Goal: Task Accomplishment & Management: Use online tool/utility

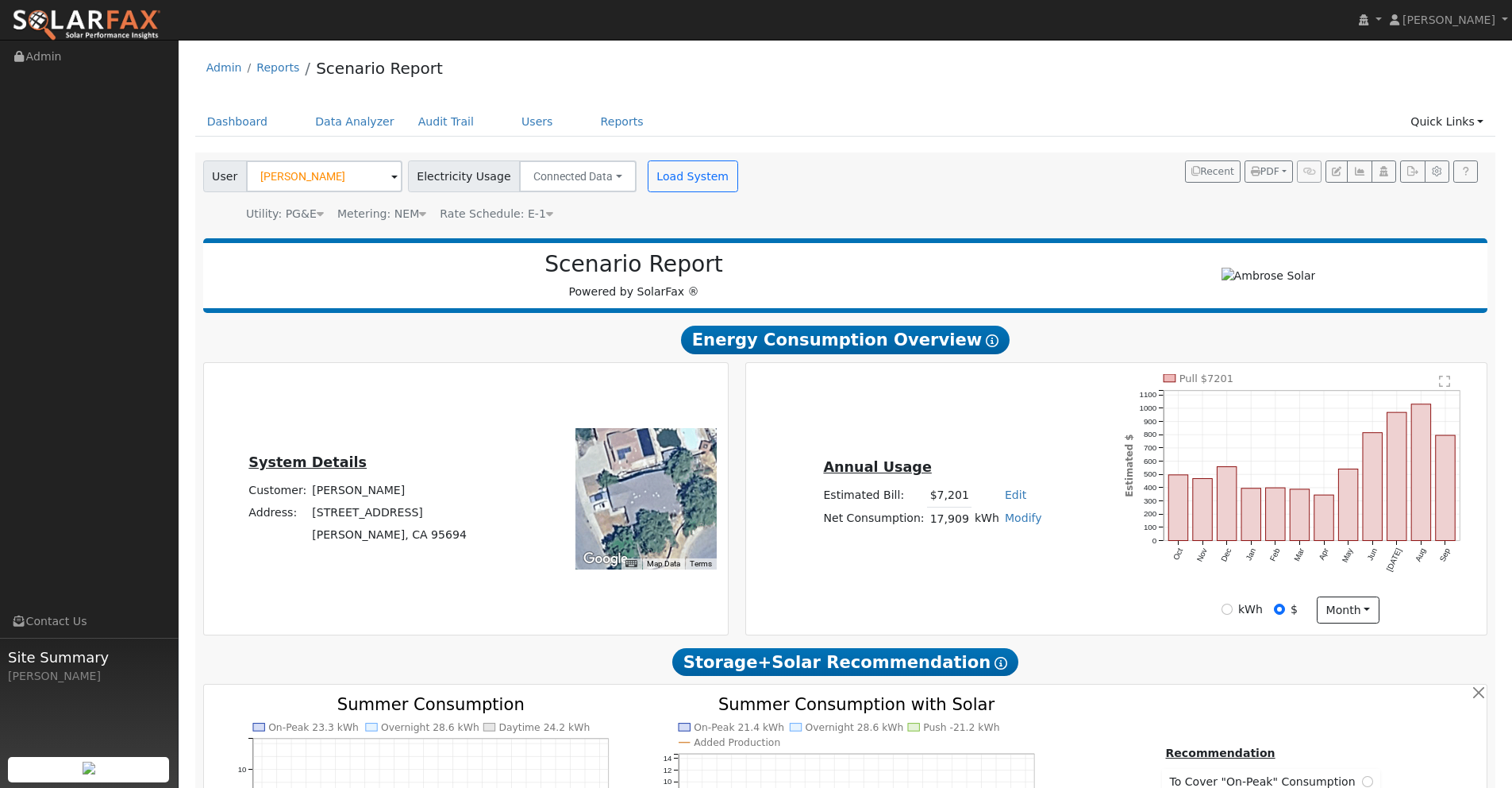
scroll to position [1119, 0]
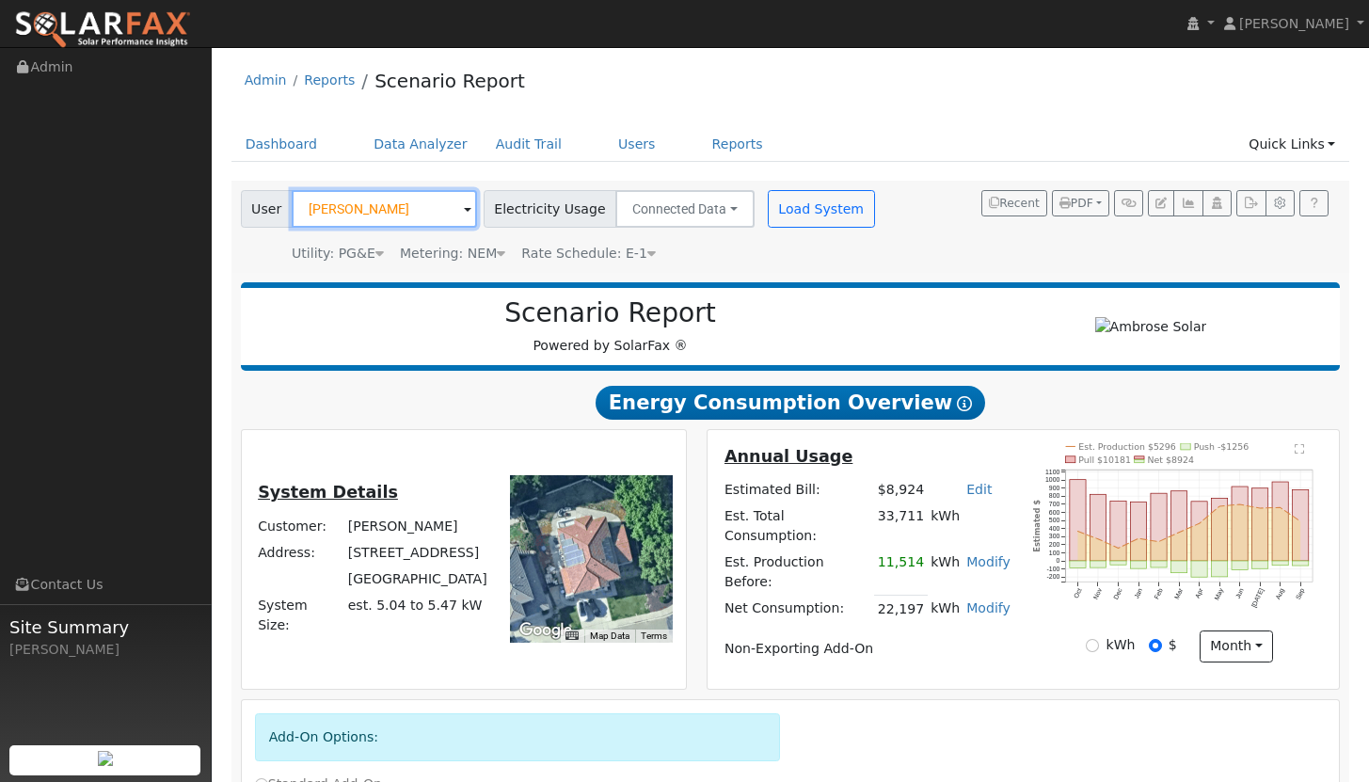
click at [388, 200] on input "[PERSON_NAME]" at bounding box center [384, 209] width 185 height 38
click at [404, 209] on input "Brittany Noble" at bounding box center [384, 209] width 185 height 38
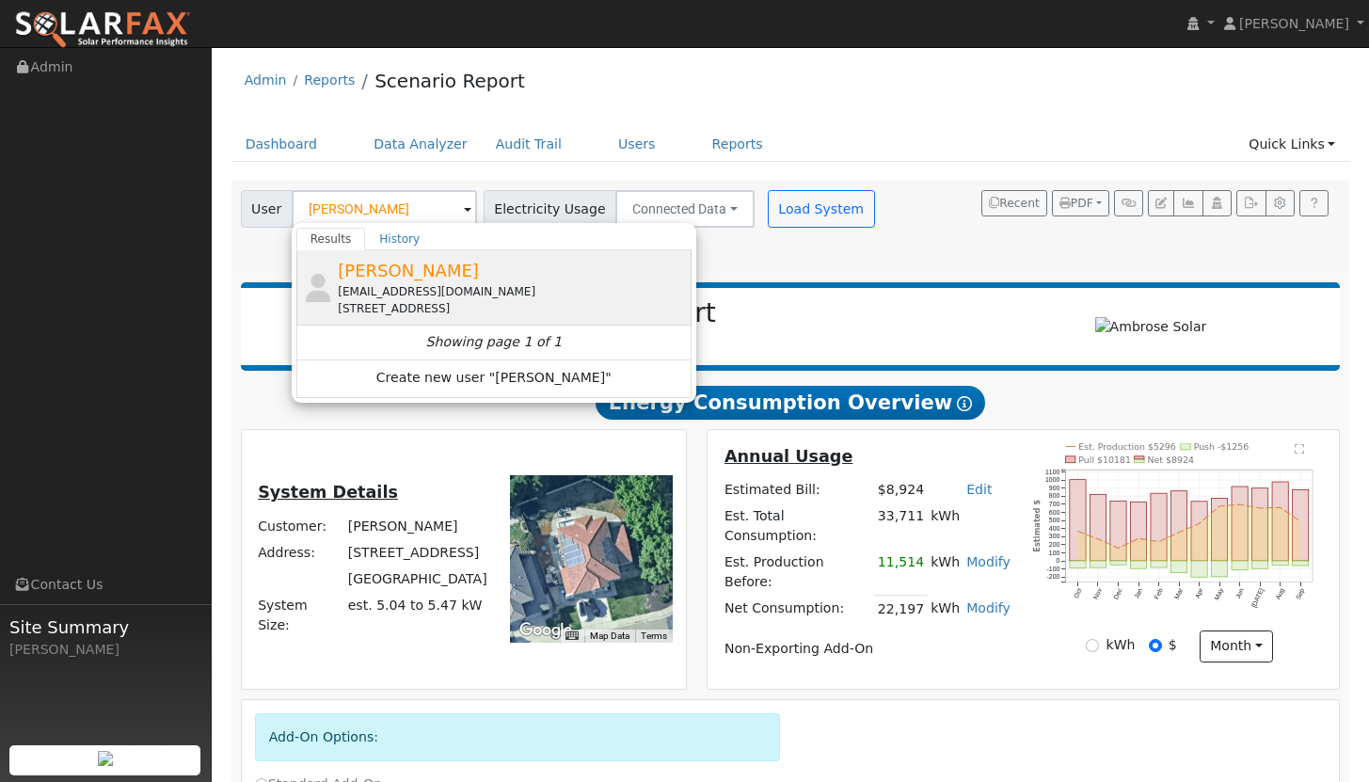
click at [374, 278] on span "andre lup" at bounding box center [408, 271] width 141 height 20
type input "andre lup"
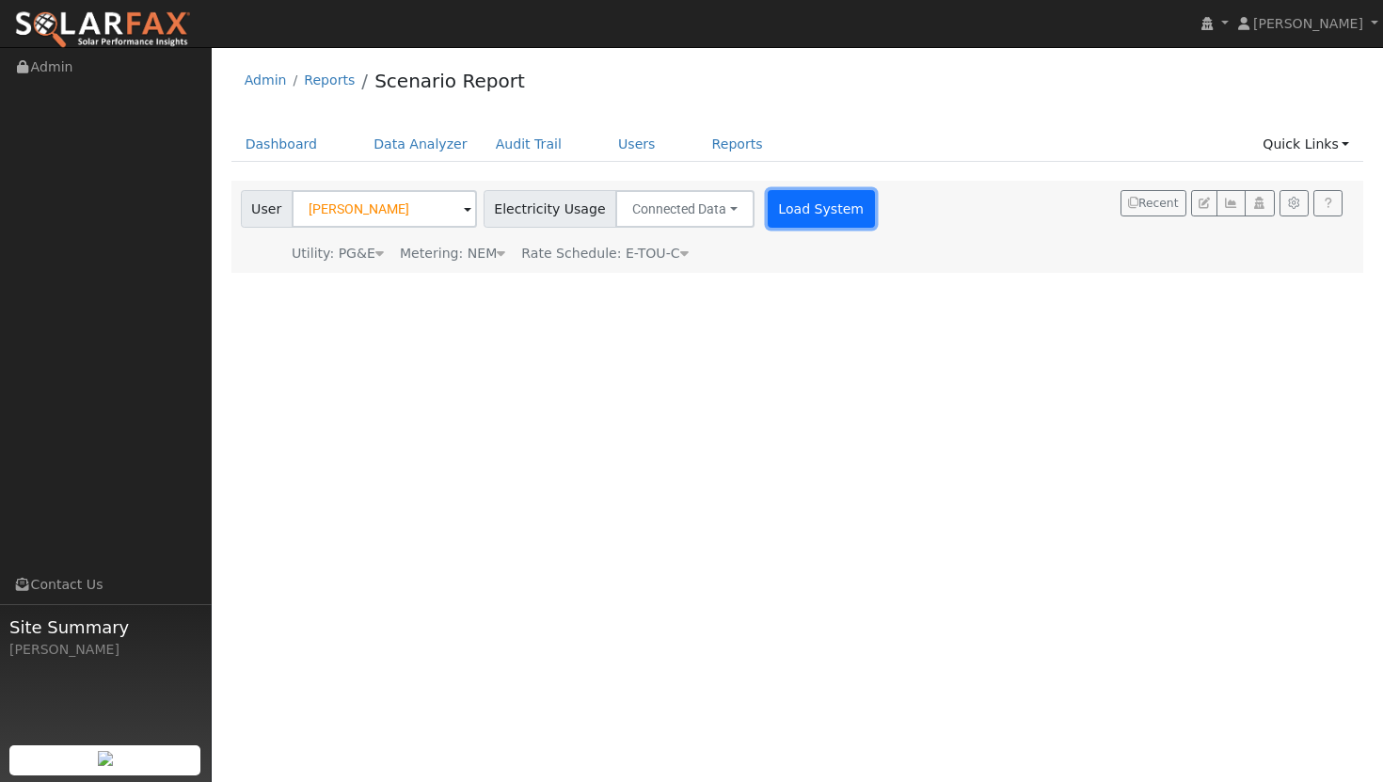
click at [786, 208] on button "Load System" at bounding box center [821, 209] width 107 height 38
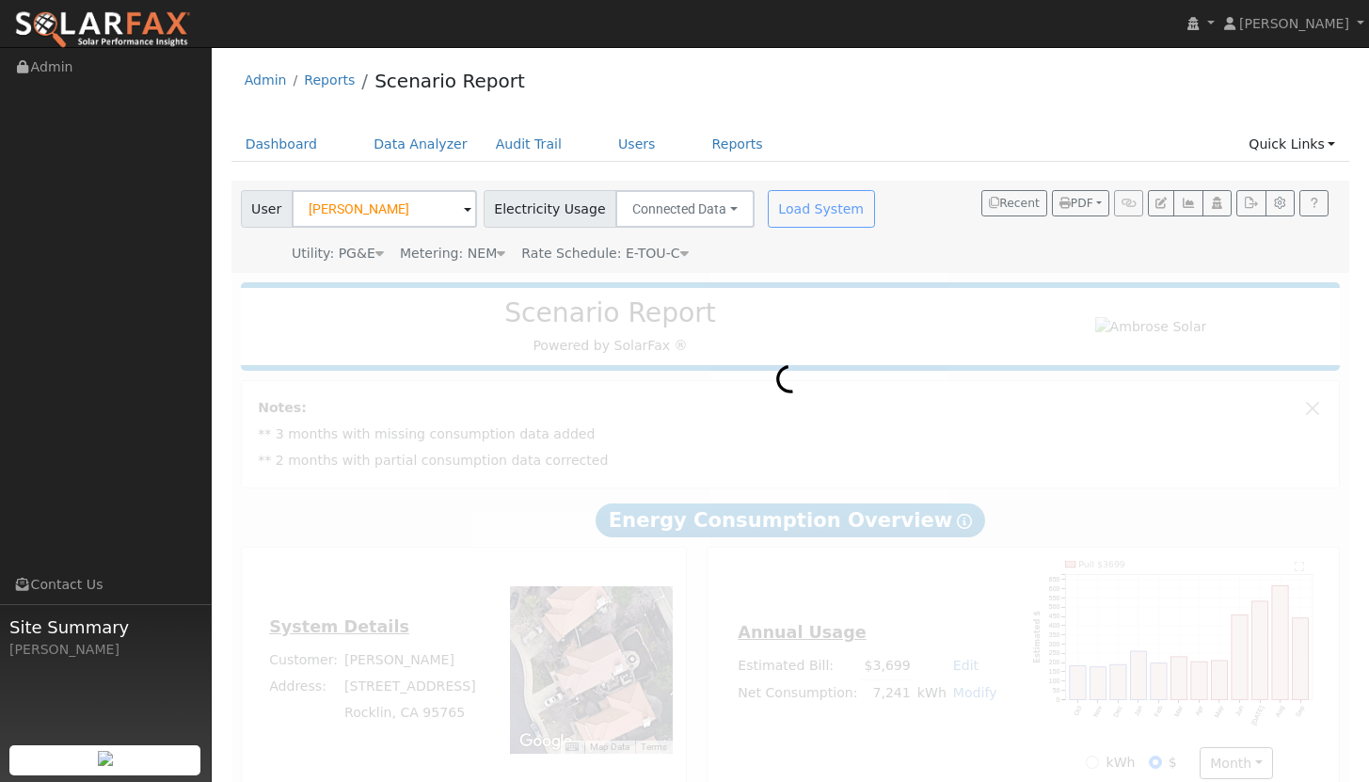
click at [888, 663] on div at bounding box center [791, 538] width 1119 height 530
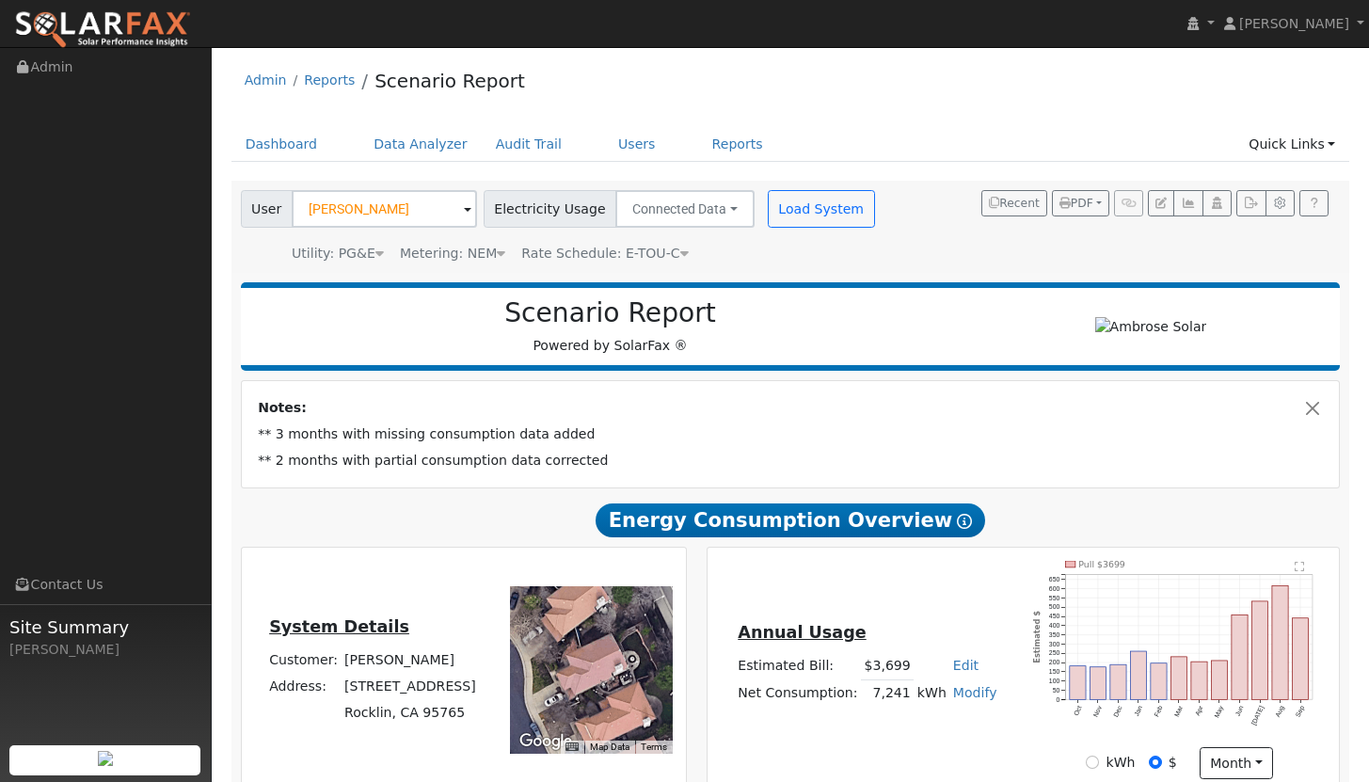
type input "11784"
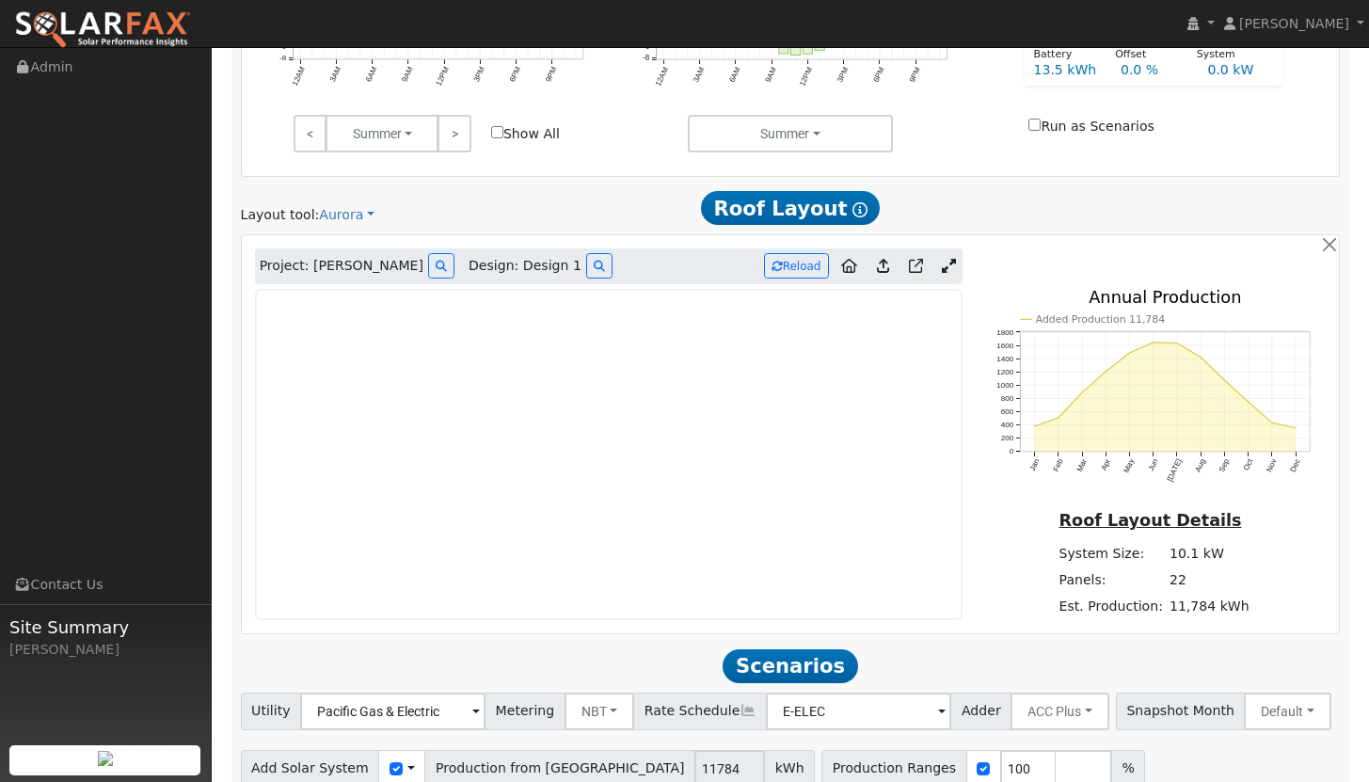
scroll to position [965, 0]
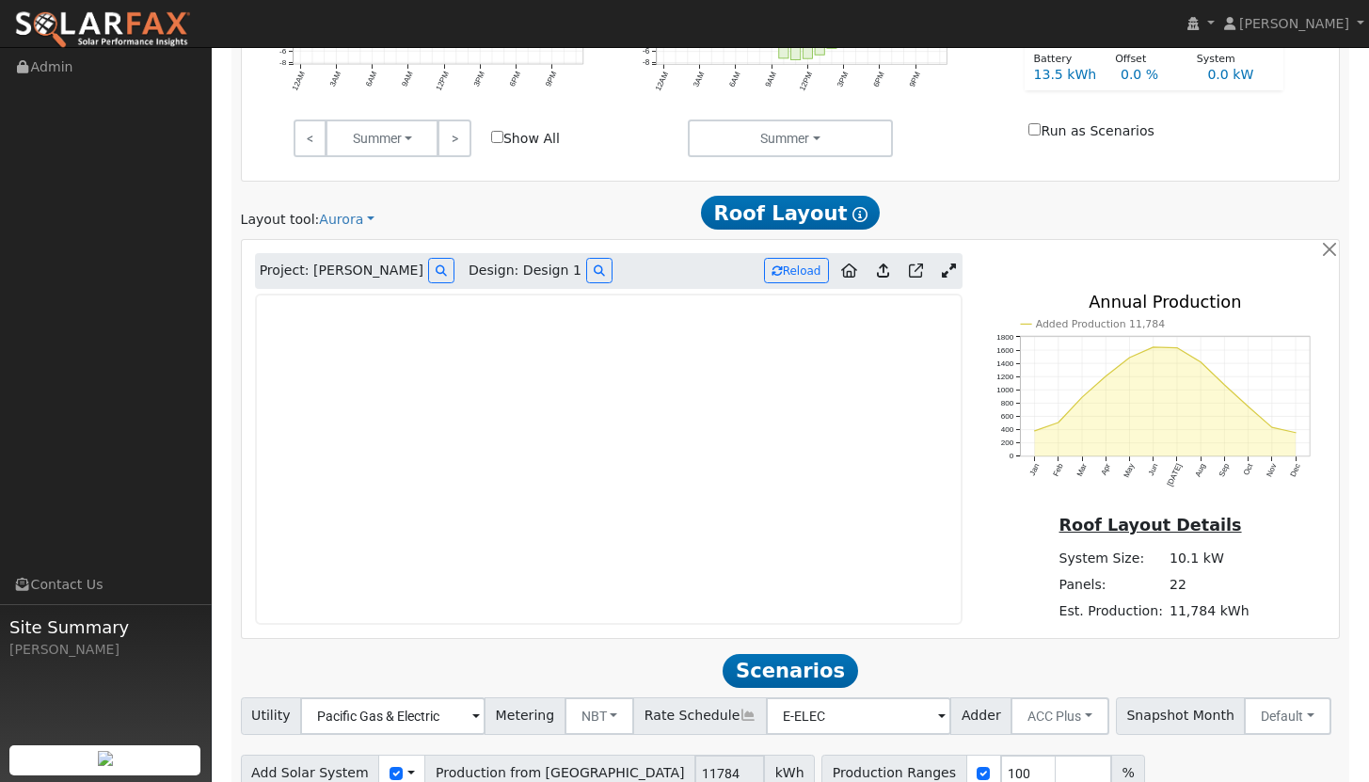
click at [951, 268] on icon at bounding box center [949, 271] width 14 height 14
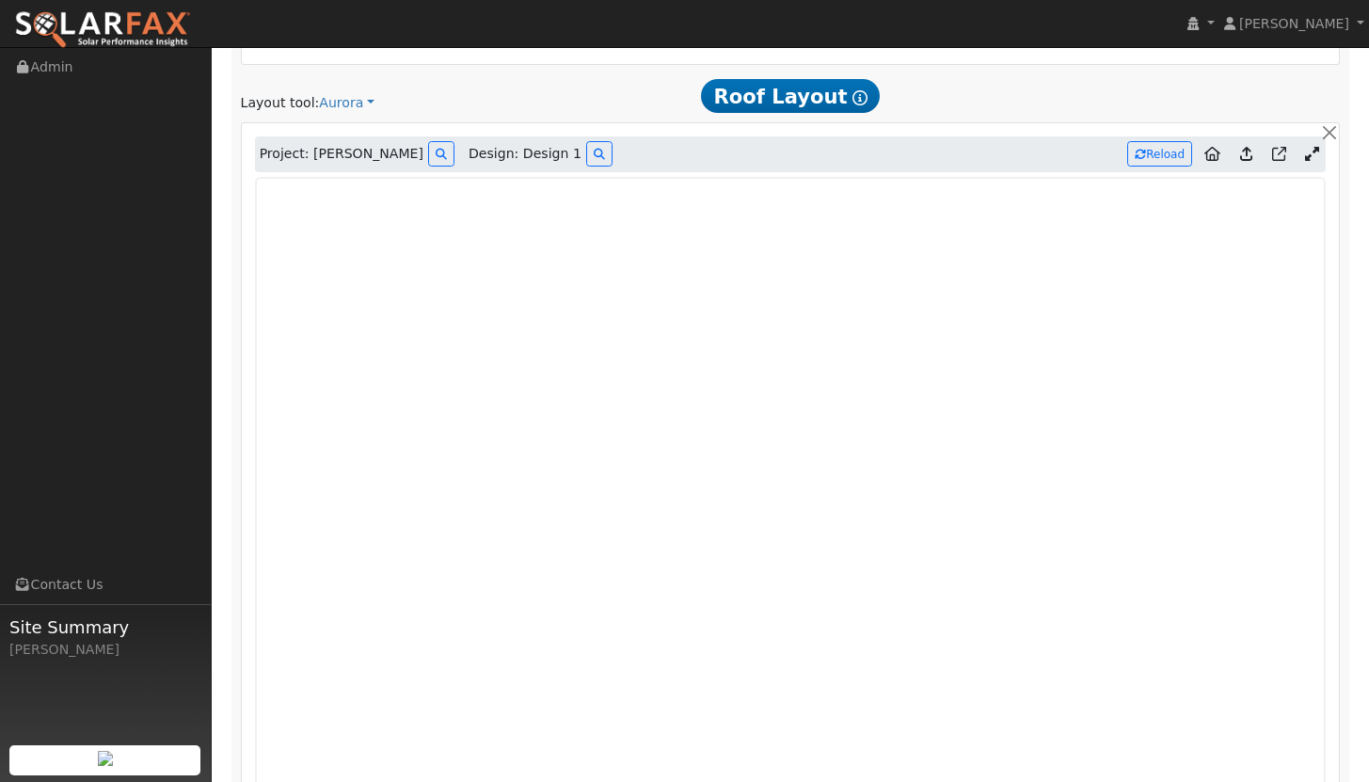
scroll to position [1079, 0]
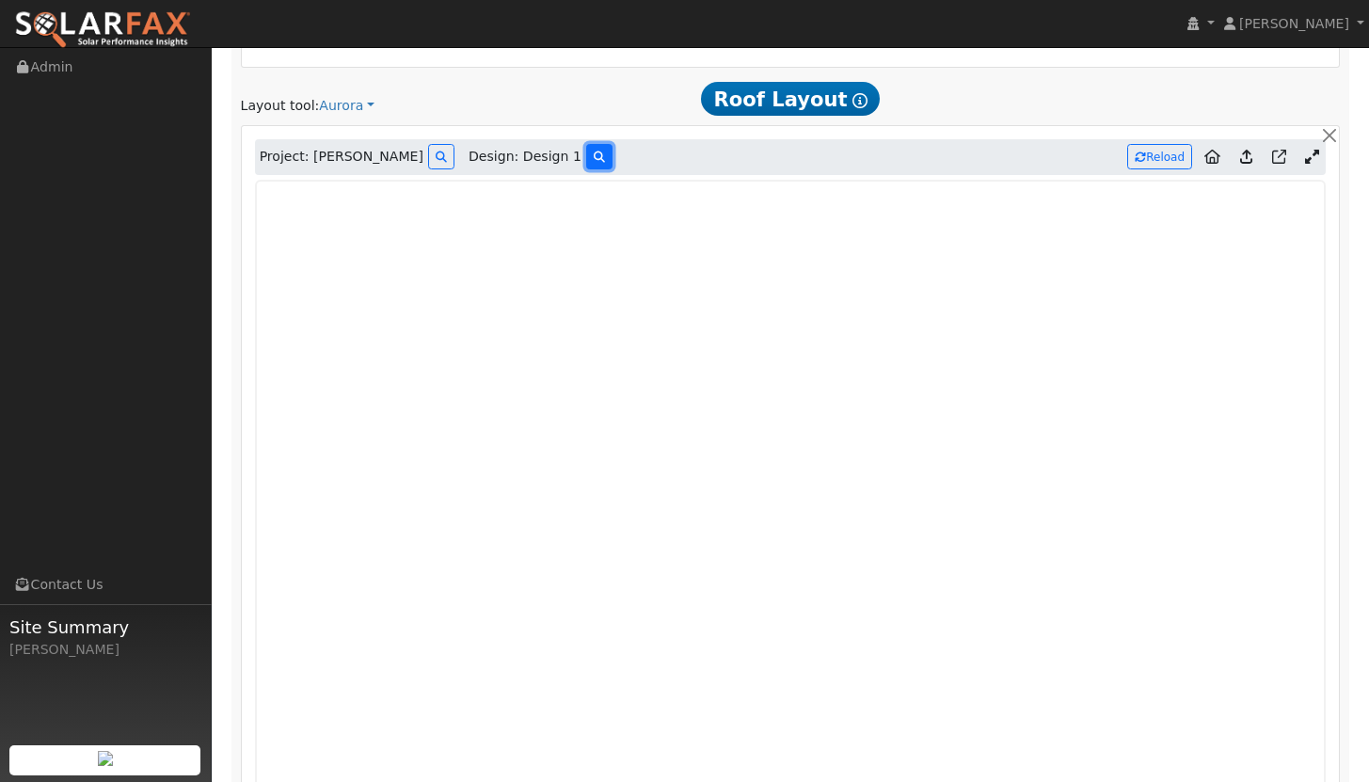
click at [594, 160] on icon at bounding box center [599, 157] width 11 height 11
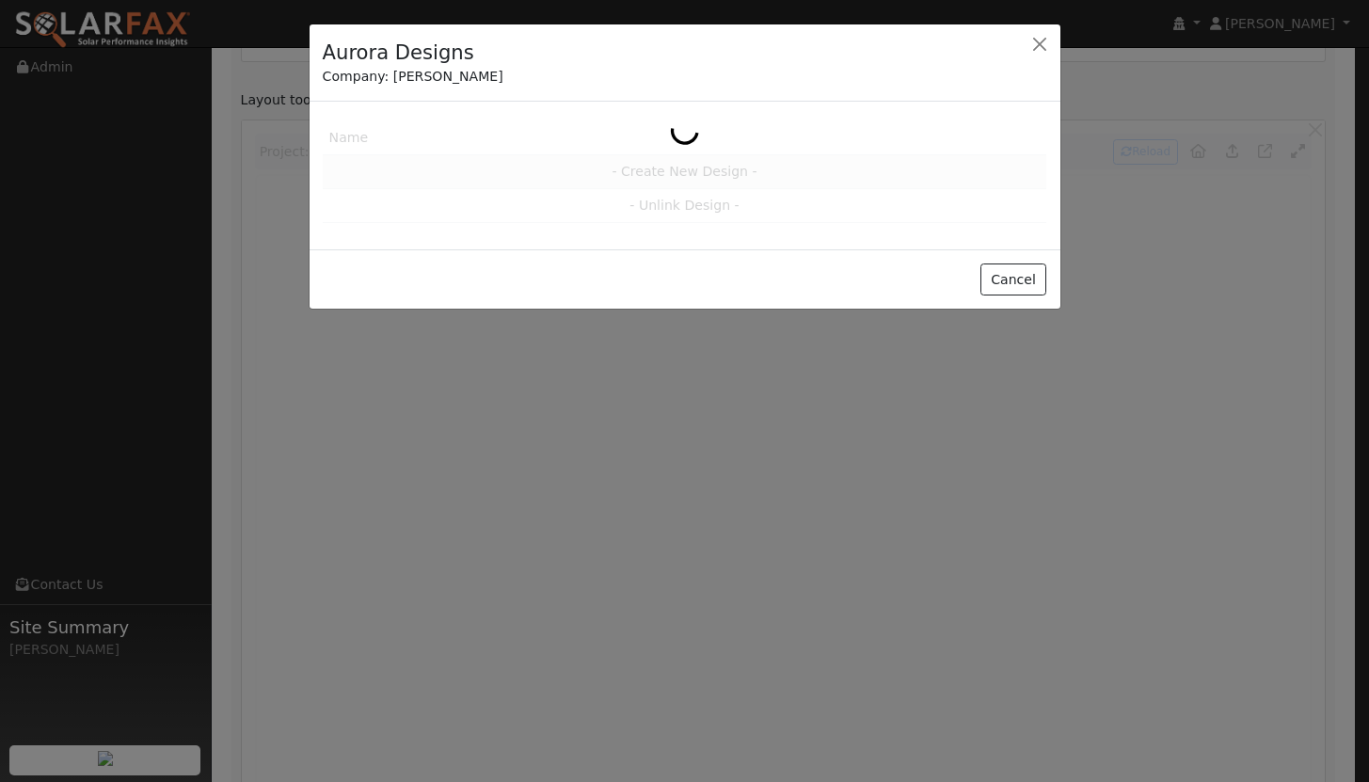
scroll to position [1080, 0]
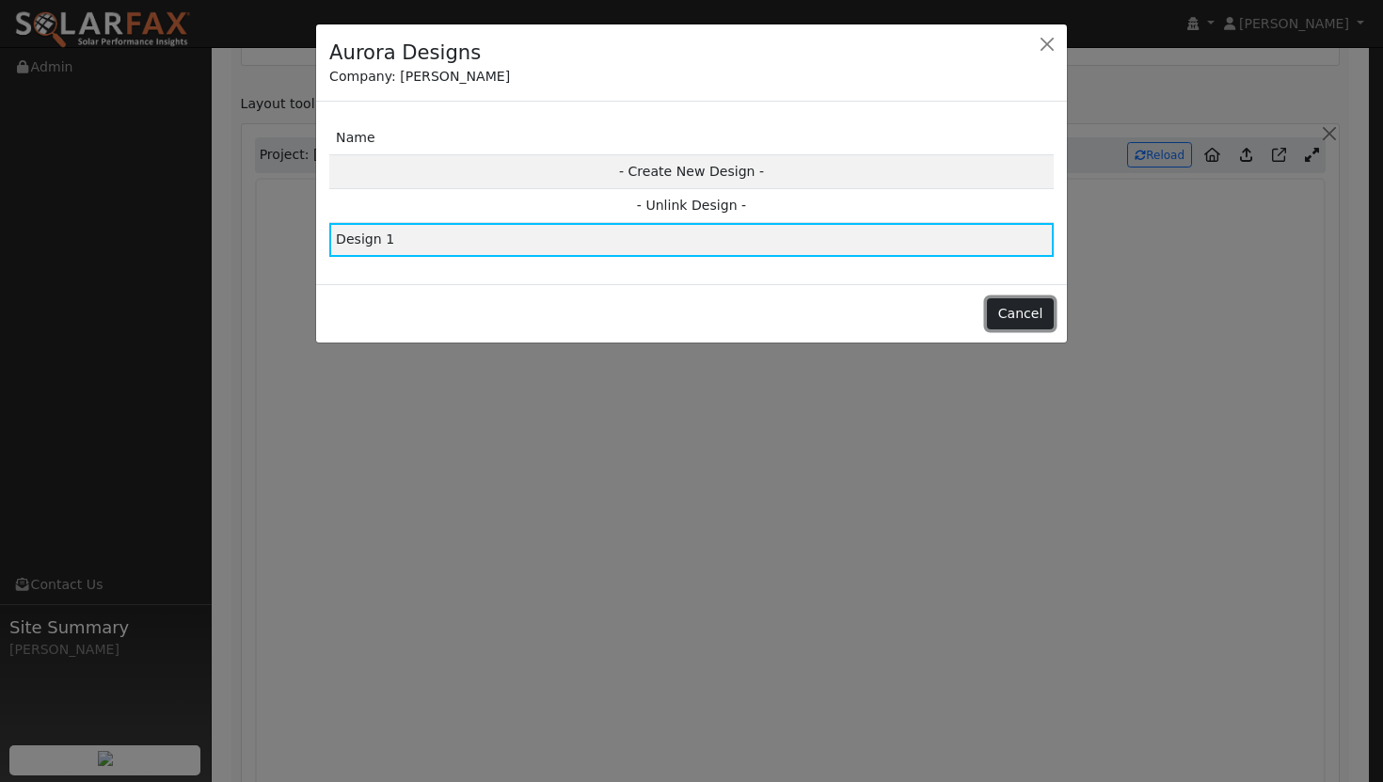
click at [1013, 312] on button "Cancel" at bounding box center [1020, 314] width 67 height 32
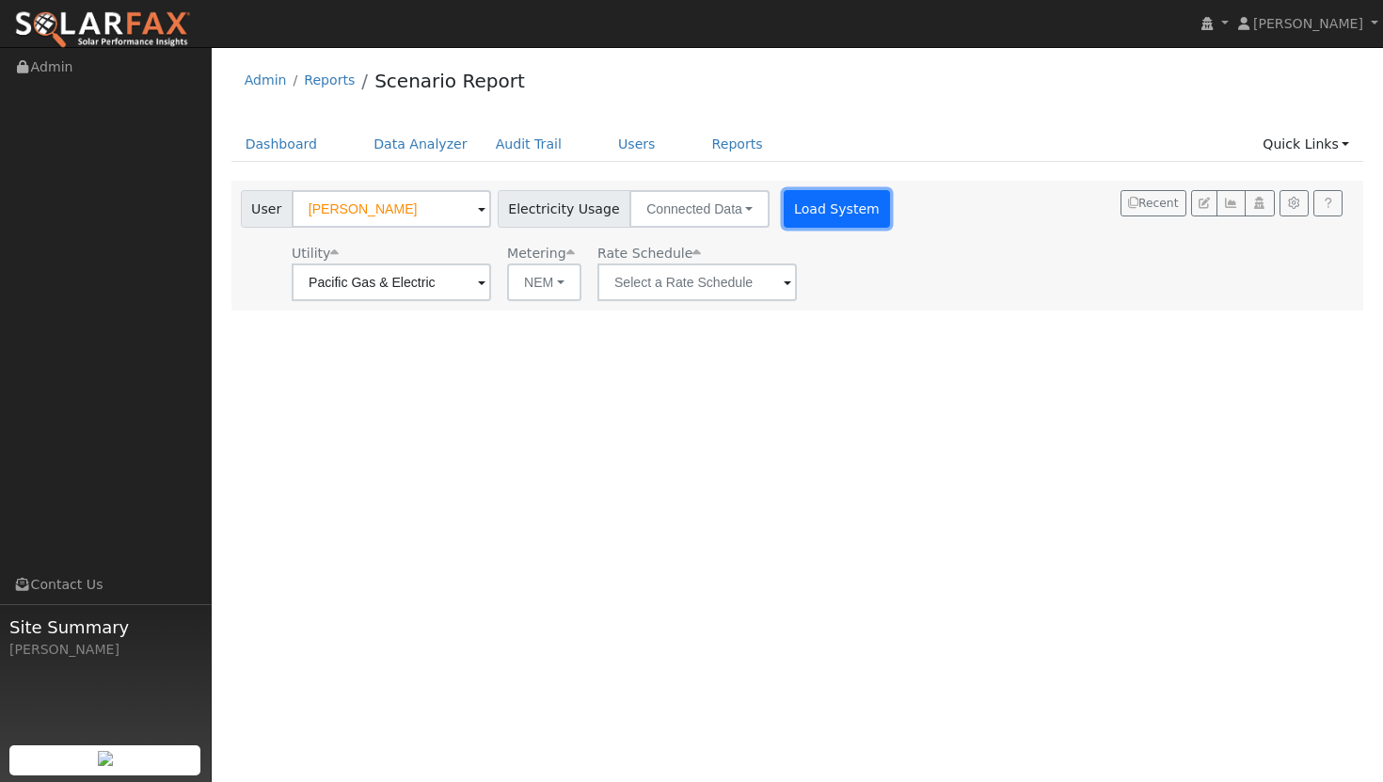
click at [807, 216] on button "Load System" at bounding box center [837, 209] width 107 height 38
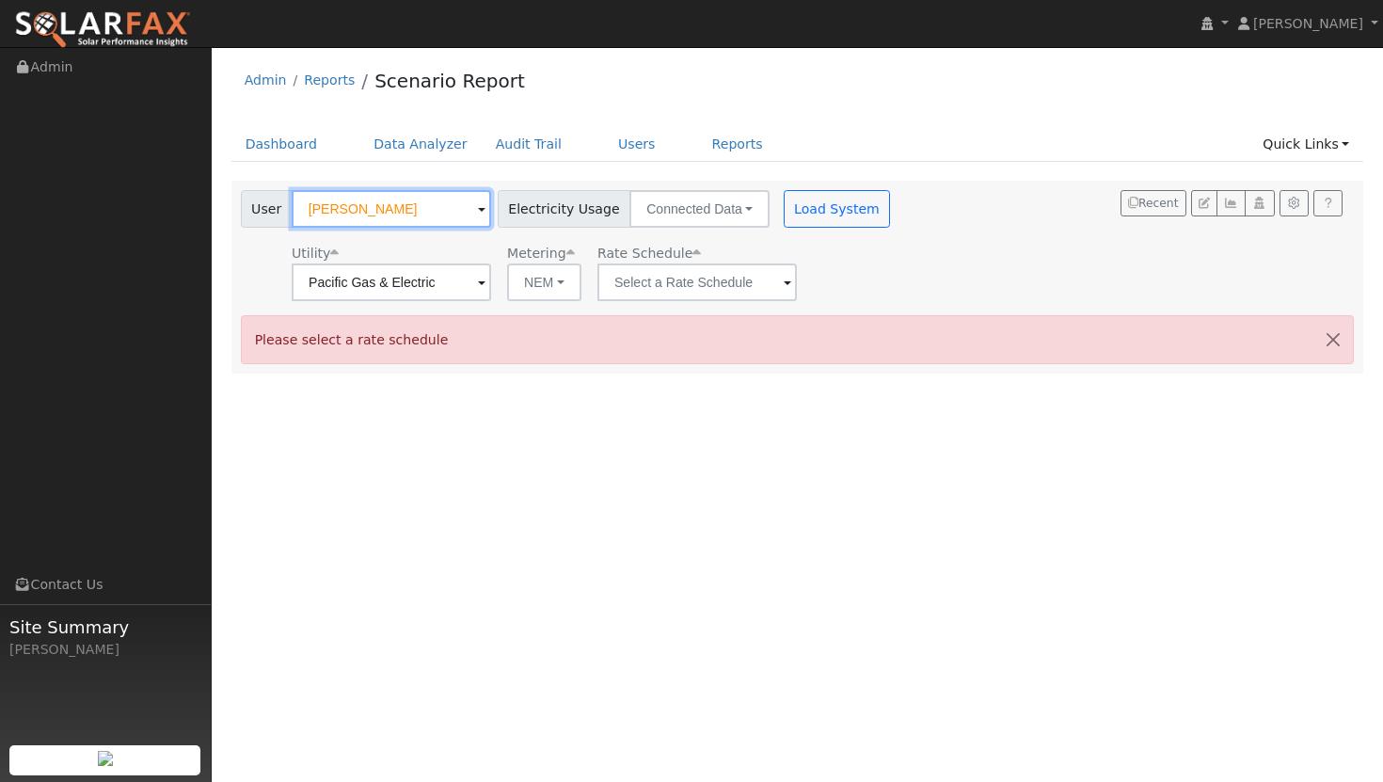
click at [404, 211] on input "[PERSON_NAME]" at bounding box center [392, 209] width 200 height 38
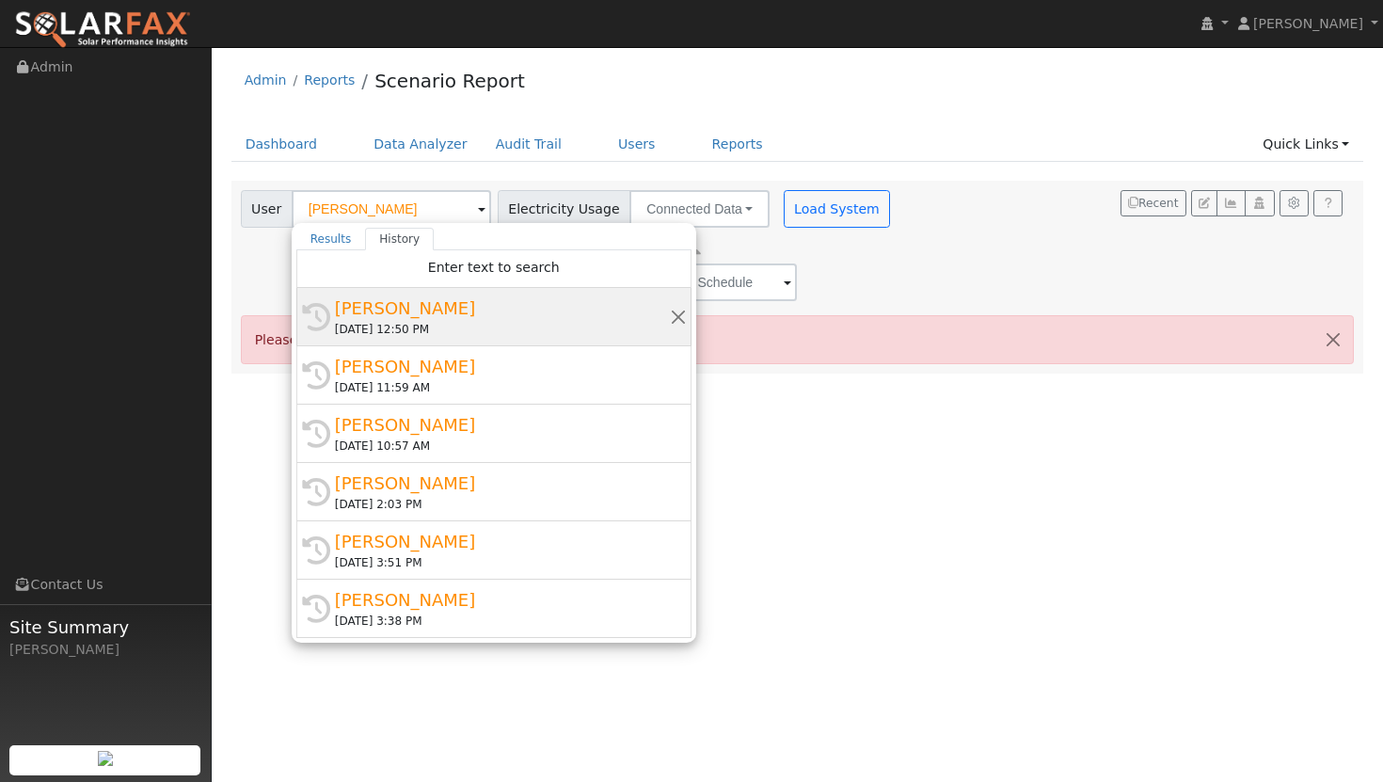
click at [395, 310] on div "[PERSON_NAME]" at bounding box center [502, 308] width 335 height 25
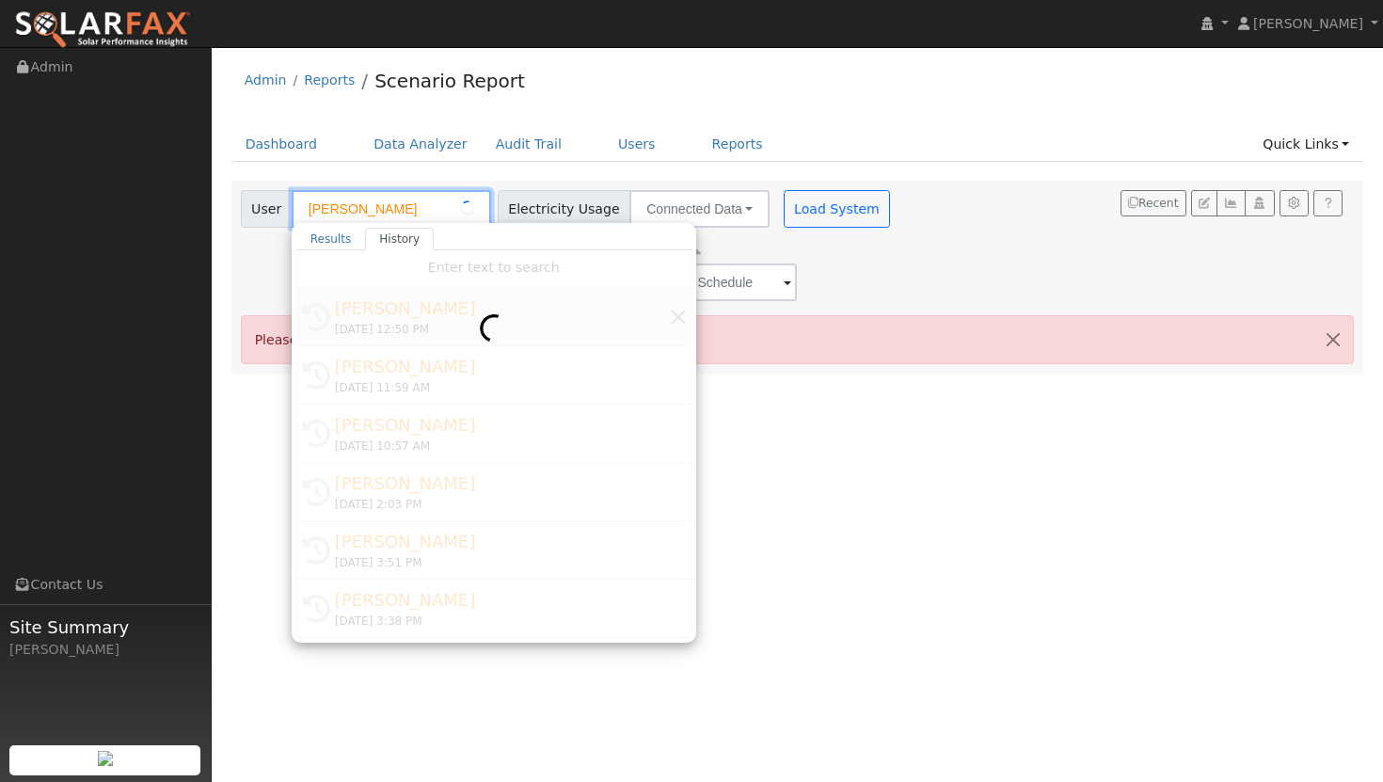
type input "[PERSON_NAME]"
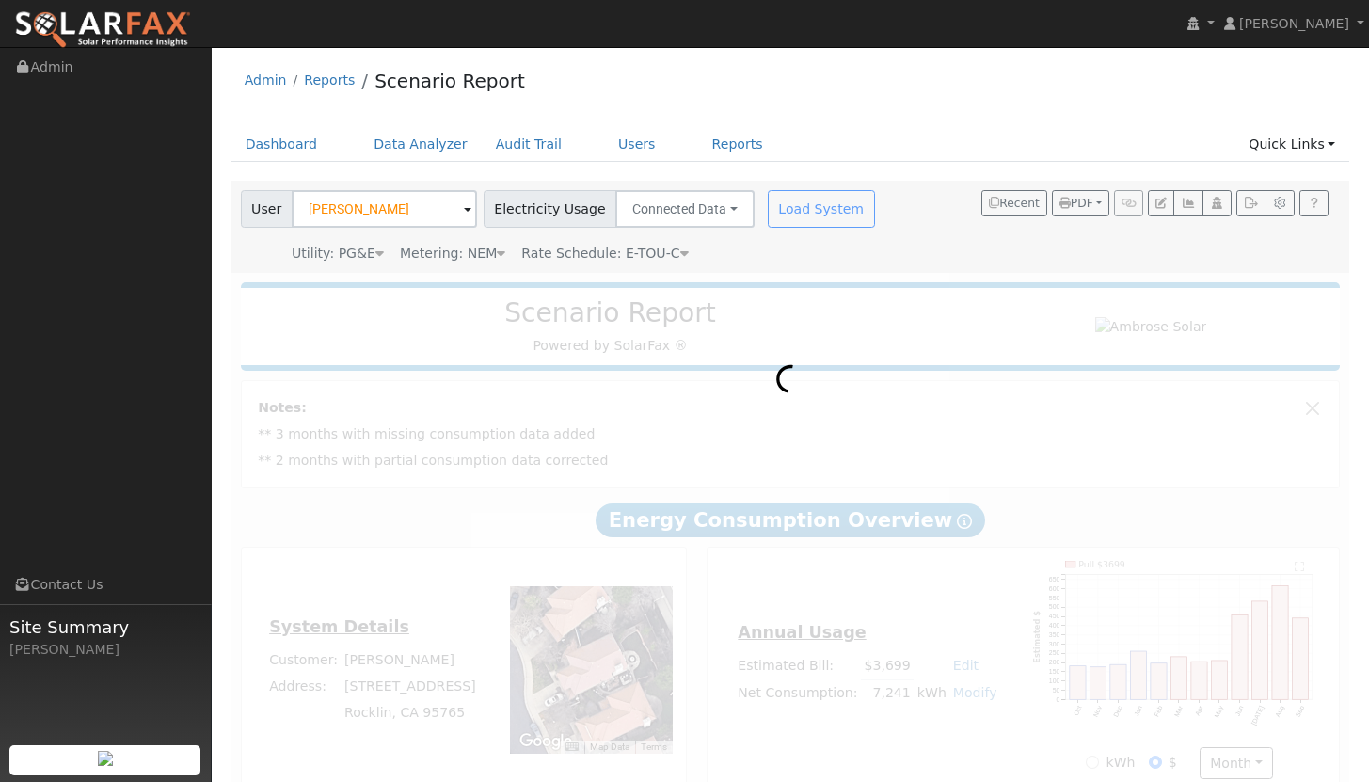
click at [803, 212] on div "Load System" at bounding box center [823, 209] width 119 height 38
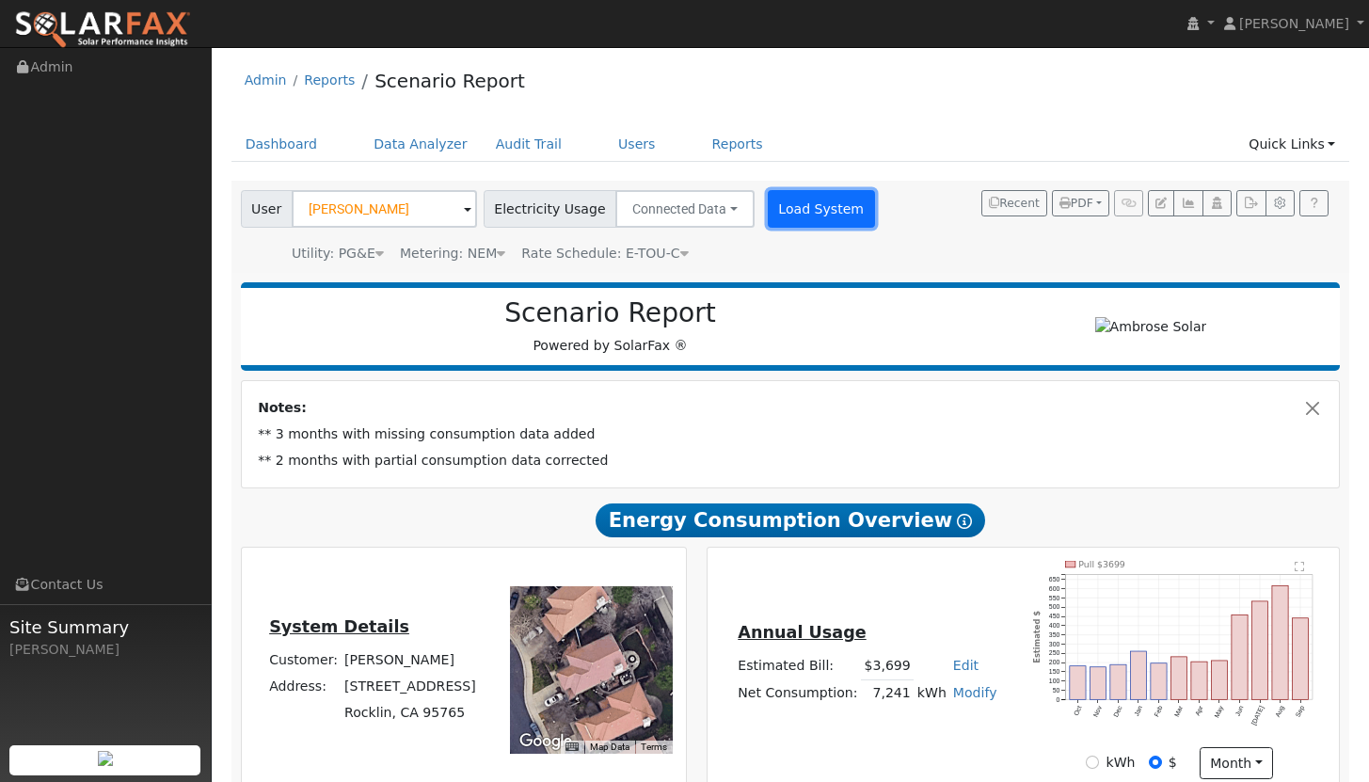
click at [809, 211] on button "Load System" at bounding box center [821, 209] width 107 height 38
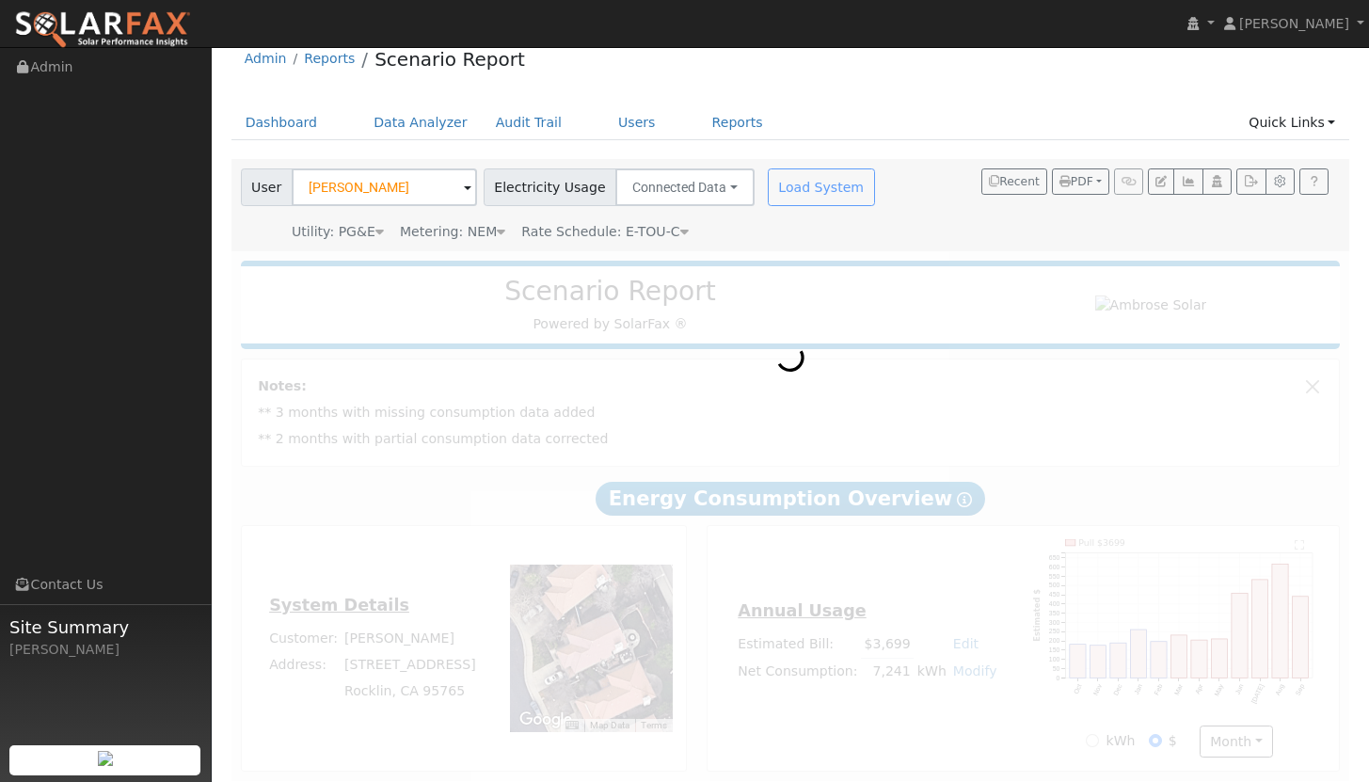
scroll to position [30, 0]
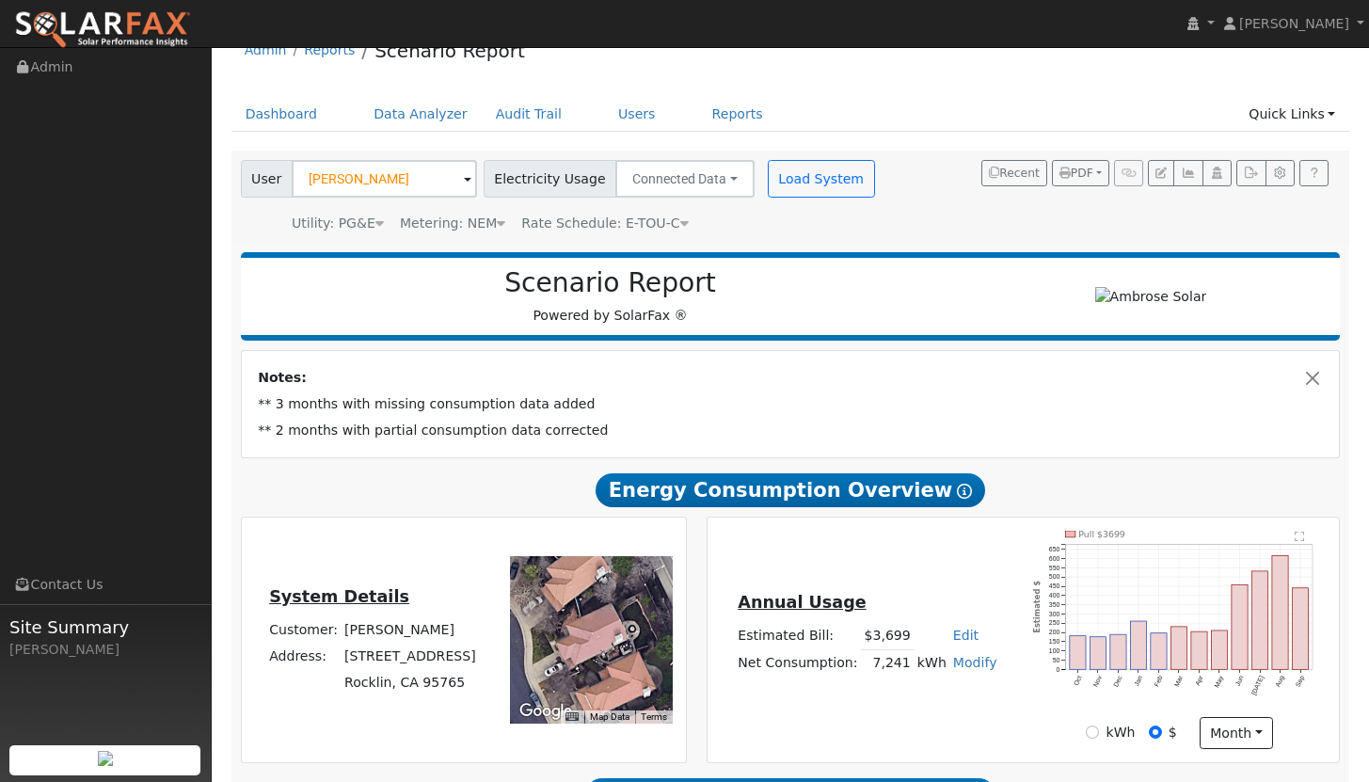
type input "11784"
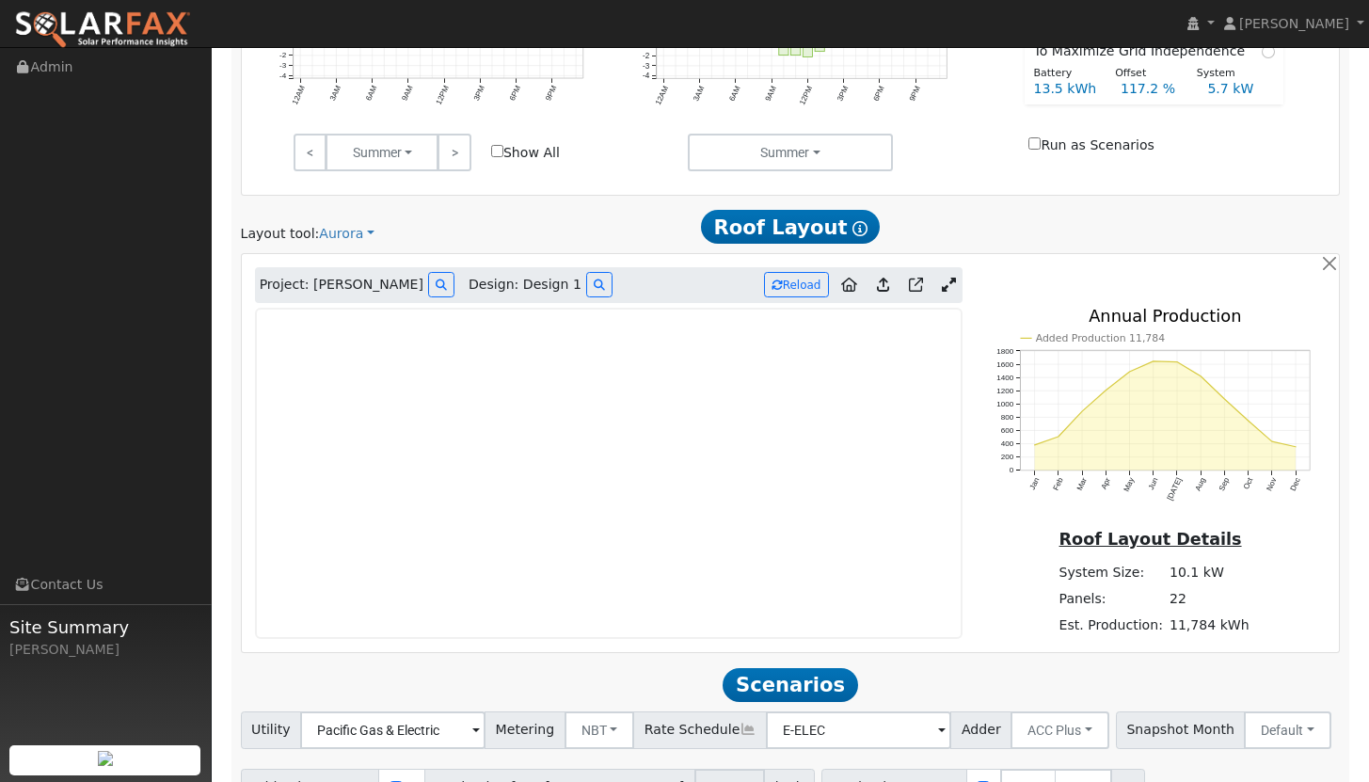
scroll to position [955, 0]
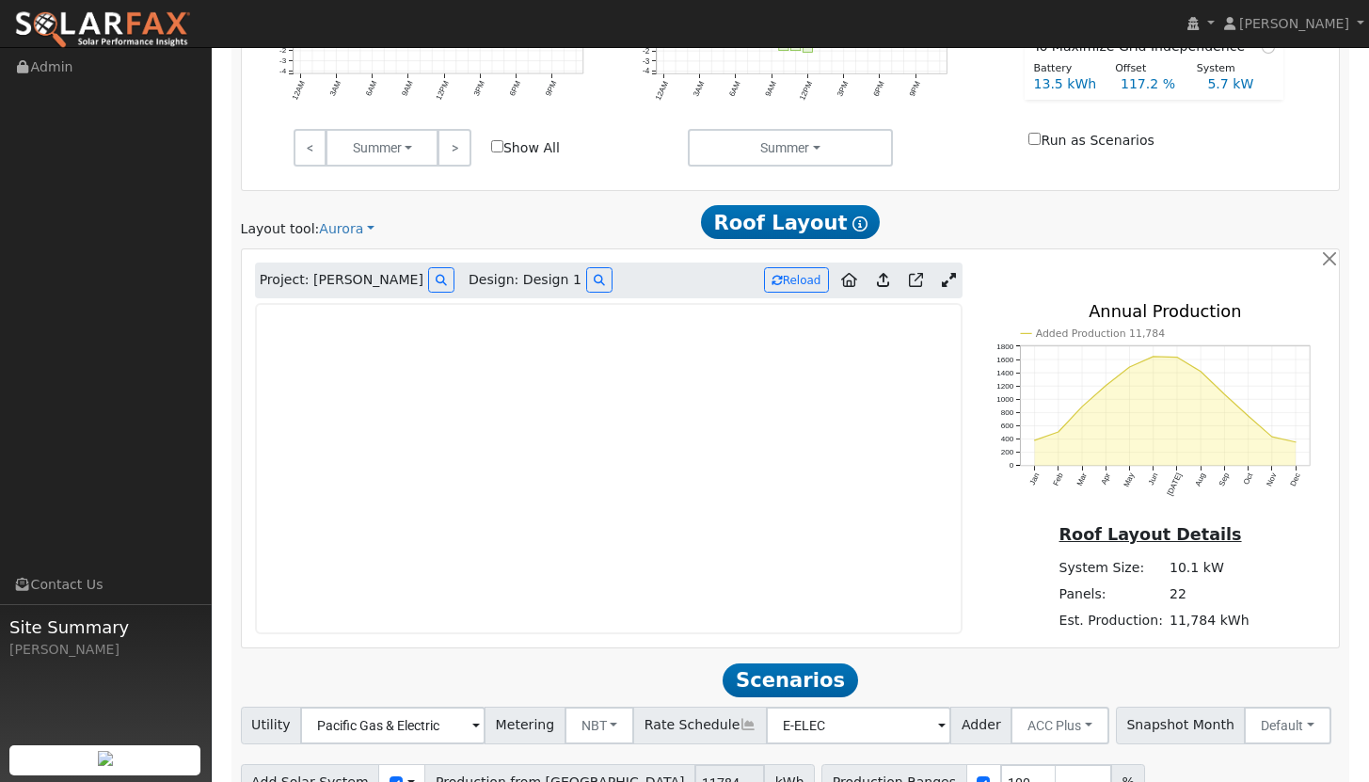
click at [952, 282] on icon at bounding box center [949, 280] width 14 height 14
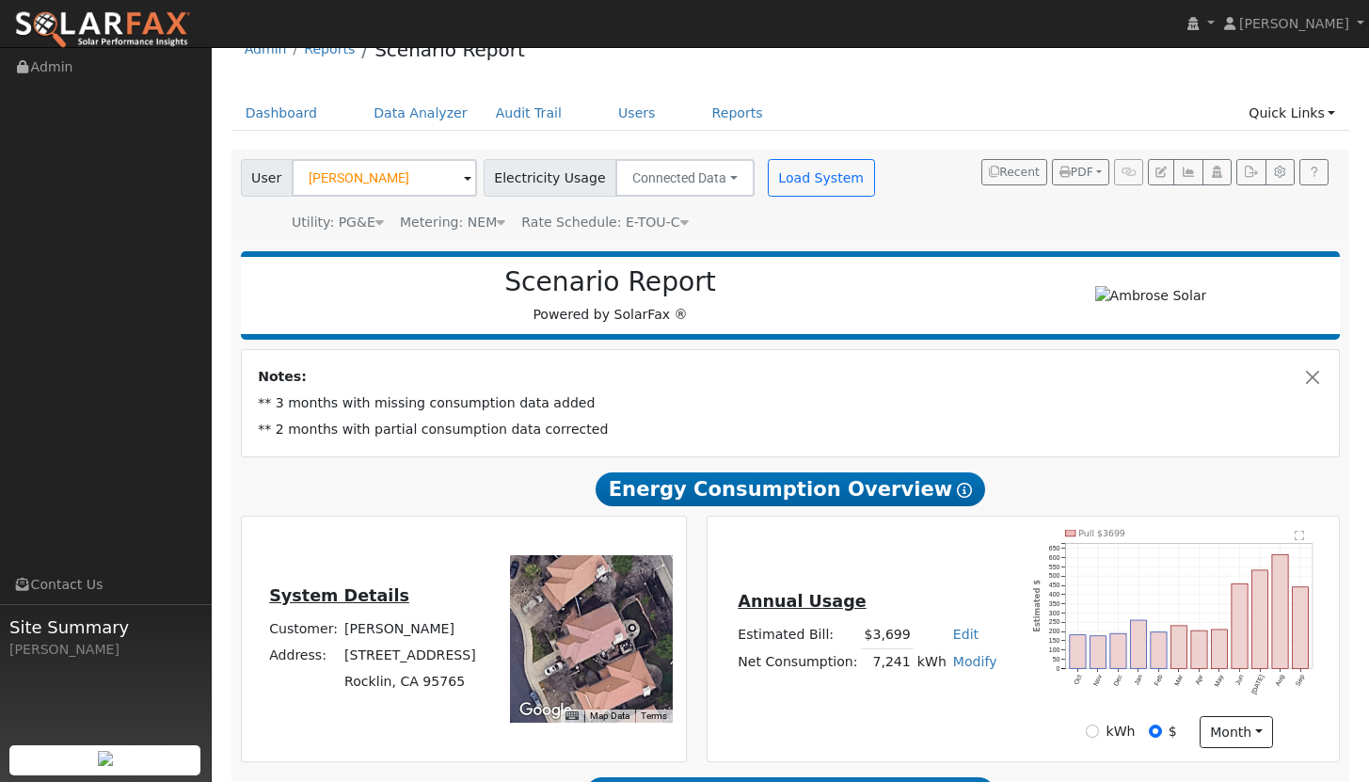
scroll to position [0, 0]
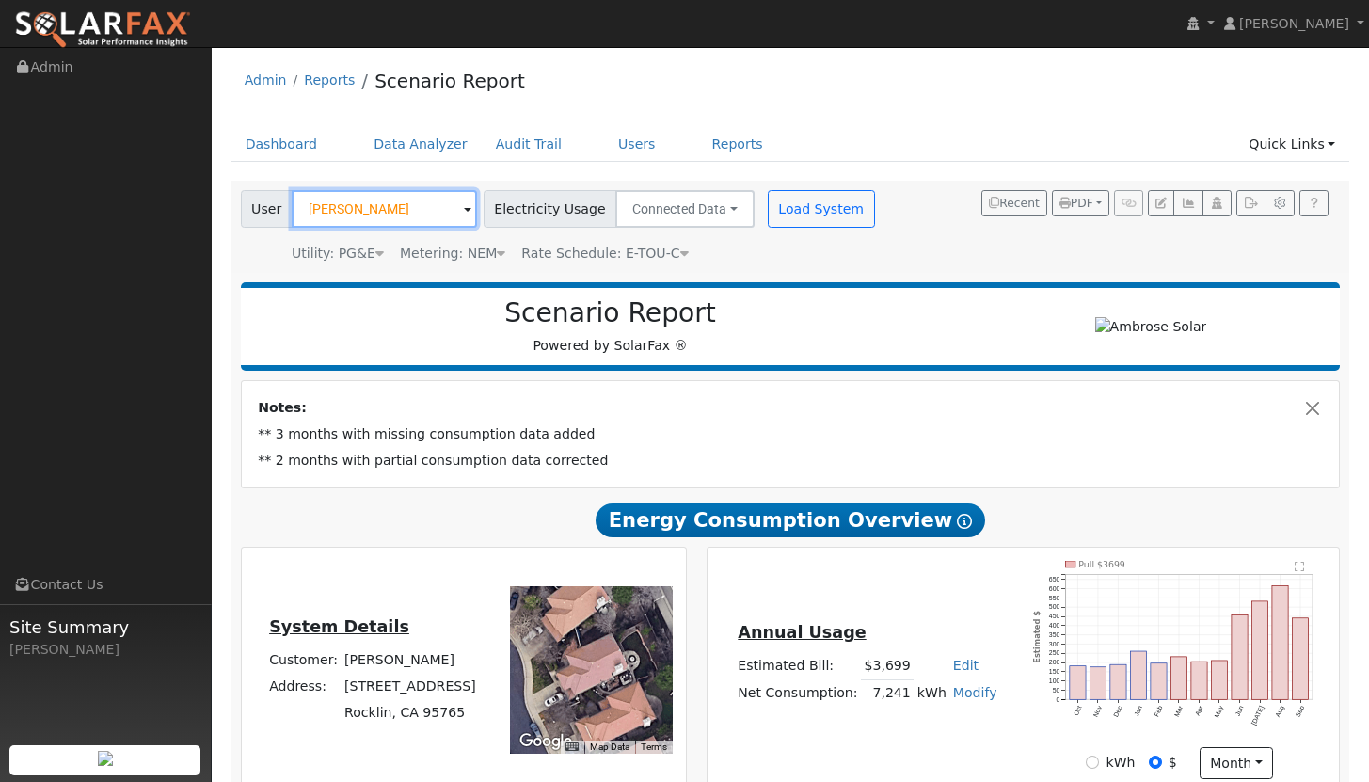
click at [387, 214] on input "andre lup" at bounding box center [384, 209] width 185 height 38
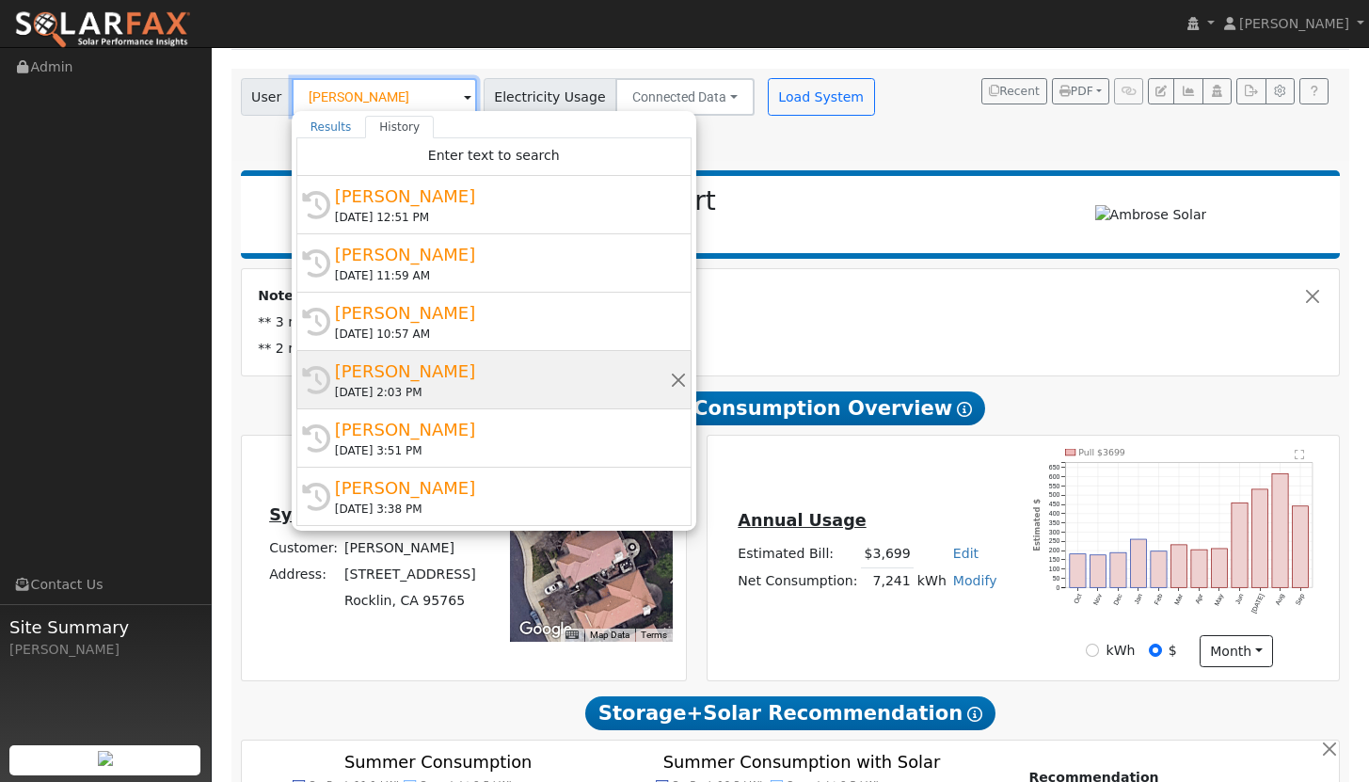
scroll to position [103, 0]
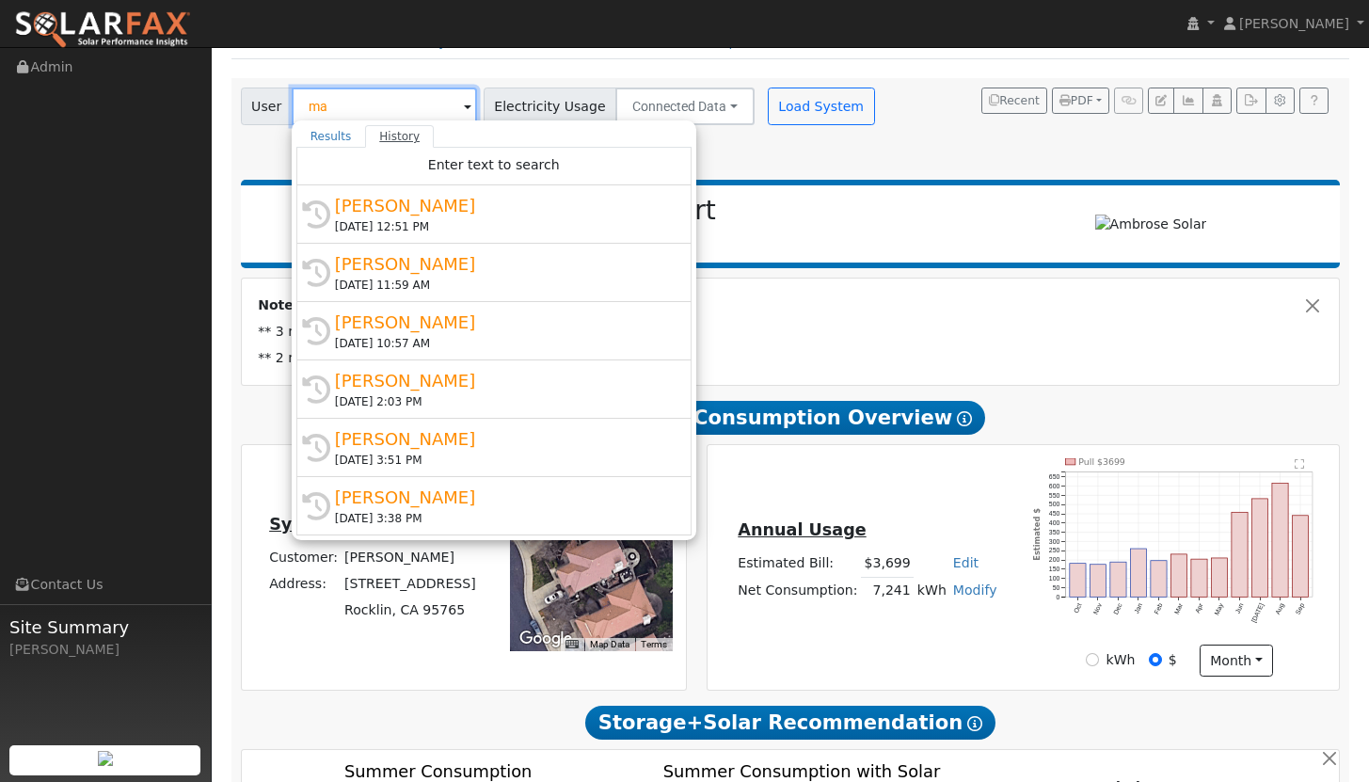
type input "m"
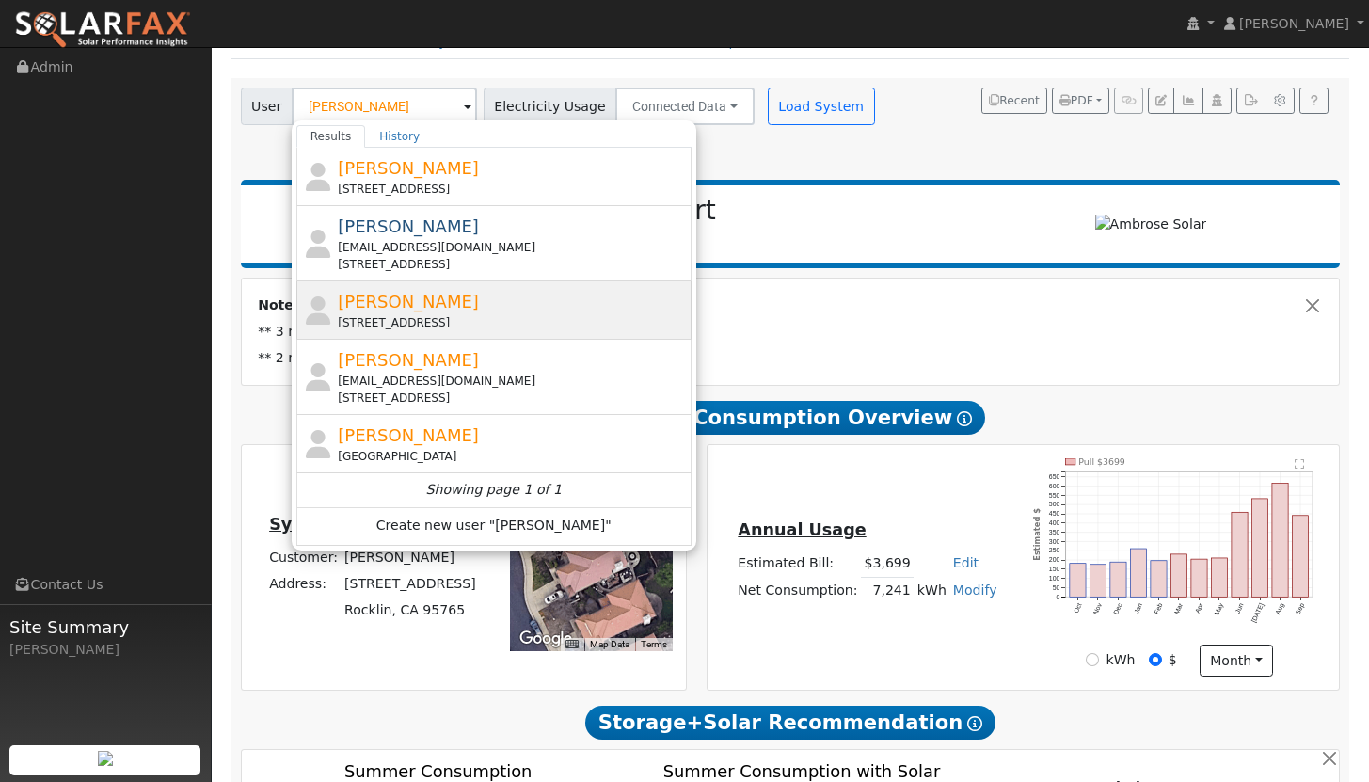
click at [378, 303] on span "Matt Ellis" at bounding box center [408, 302] width 141 height 20
type input "Matt Ellis"
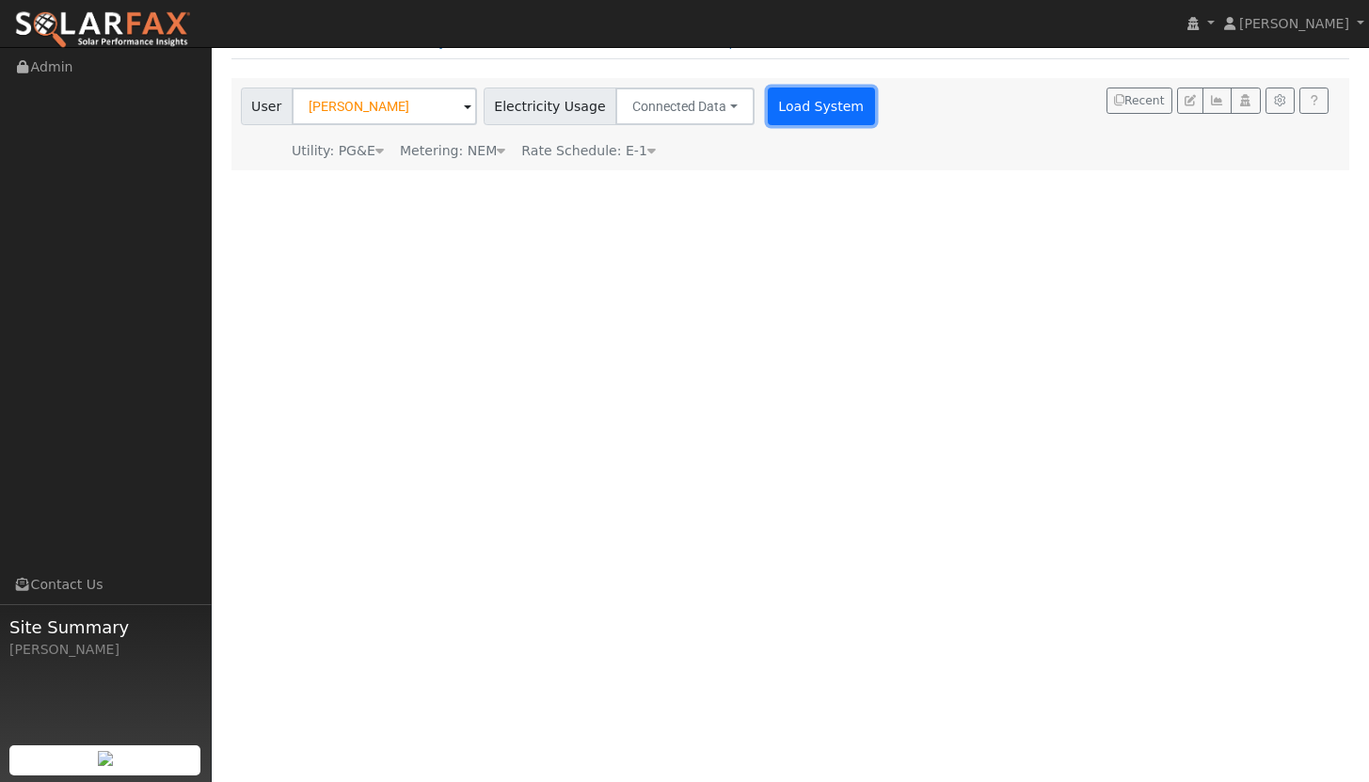
click at [798, 115] on button "Load System" at bounding box center [821, 107] width 107 height 38
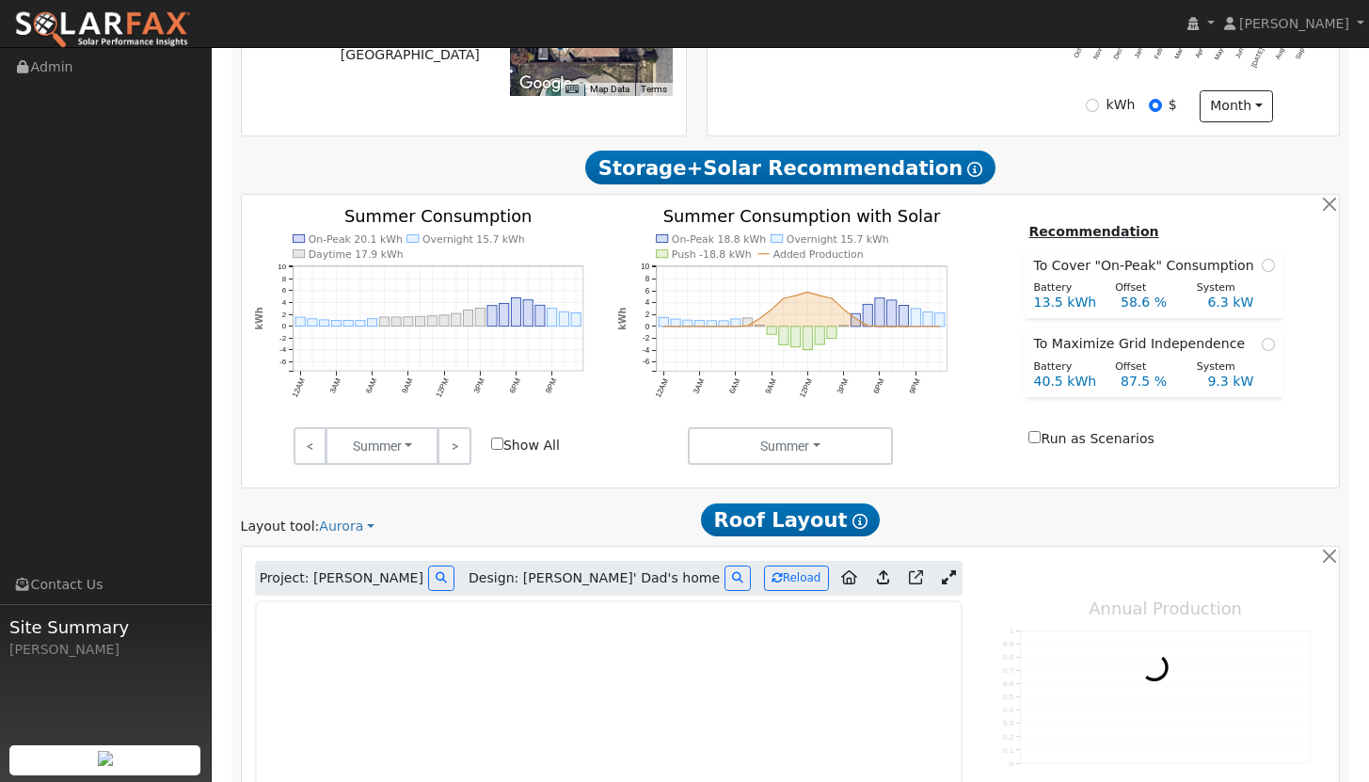
scroll to position [879, 0]
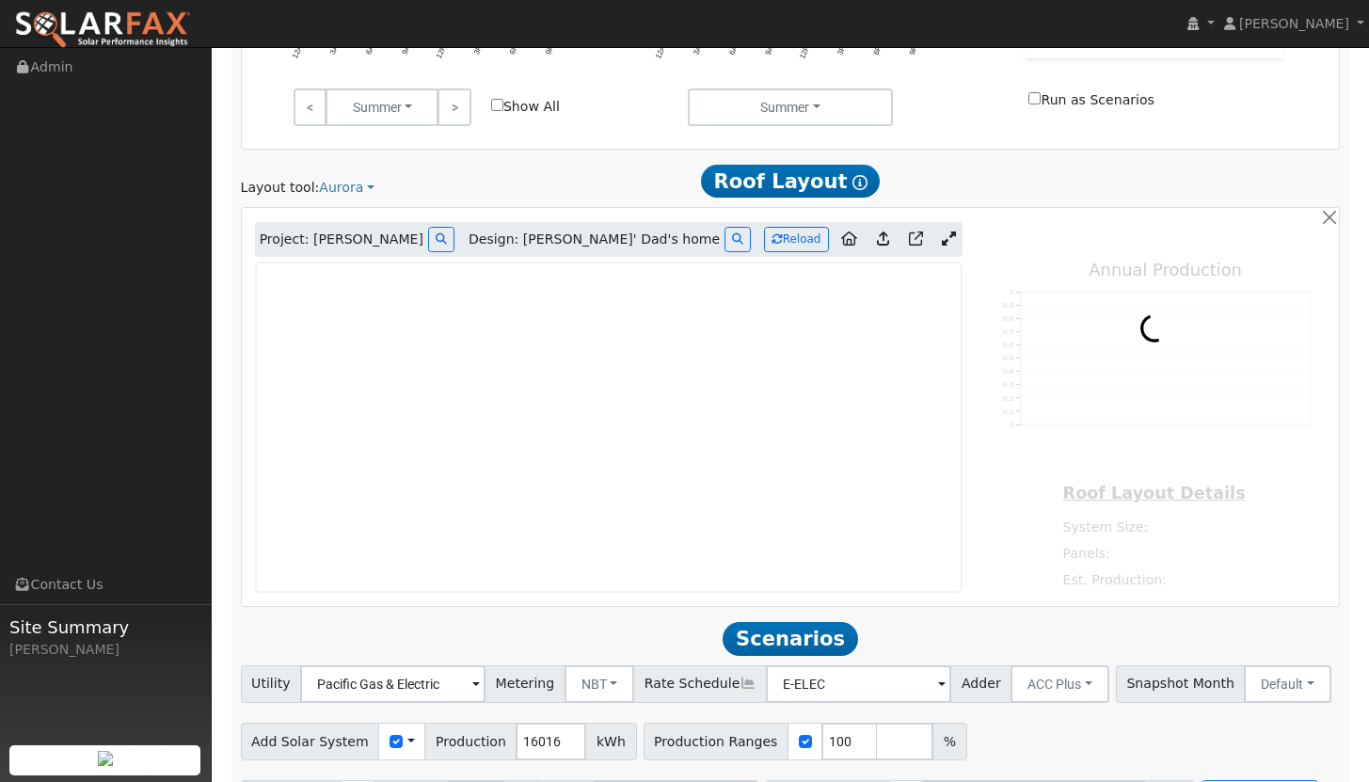
click at [951, 236] on icon at bounding box center [949, 239] width 14 height 14
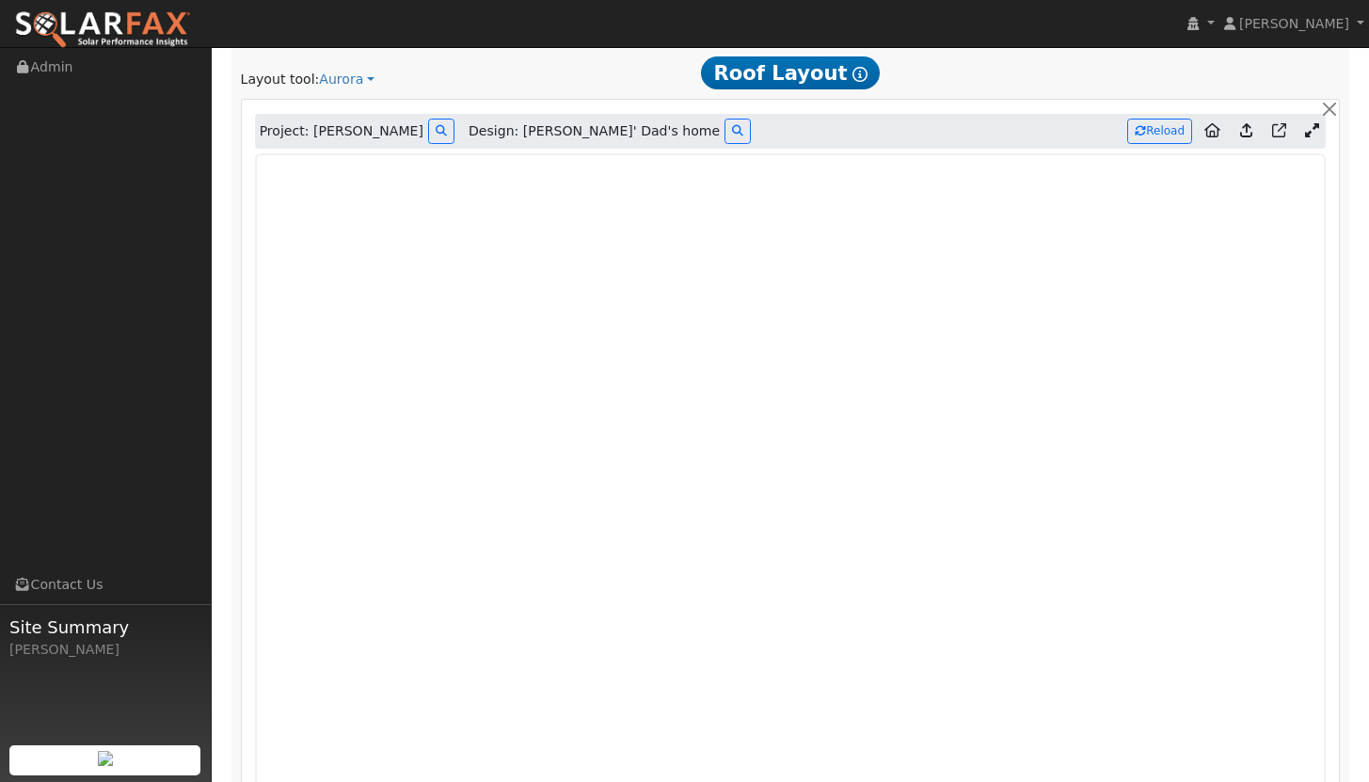
type input "25964"
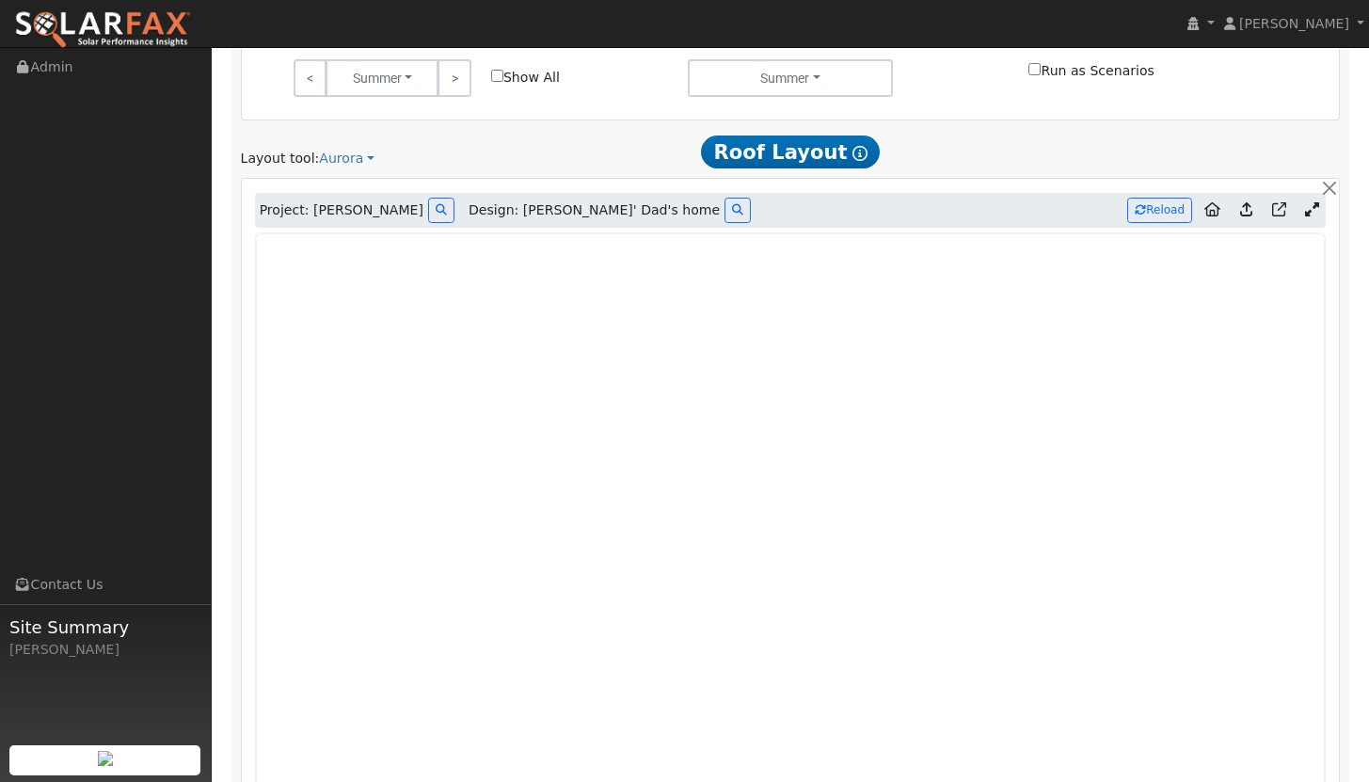
scroll to position [907, 0]
click at [732, 216] on icon at bounding box center [737, 210] width 11 height 11
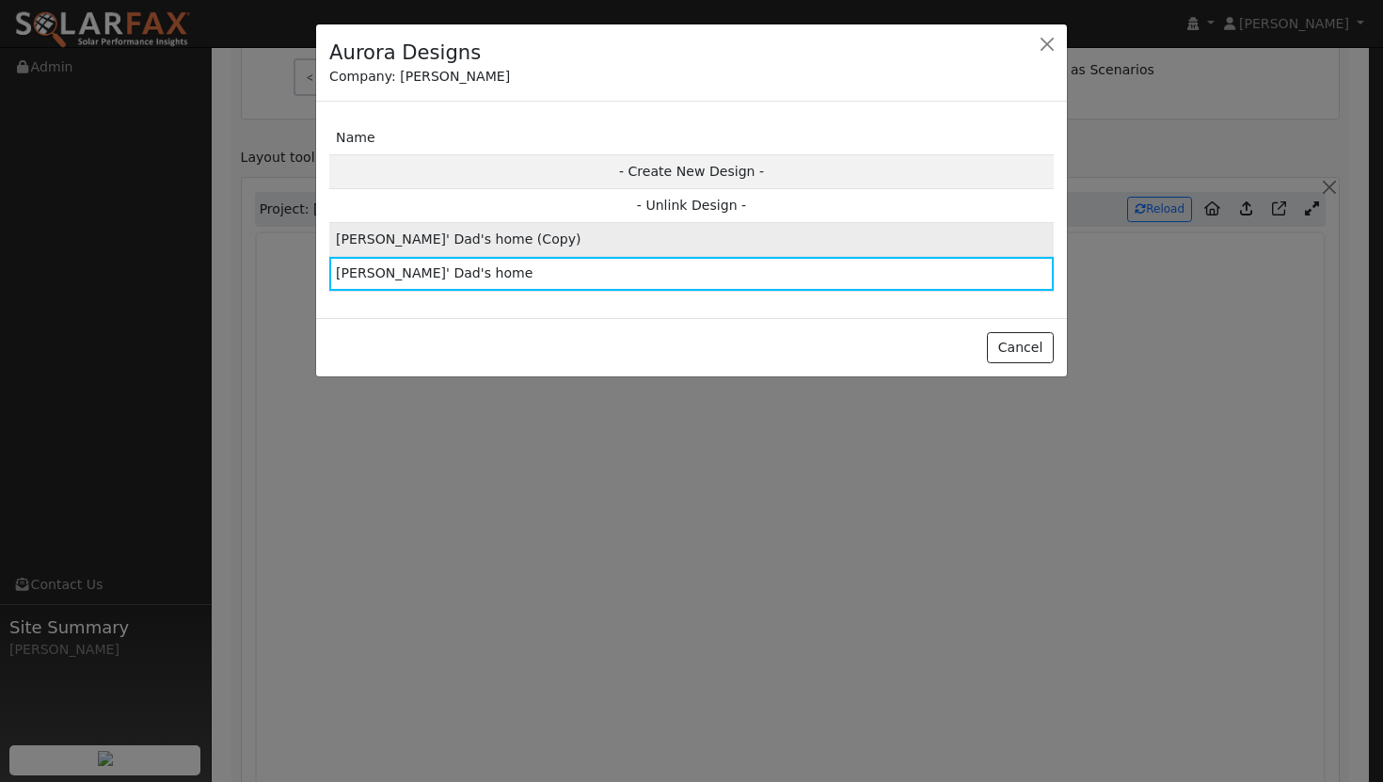
click at [549, 242] on td "Zack Ellis' Dad's home (Copy)" at bounding box center [691, 240] width 725 height 34
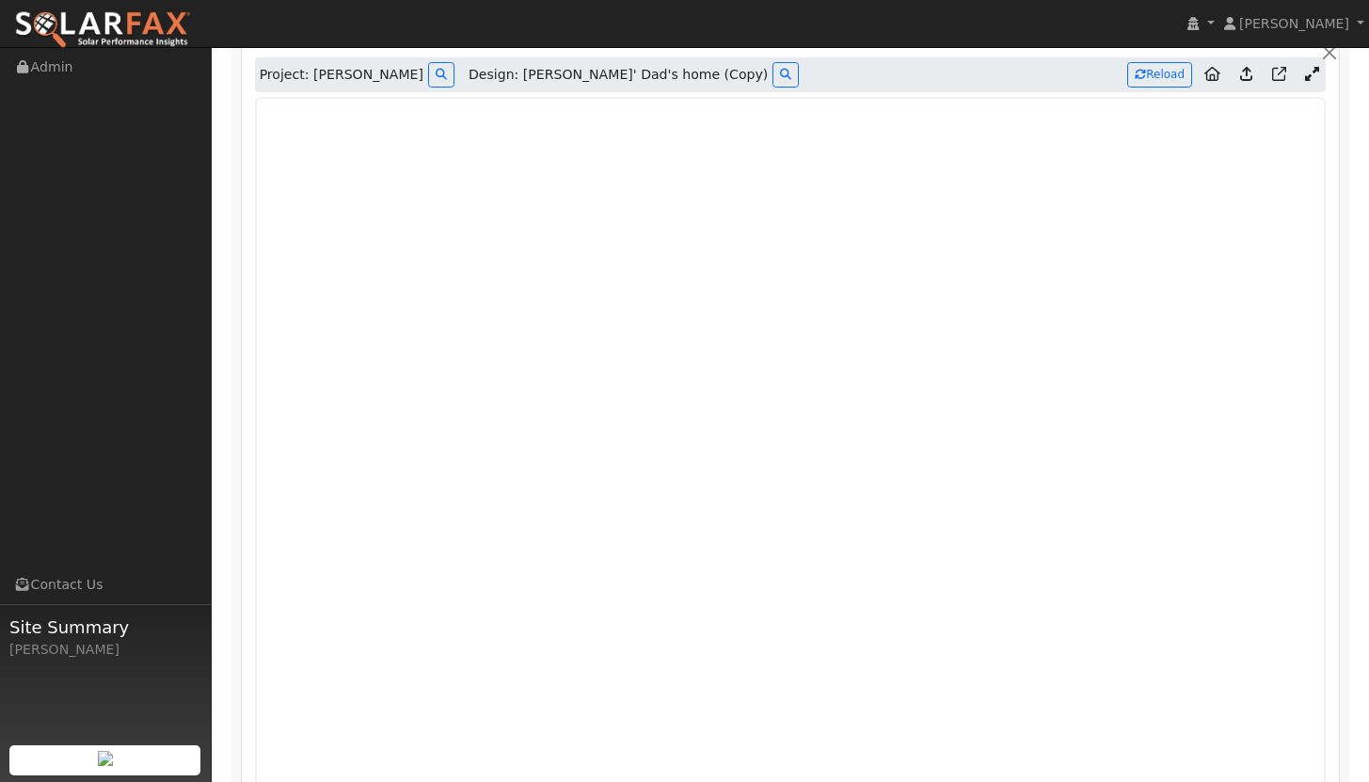
scroll to position [1057, 0]
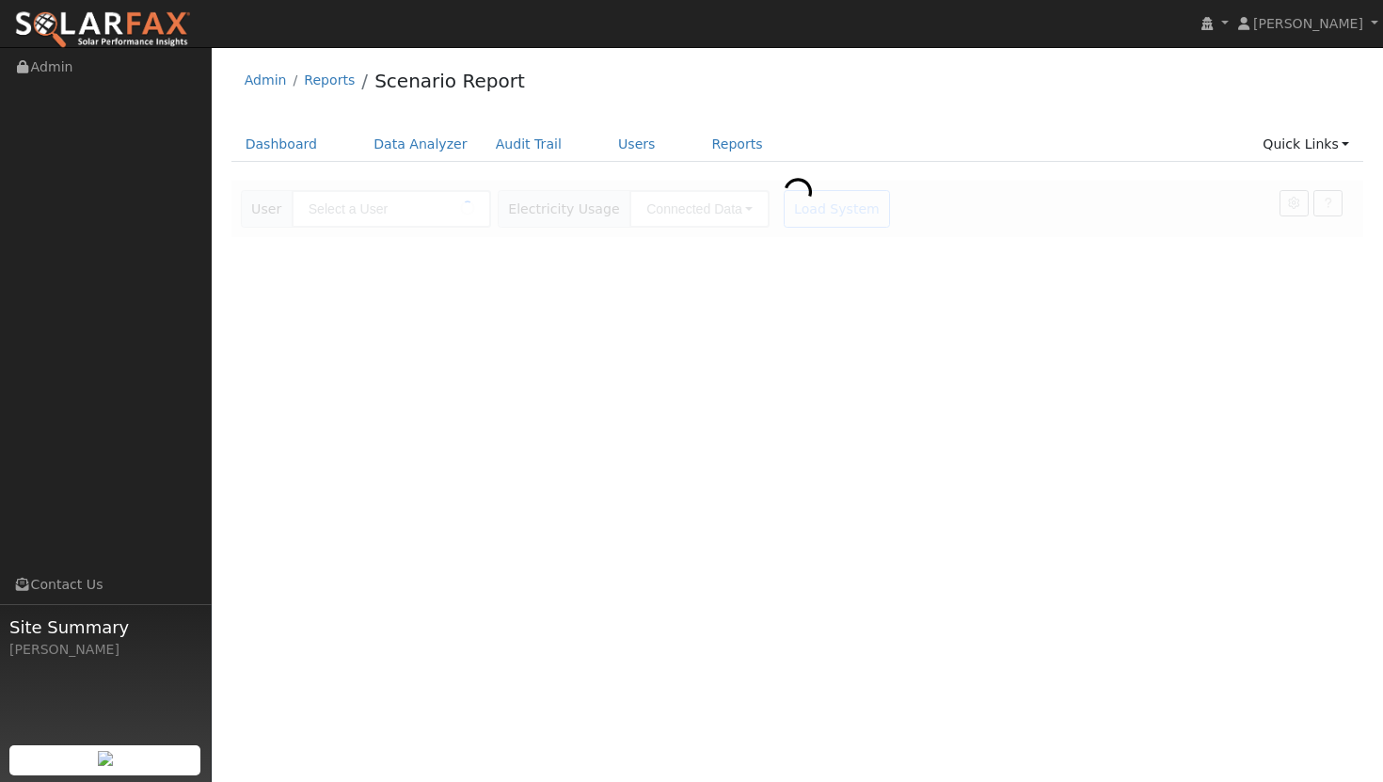
type input "[PERSON_NAME]"
type input "Pacific Gas & Electric"
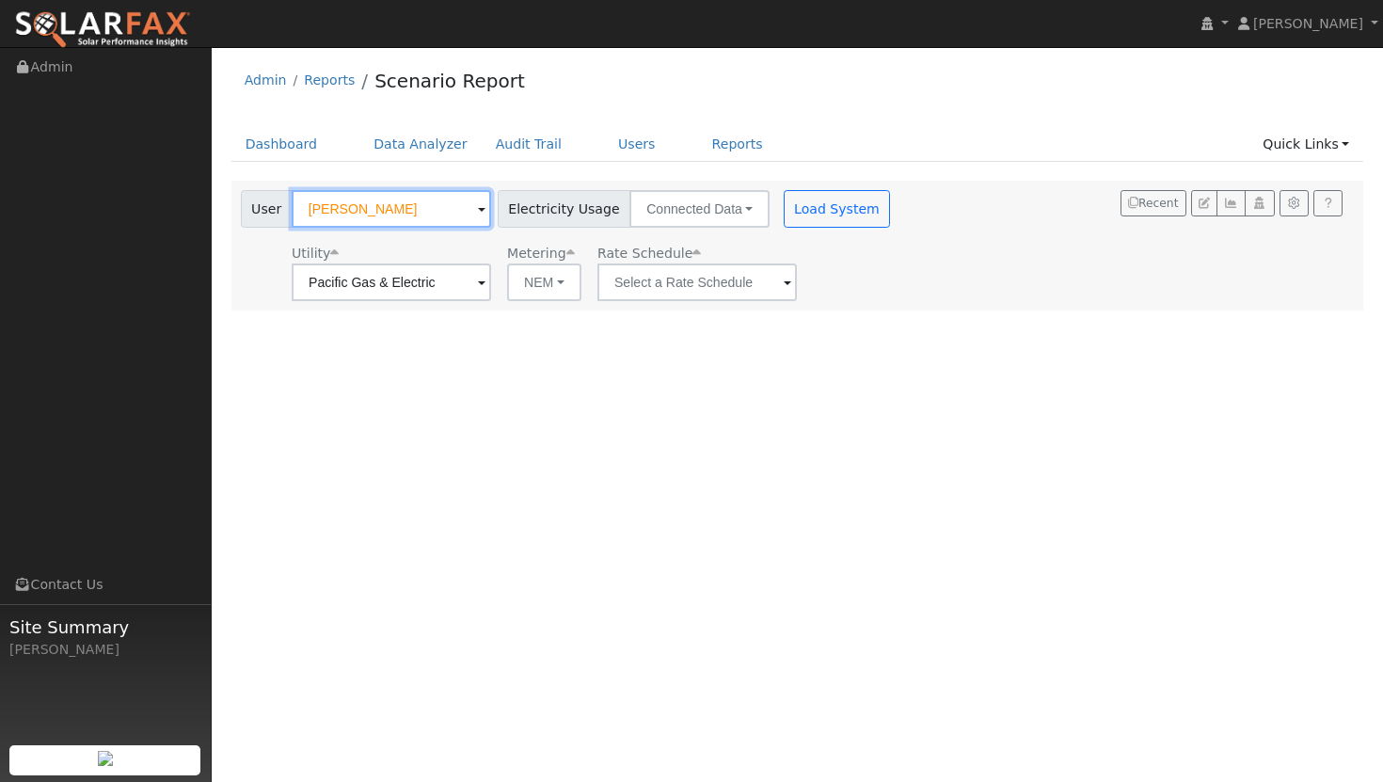
click at [405, 214] on input "[PERSON_NAME]" at bounding box center [392, 209] width 200 height 38
click at [398, 207] on input "[PERSON_NAME]" at bounding box center [392, 209] width 200 height 38
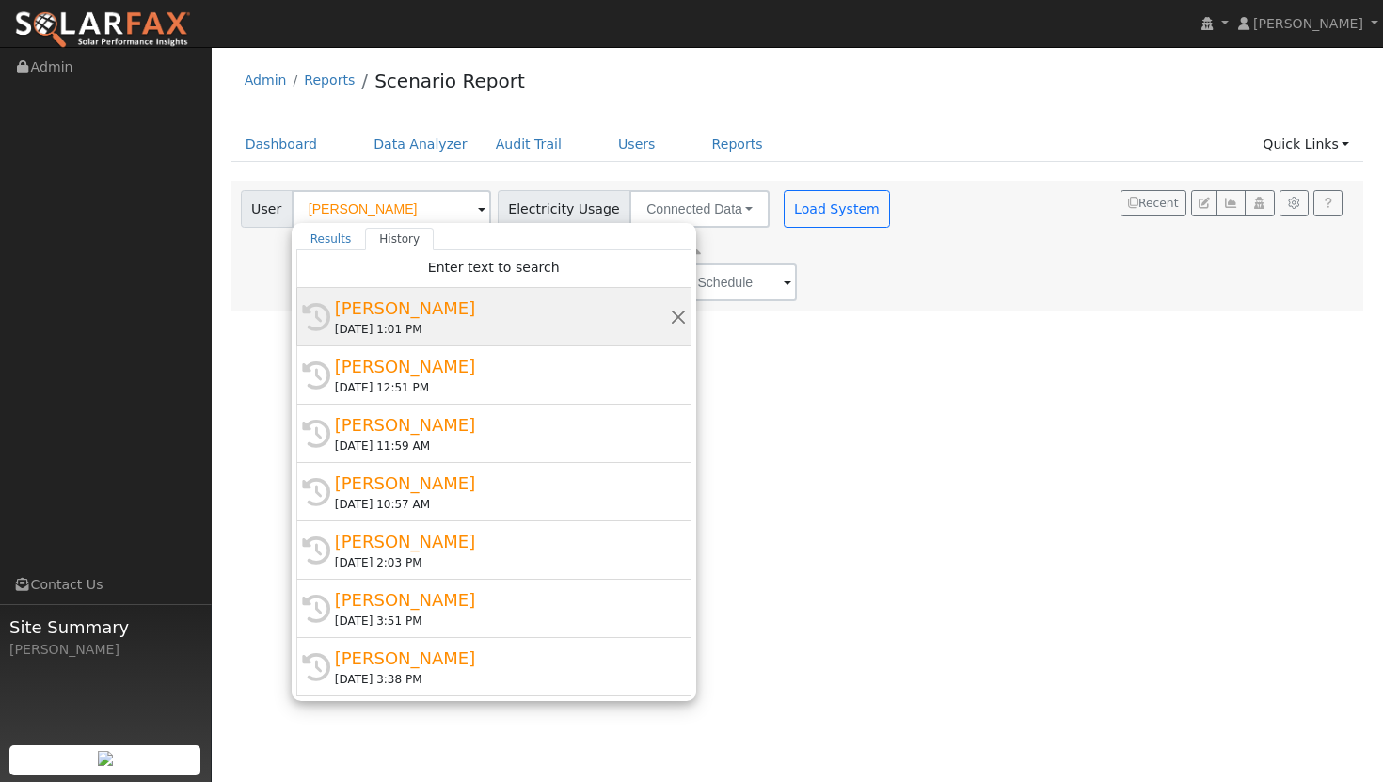
click at [387, 312] on div "[PERSON_NAME]" at bounding box center [502, 308] width 335 height 25
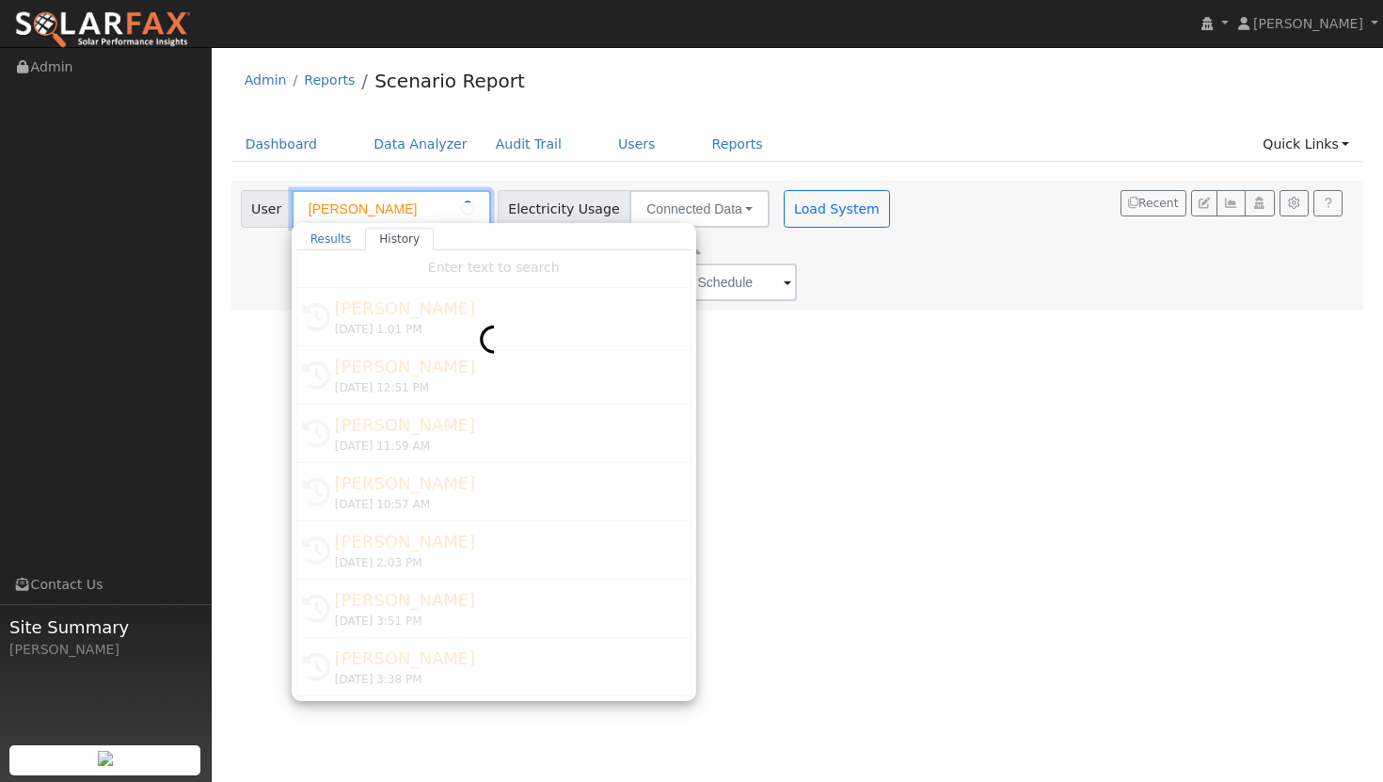
type input "[PERSON_NAME]"
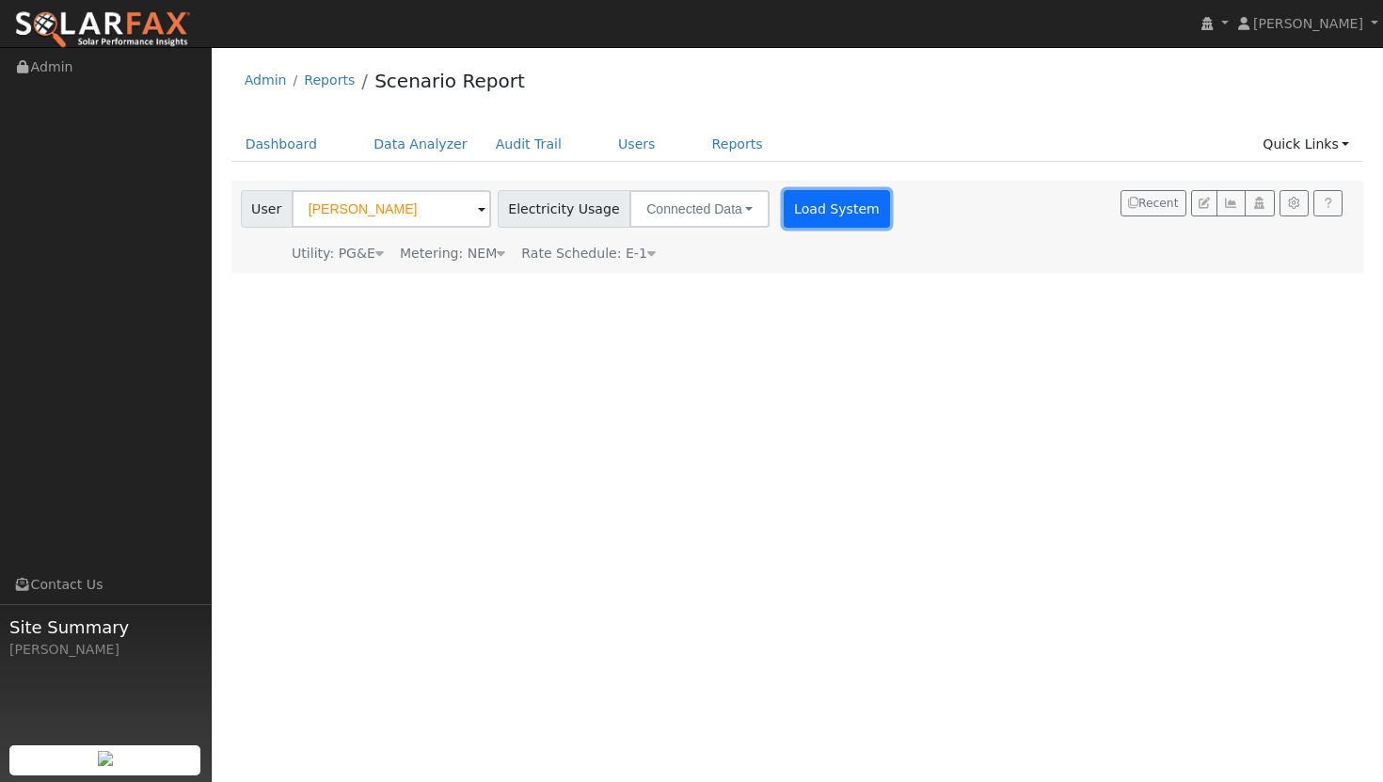
click at [807, 213] on button "Load System" at bounding box center [837, 209] width 107 height 38
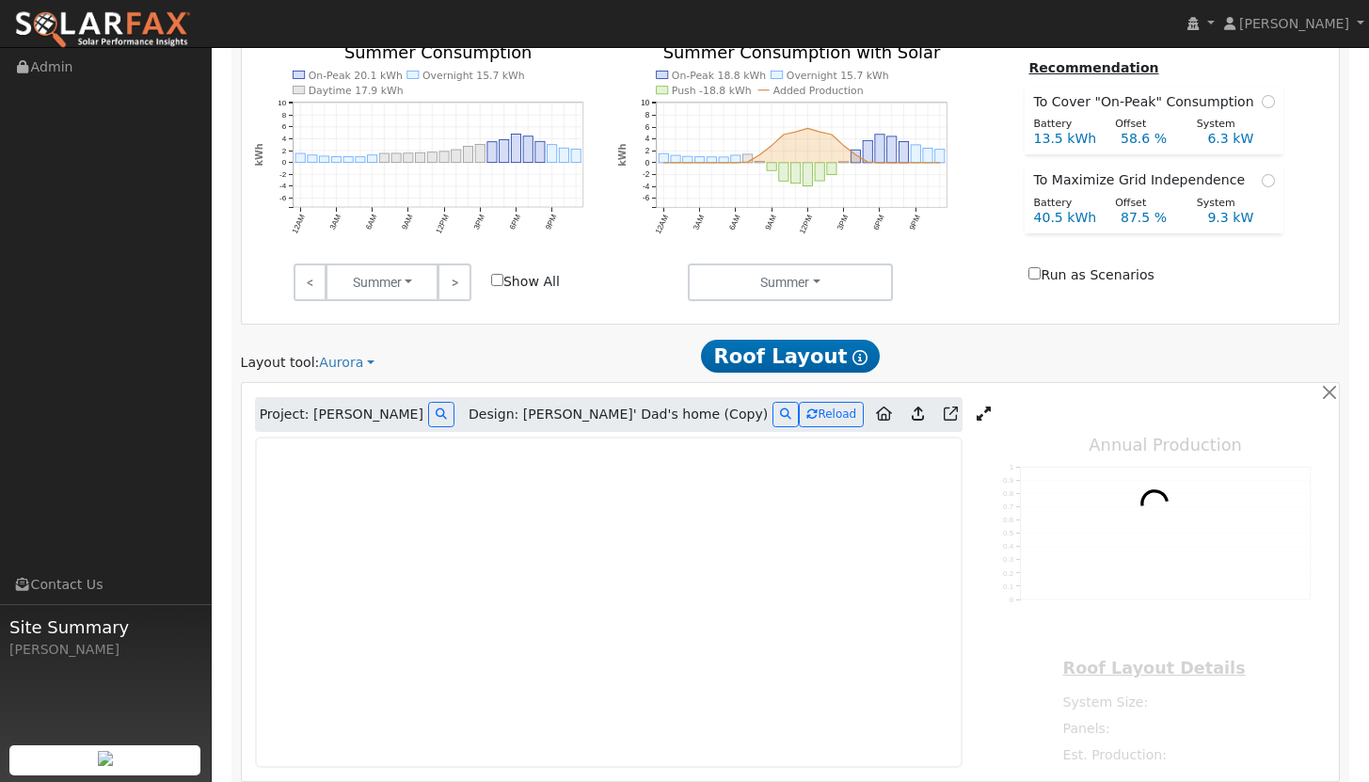
scroll to position [709, 0]
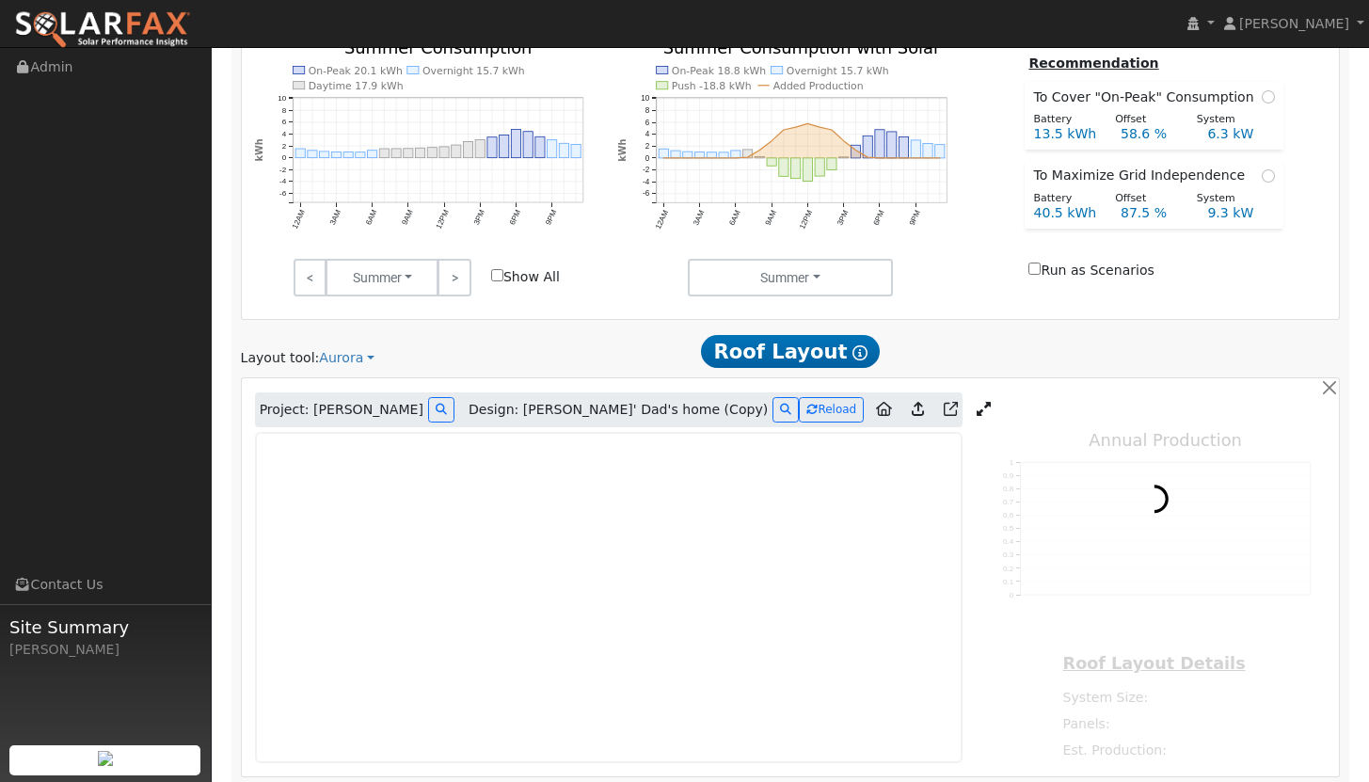
click at [977, 411] on icon at bounding box center [984, 409] width 14 height 14
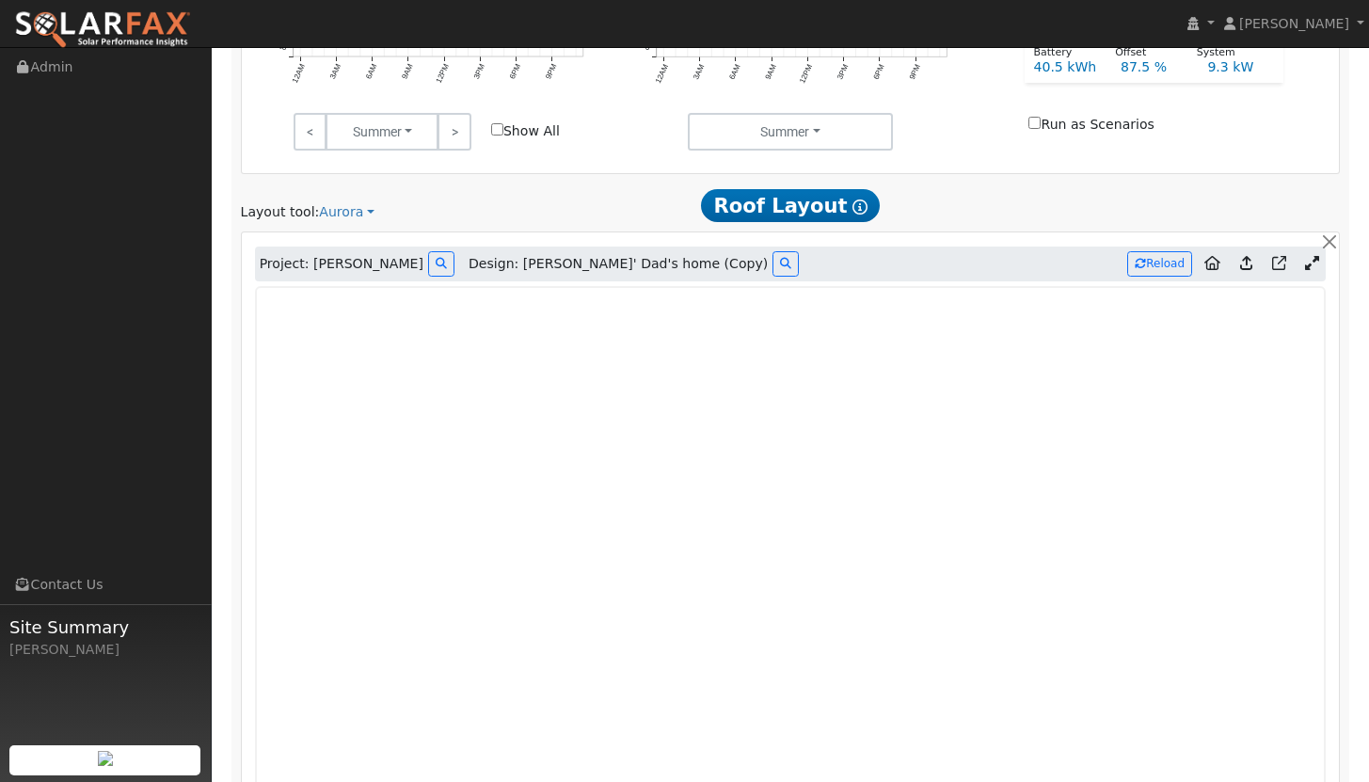
scroll to position [860, 0]
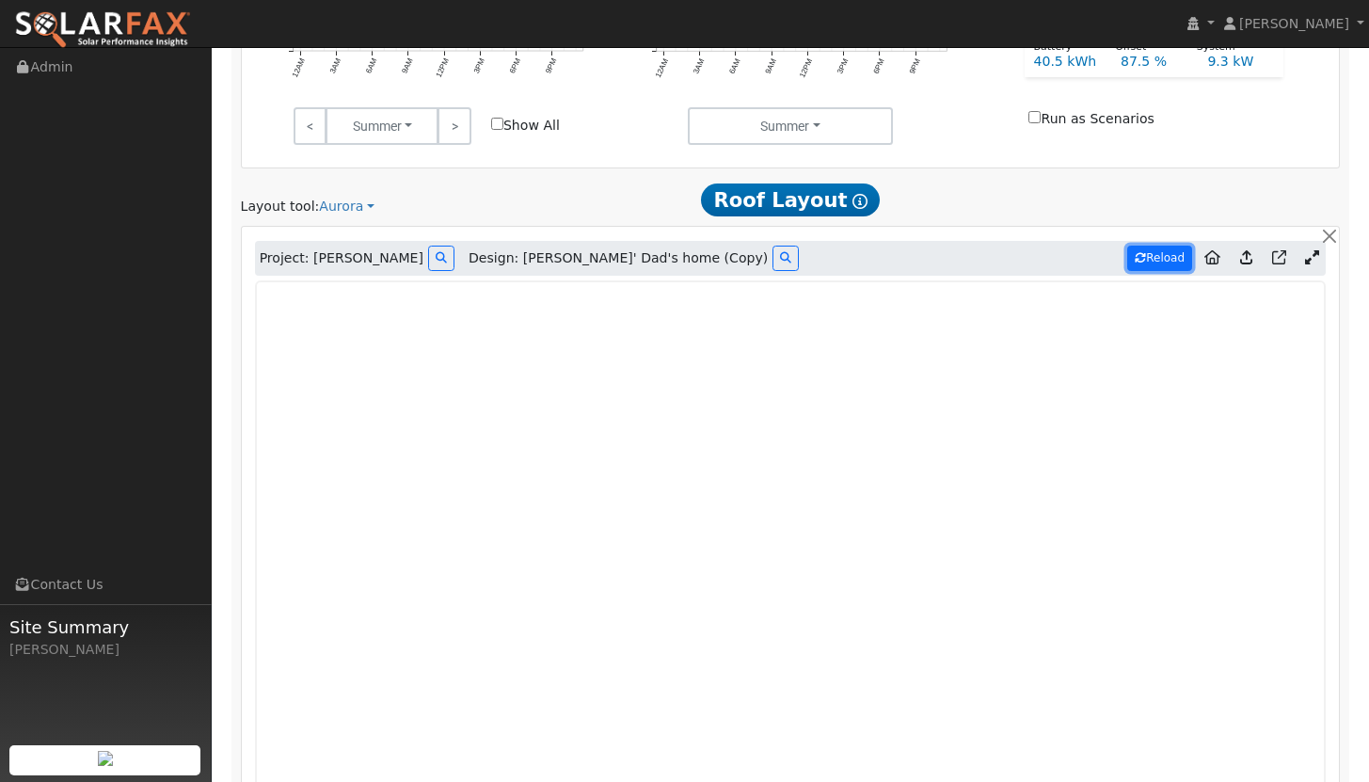
click at [1165, 254] on button "Reload" at bounding box center [1159, 258] width 65 height 25
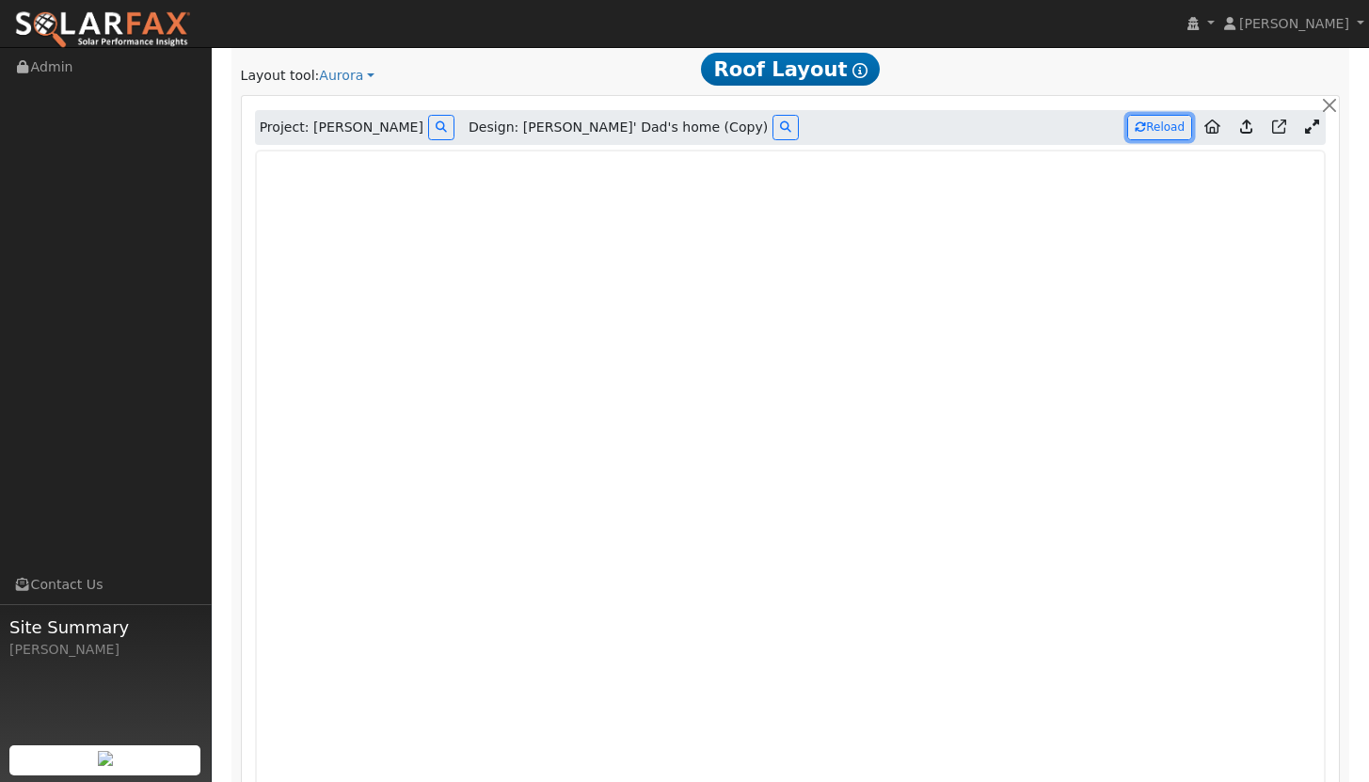
type input "30213"
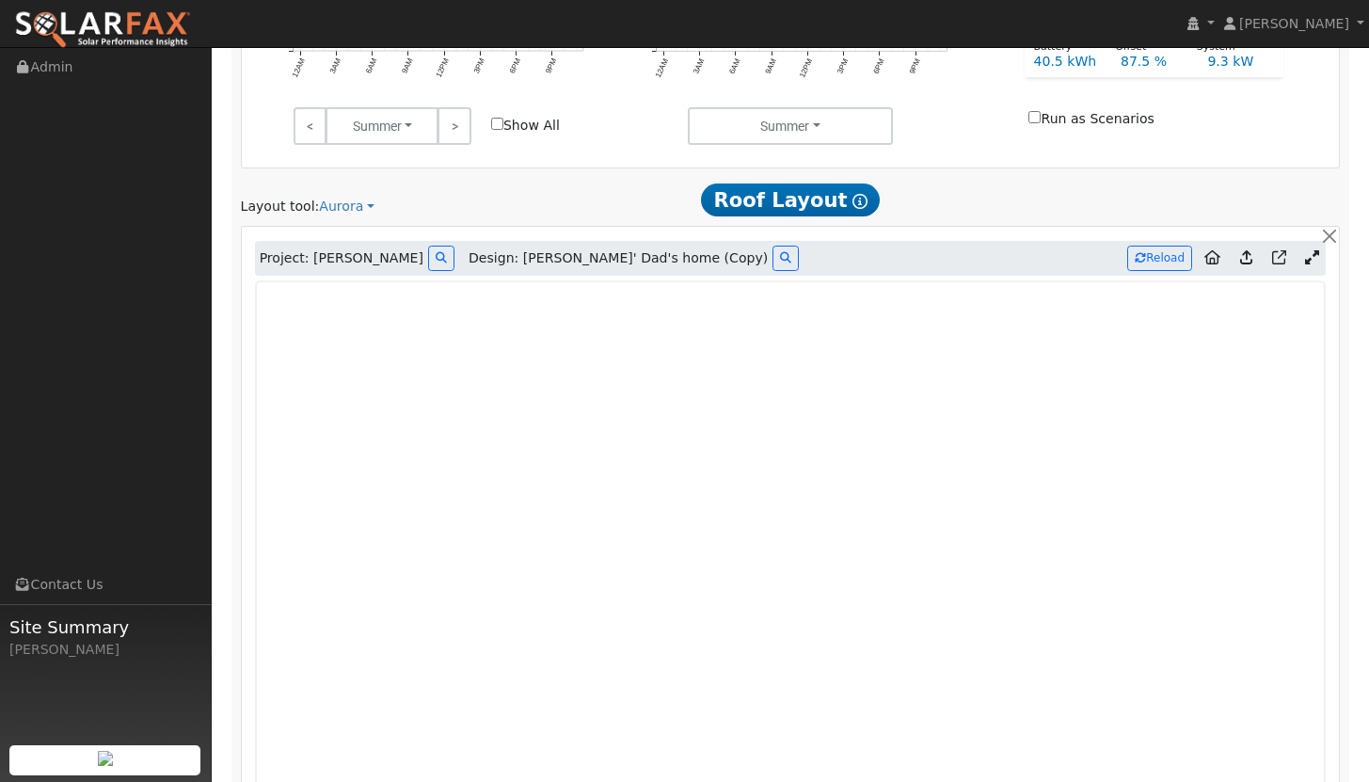
click at [1247, 259] on icon at bounding box center [1246, 257] width 12 height 14
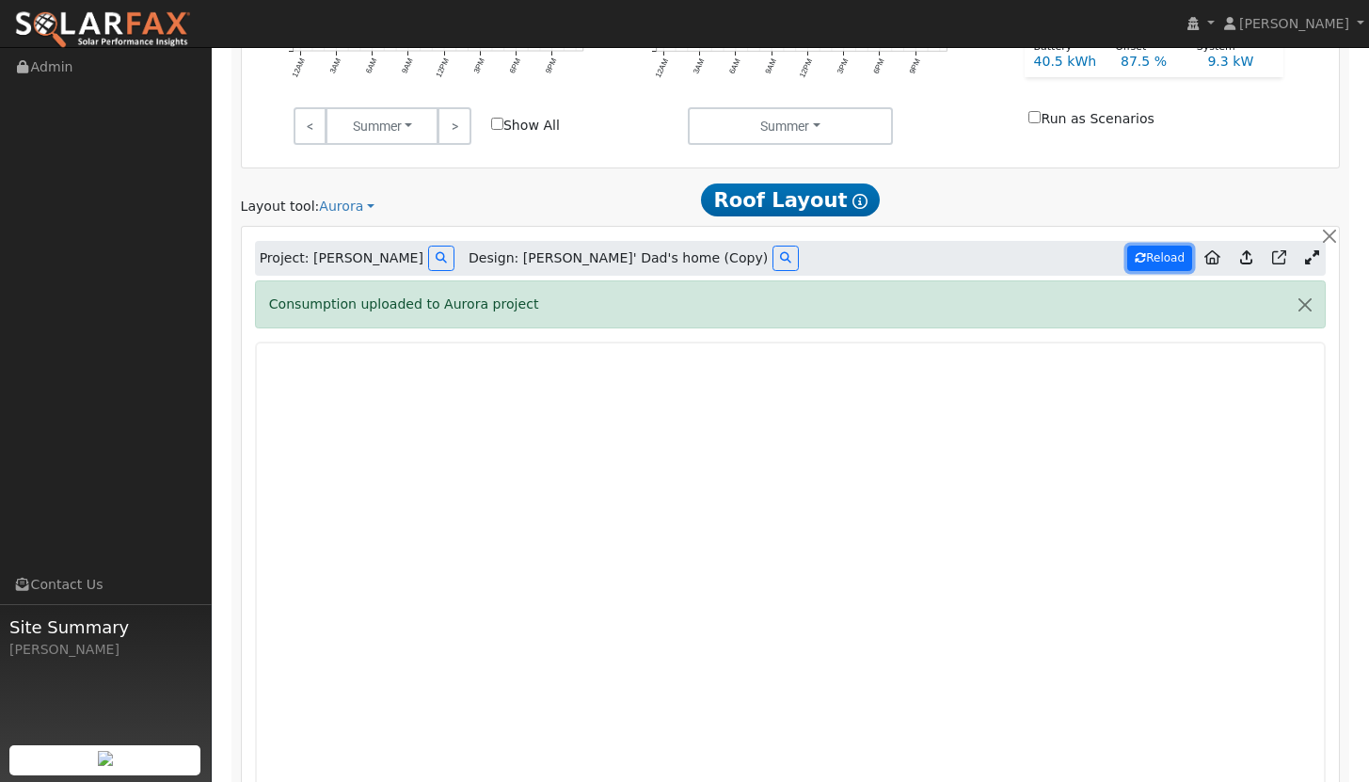
click at [1154, 258] on button "Reload" at bounding box center [1159, 258] width 65 height 25
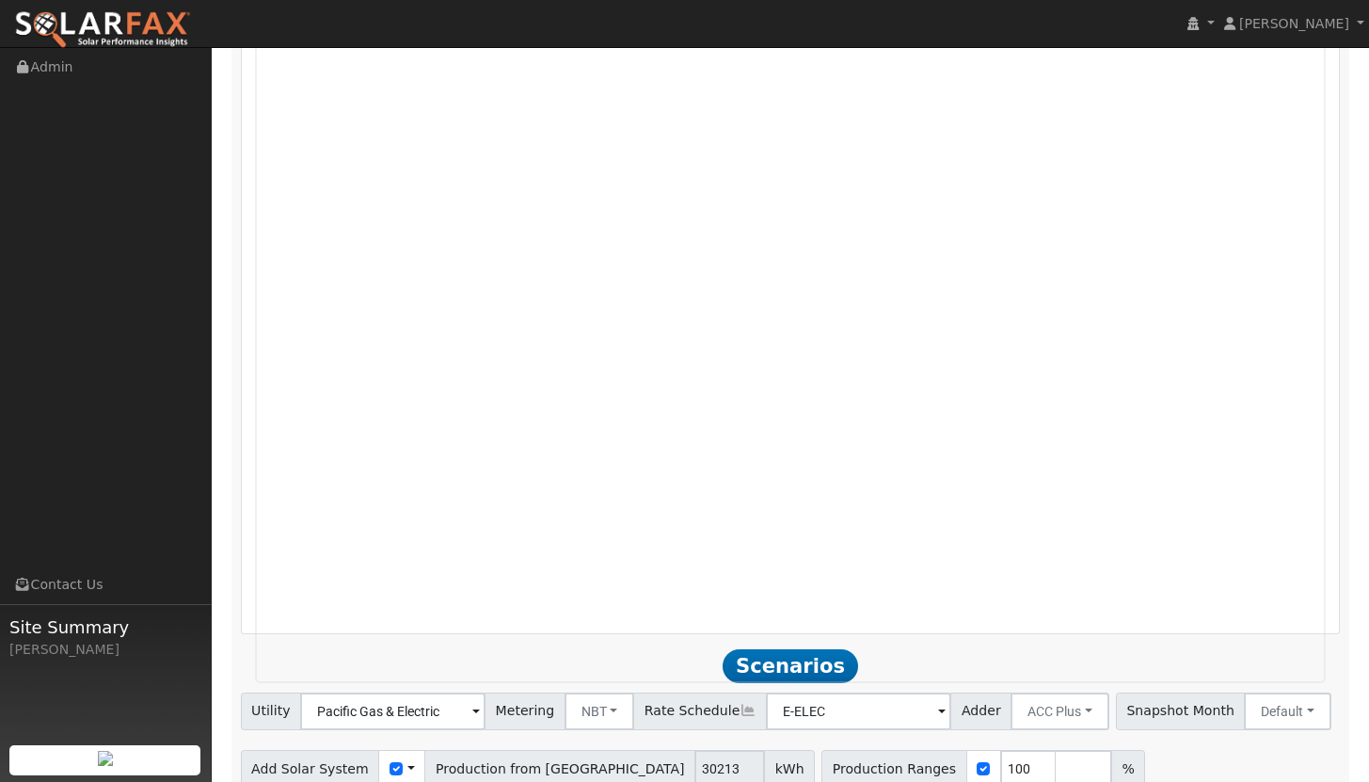
scroll to position [1333, 0]
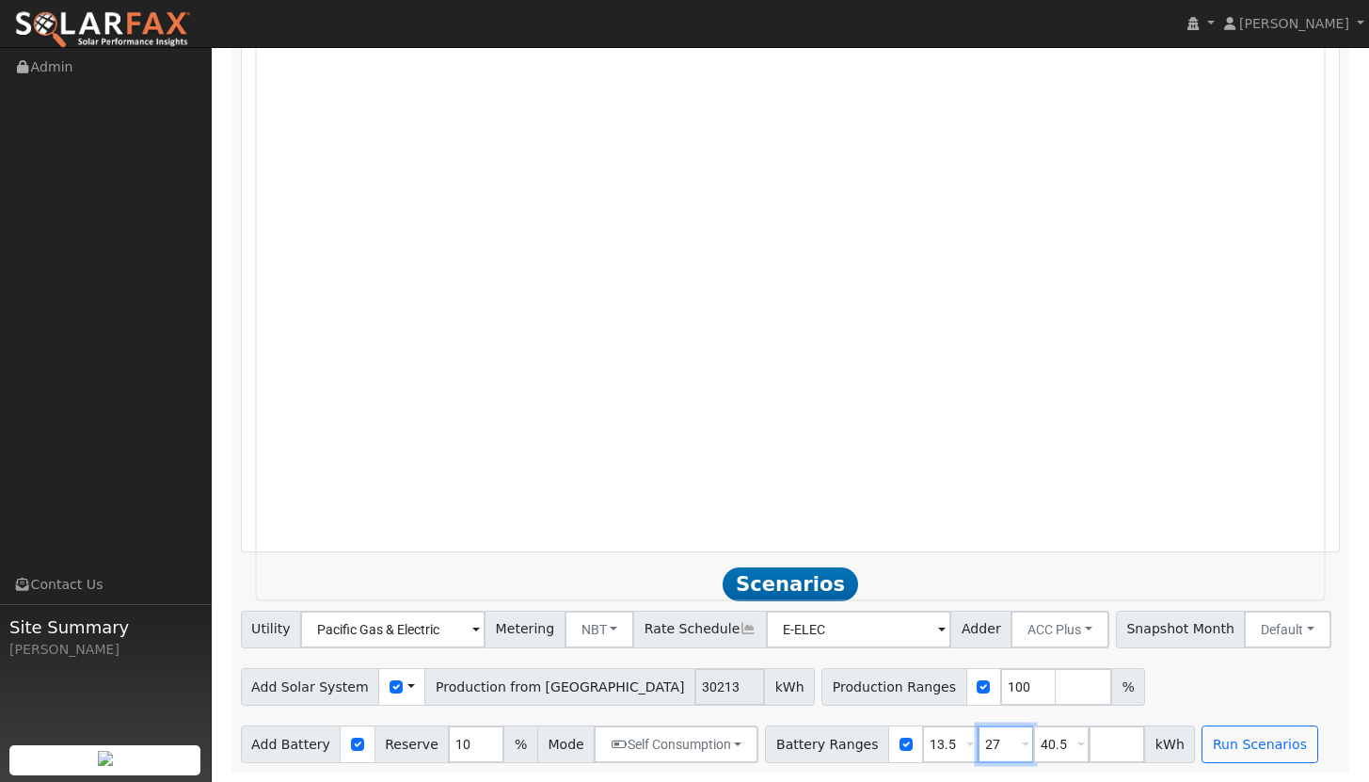
drag, startPoint x: 989, startPoint y: 743, endPoint x: 935, endPoint y: 736, distance: 55.0
click at [948, 739] on div "Battery Ranges 13.5 Overrides Reserve % Mode None None Self Consumption Peak Sa…" at bounding box center [980, 745] width 430 height 38
type input "40.5"
drag, startPoint x: 945, startPoint y: 745, endPoint x: 895, endPoint y: 742, distance: 50.0
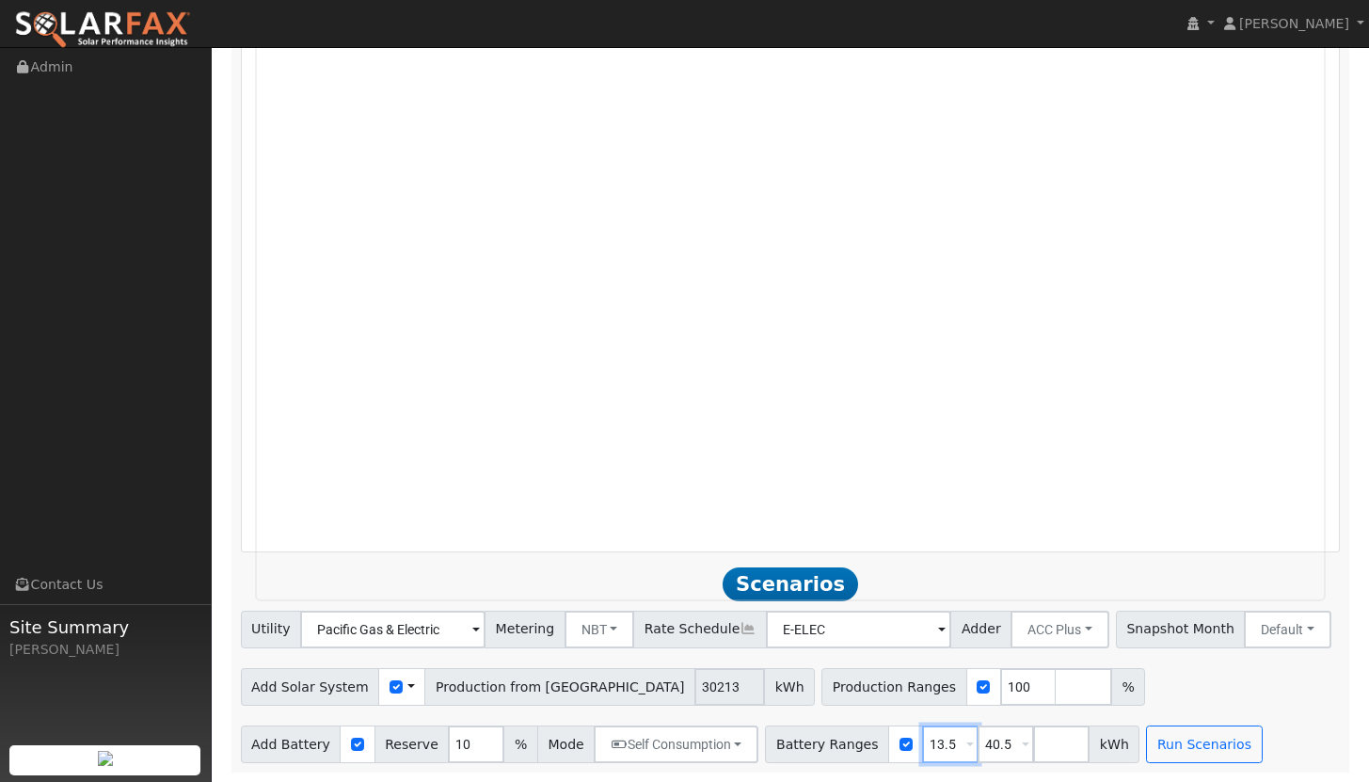
click at [895, 742] on div "Battery Ranges 13.5 Overrides Reserve % Mode None None Self Consumption Peak Sa…" at bounding box center [952, 745] width 375 height 38
type input "40.5"
click at [978, 748] on input "number" at bounding box center [1006, 745] width 56 height 38
type input "0"
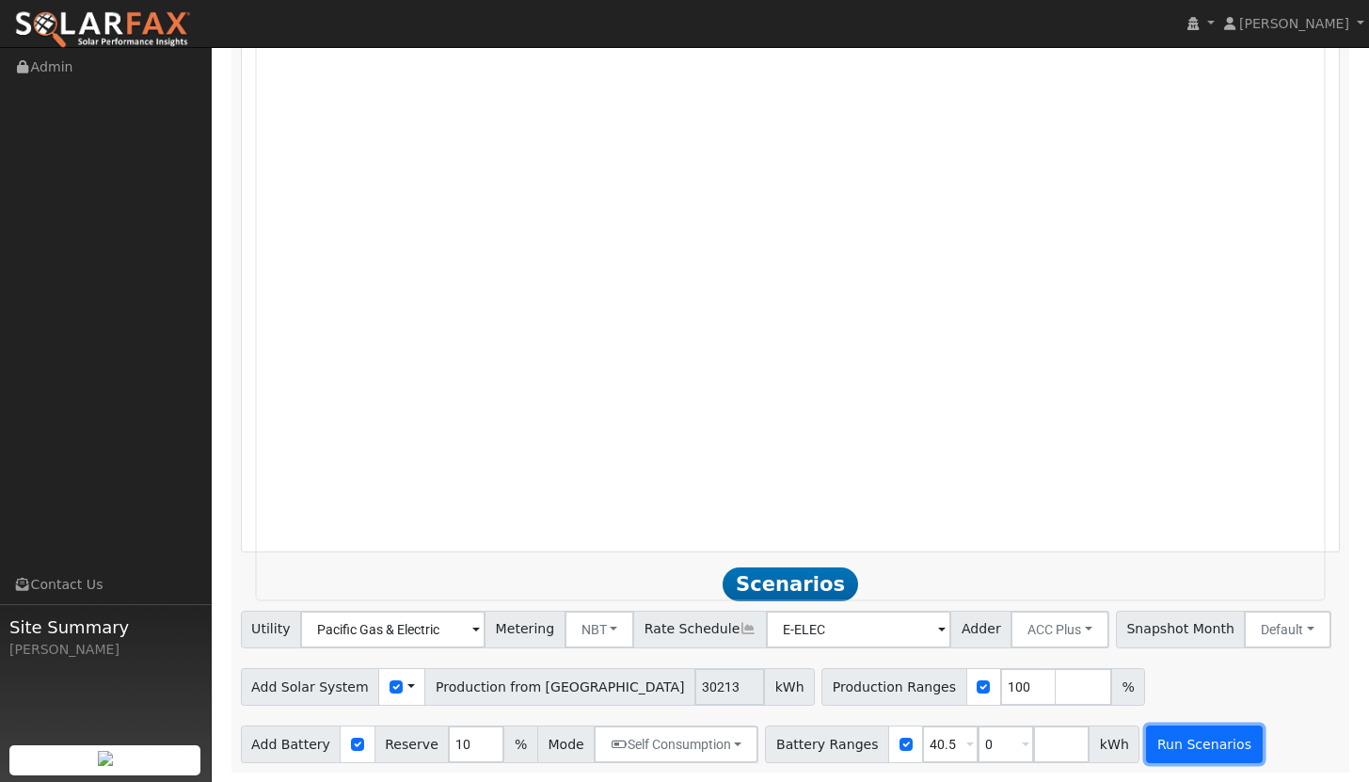
type input "0"
type input "40.5"
click at [1159, 736] on button "Run Scenarios" at bounding box center [1204, 745] width 116 height 38
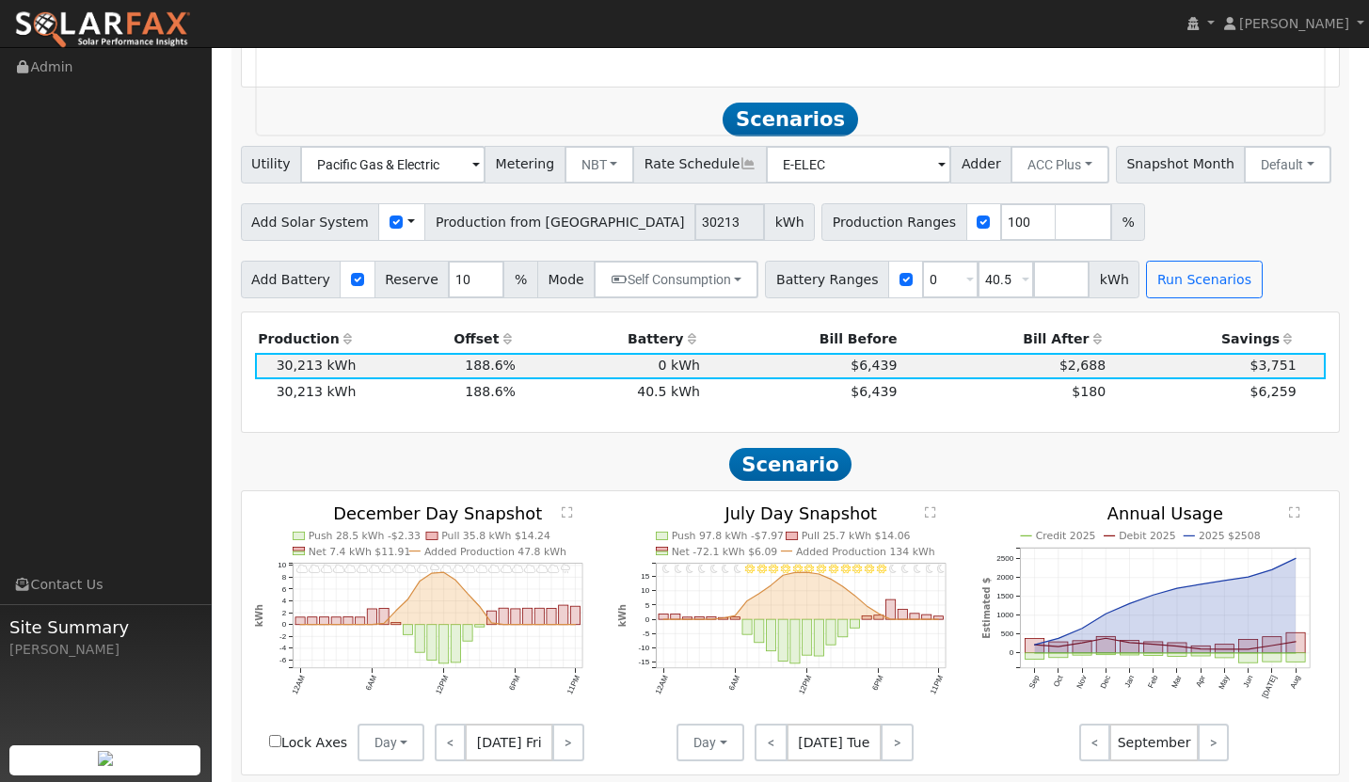
scroll to position [1843, 0]
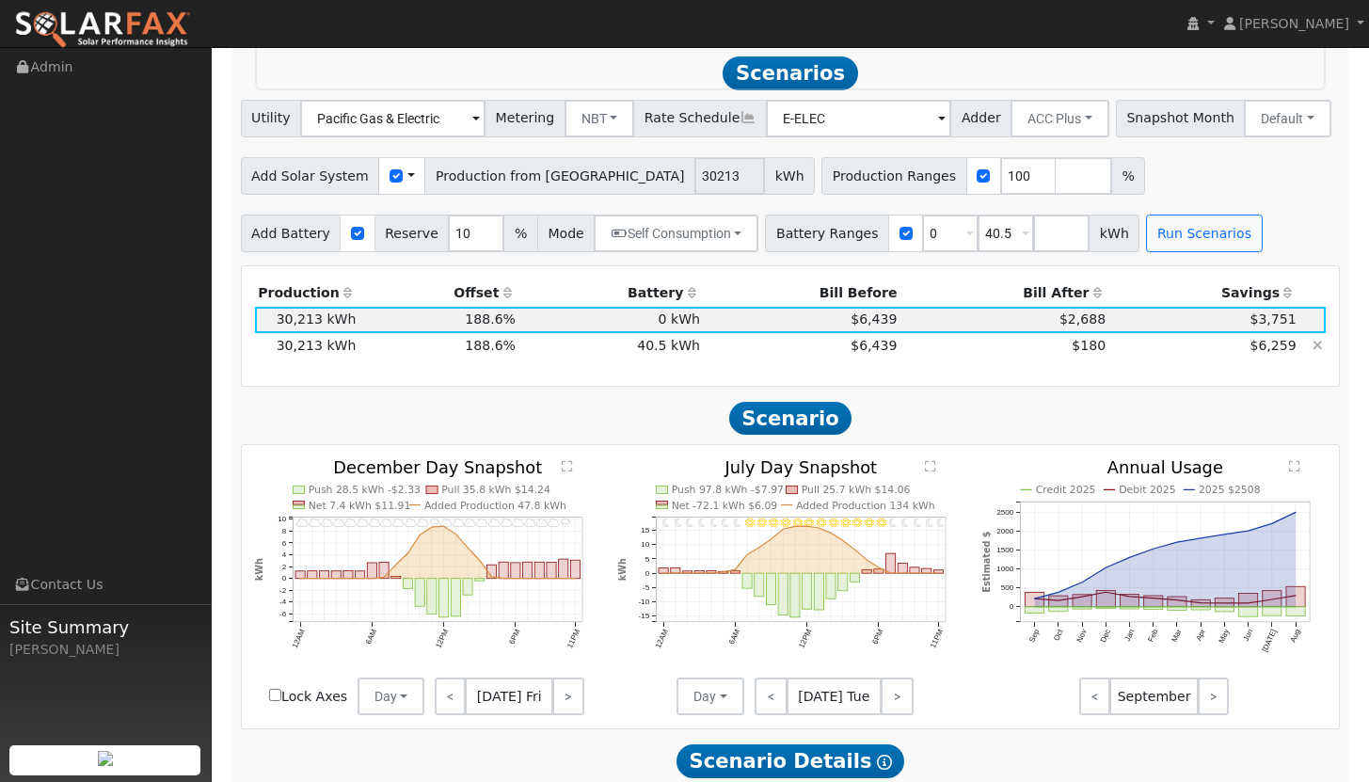
click at [802, 347] on td "$6,439" at bounding box center [802, 346] width 197 height 26
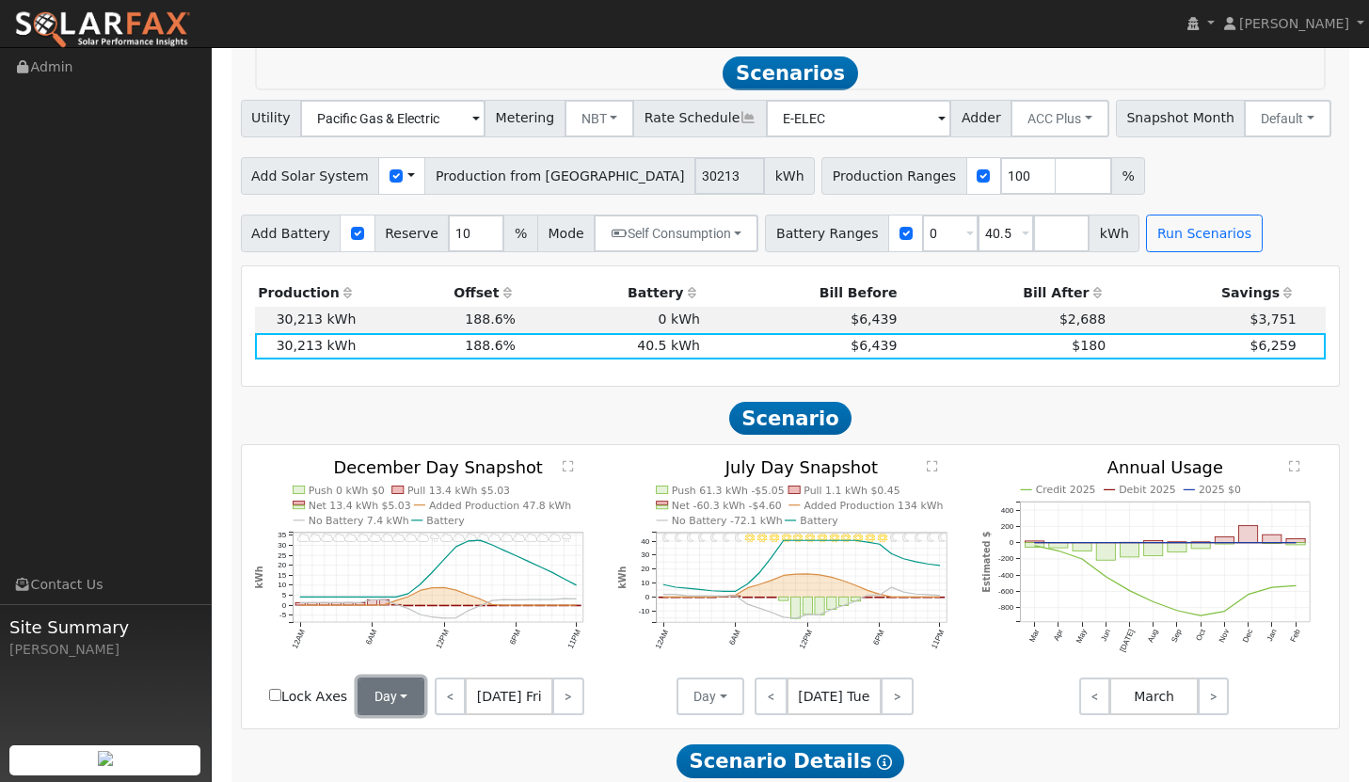
click at [393, 697] on button "Day" at bounding box center [392, 697] width 68 height 38
click at [408, 662] on link "Month Average" at bounding box center [424, 655] width 131 height 26
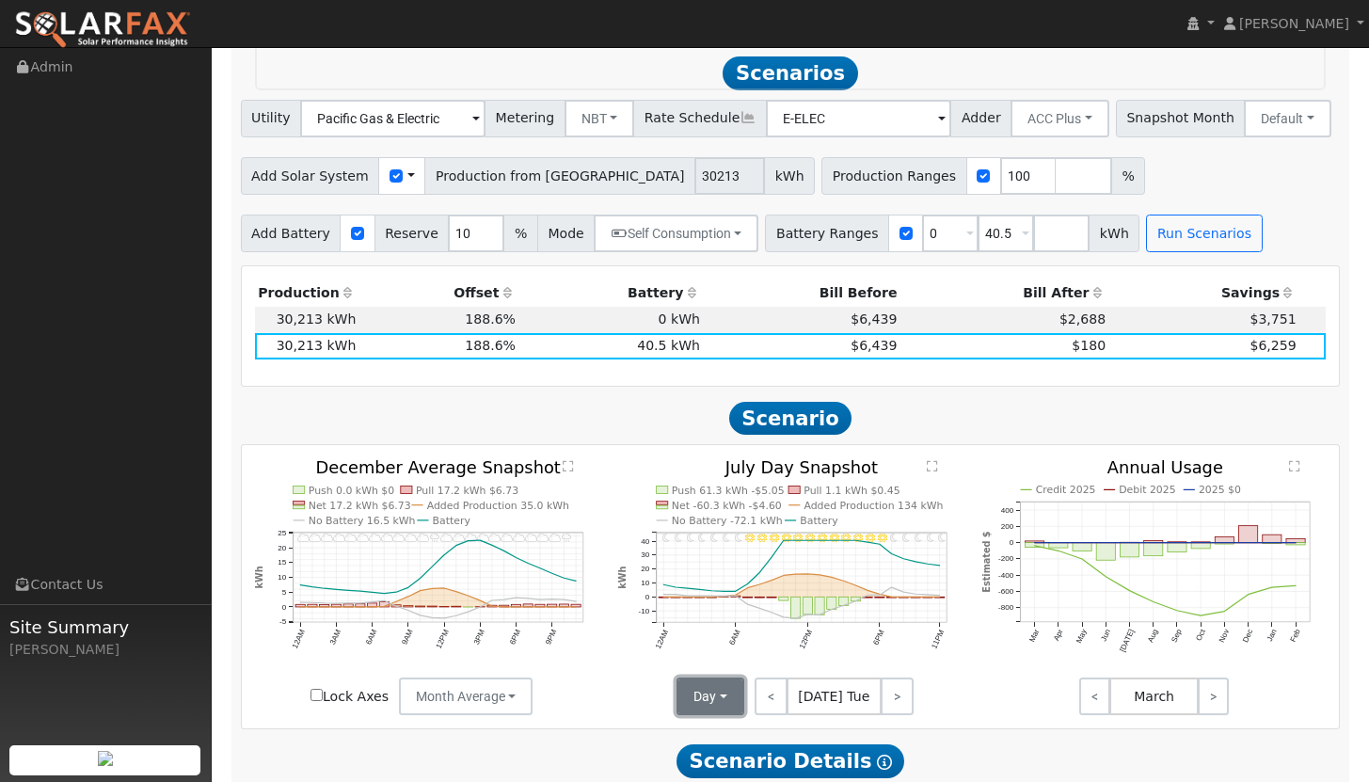
click at [712, 693] on button "Day" at bounding box center [711, 697] width 68 height 38
click at [745, 668] on link "Month Average" at bounding box center [744, 655] width 131 height 26
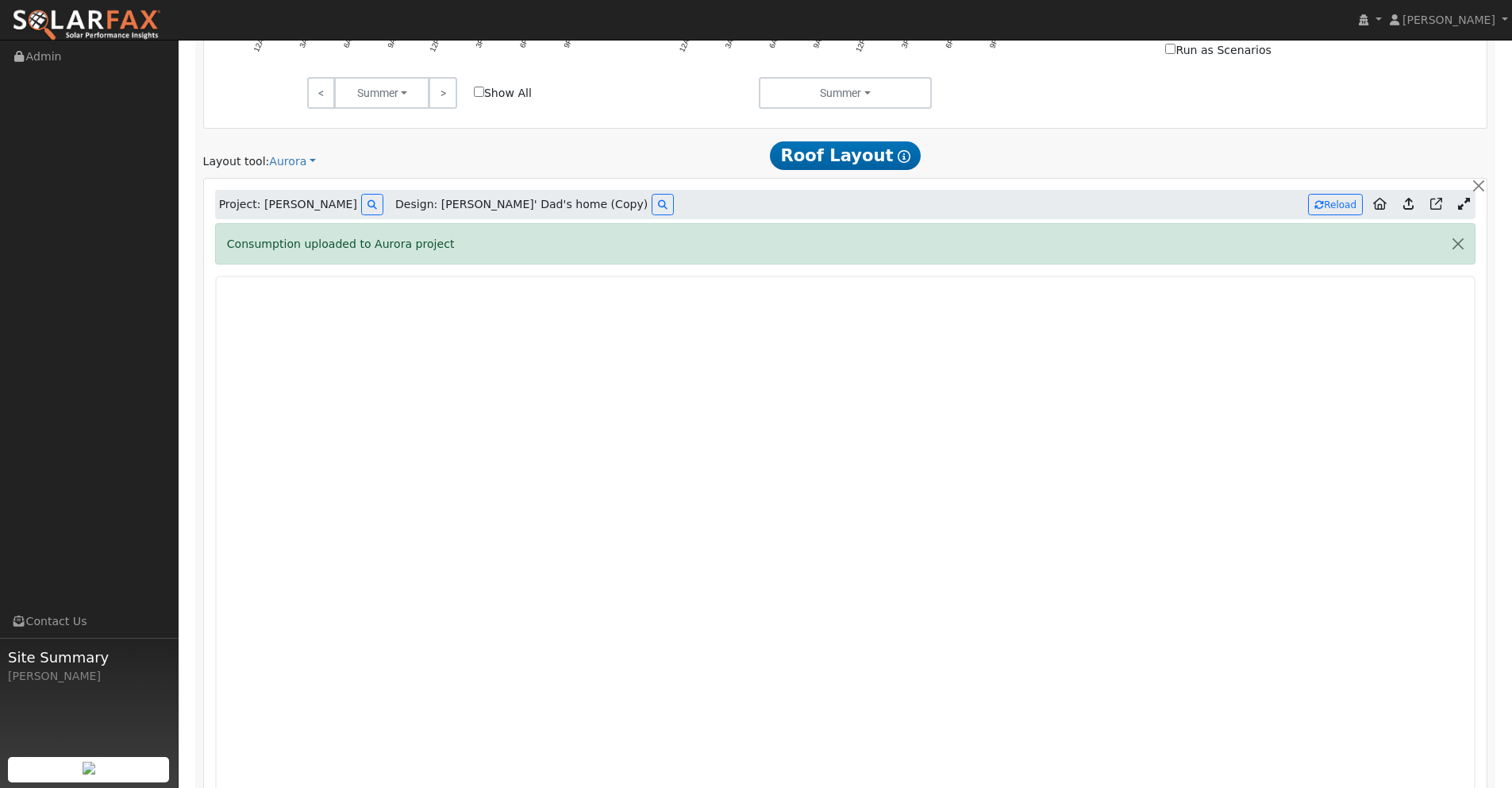
scroll to position [902, 0]
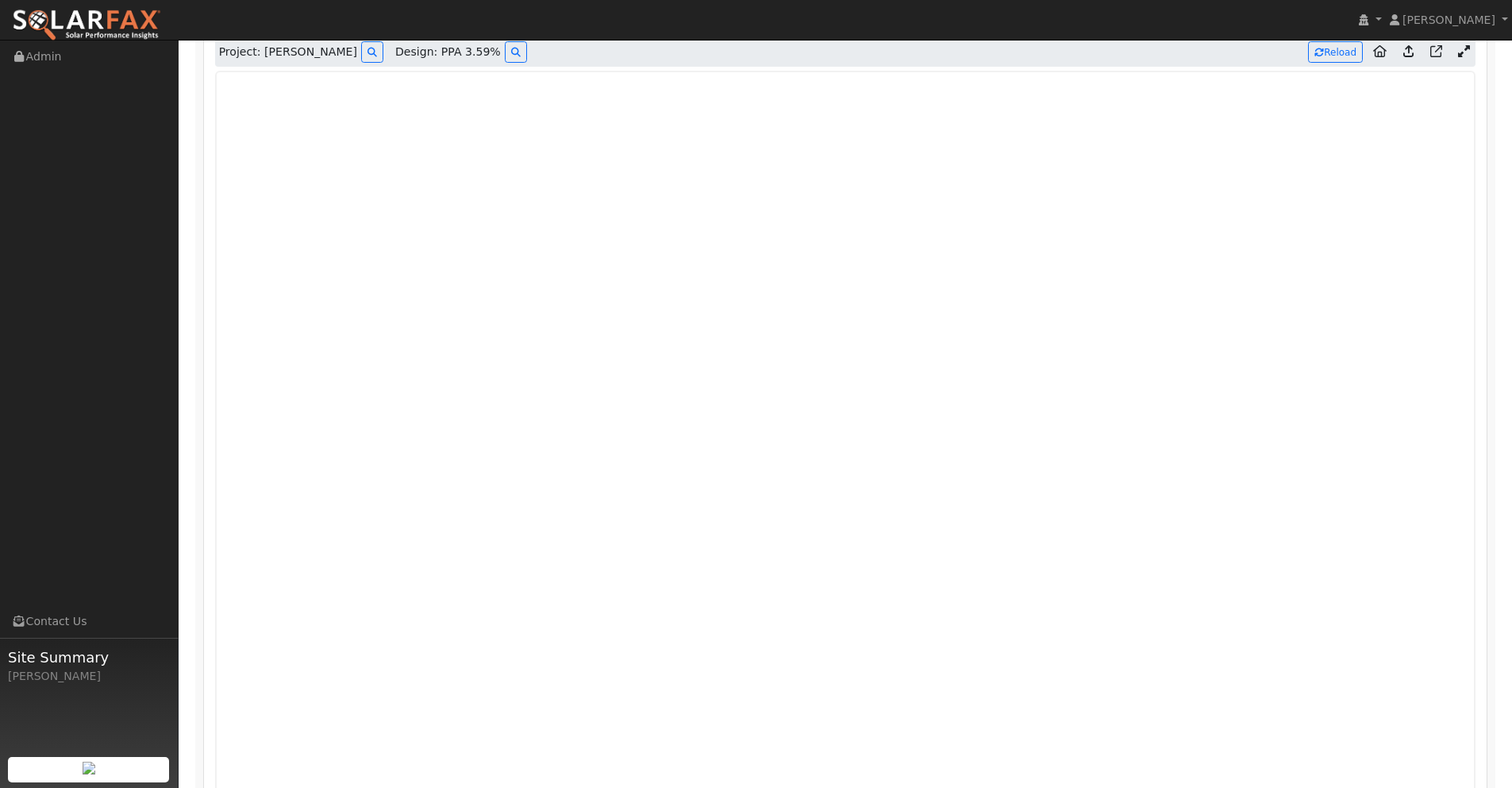
scroll to position [1034, 0]
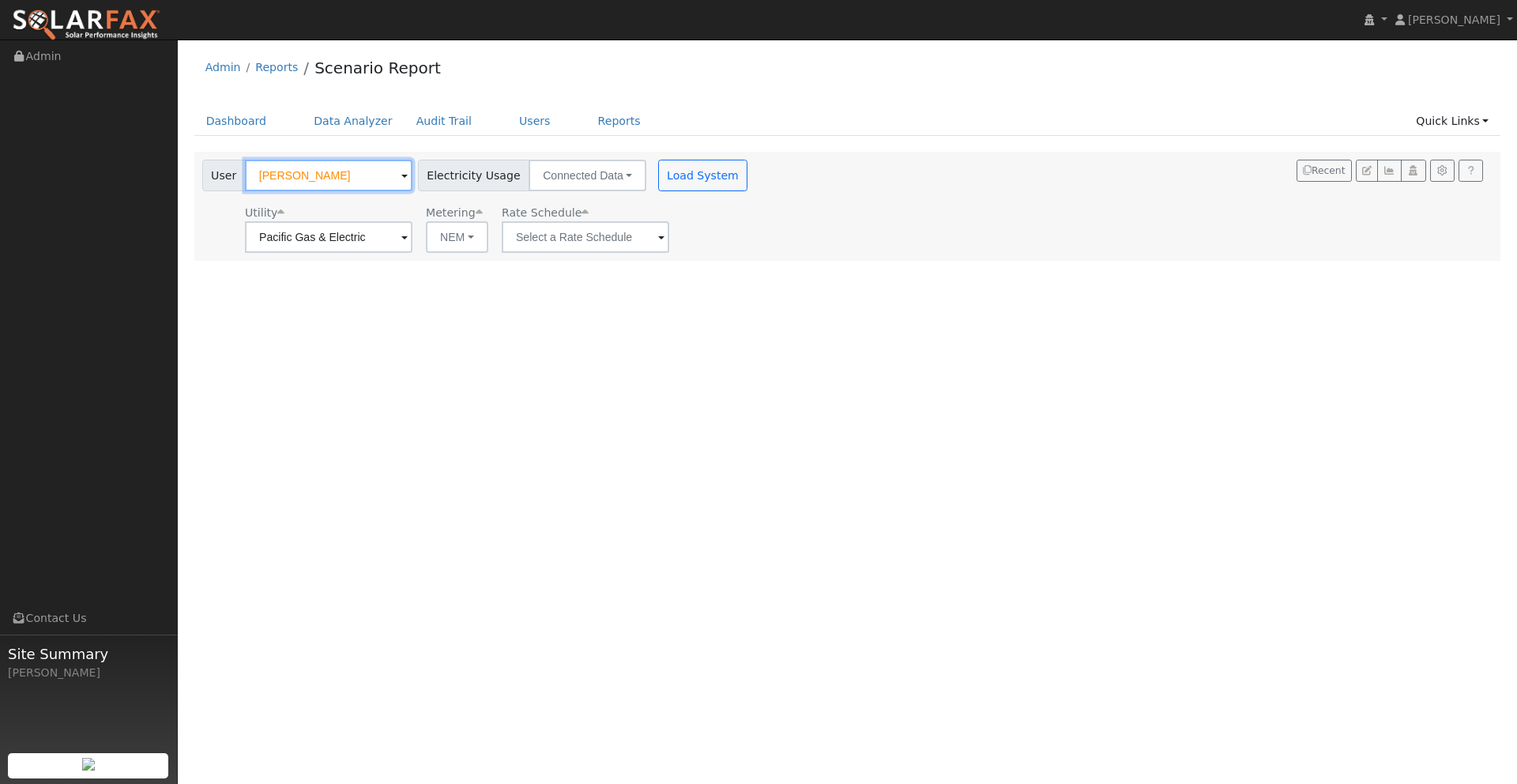
click at [338, 173] on input "[PERSON_NAME]" at bounding box center [329, 175] width 168 height 32
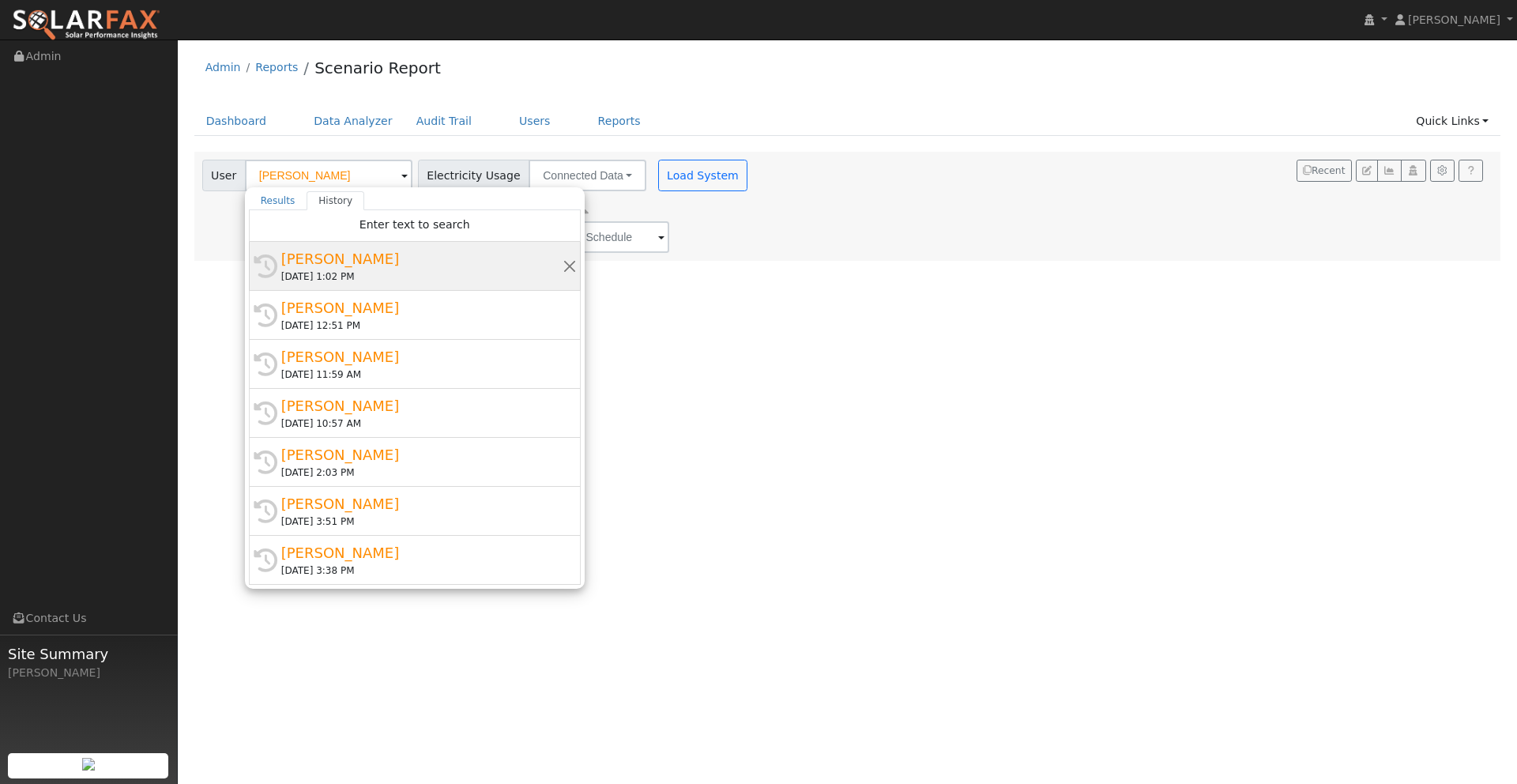
click at [331, 262] on div "[PERSON_NAME]" at bounding box center [421, 259] width 281 height 21
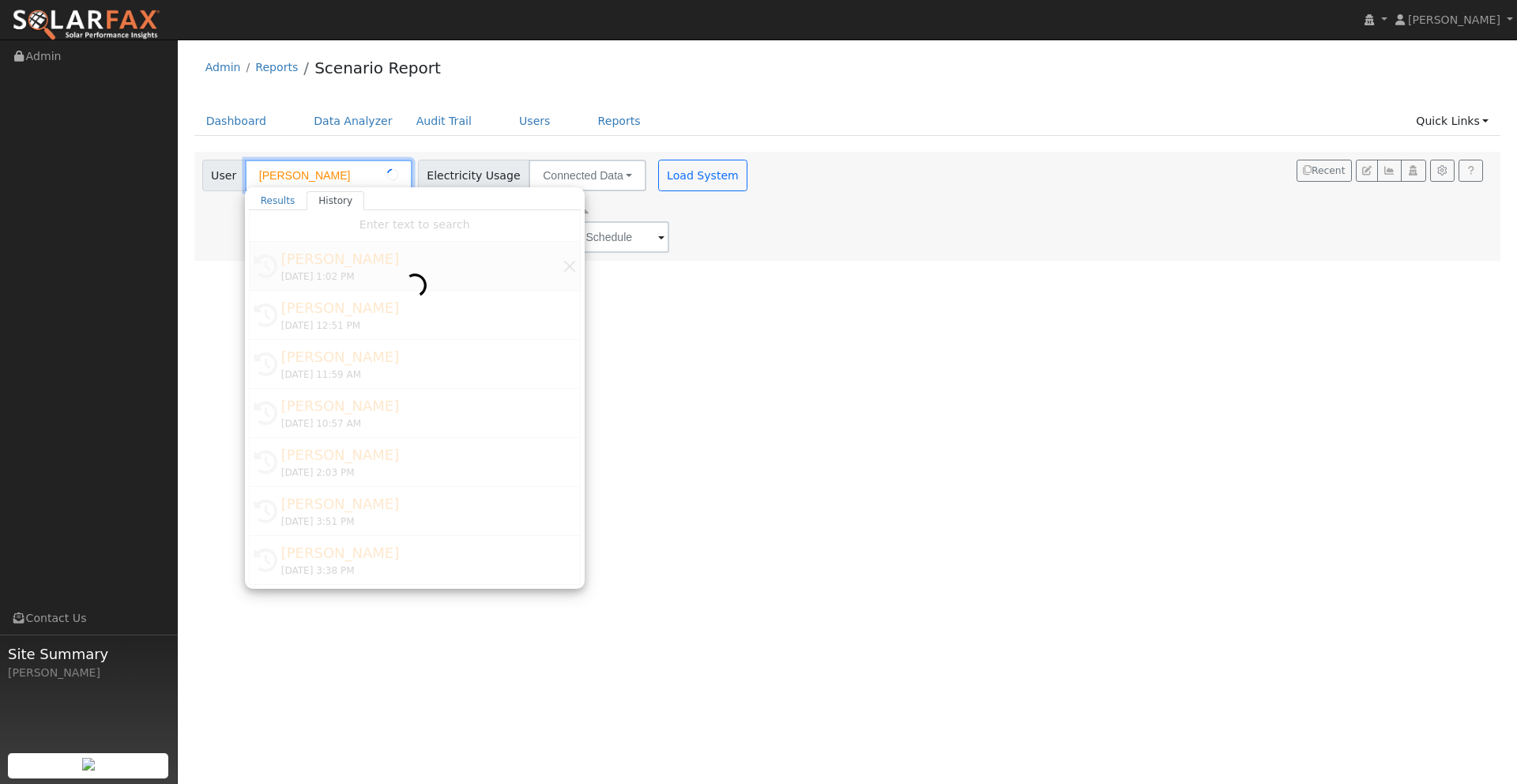
type input "[PERSON_NAME]"
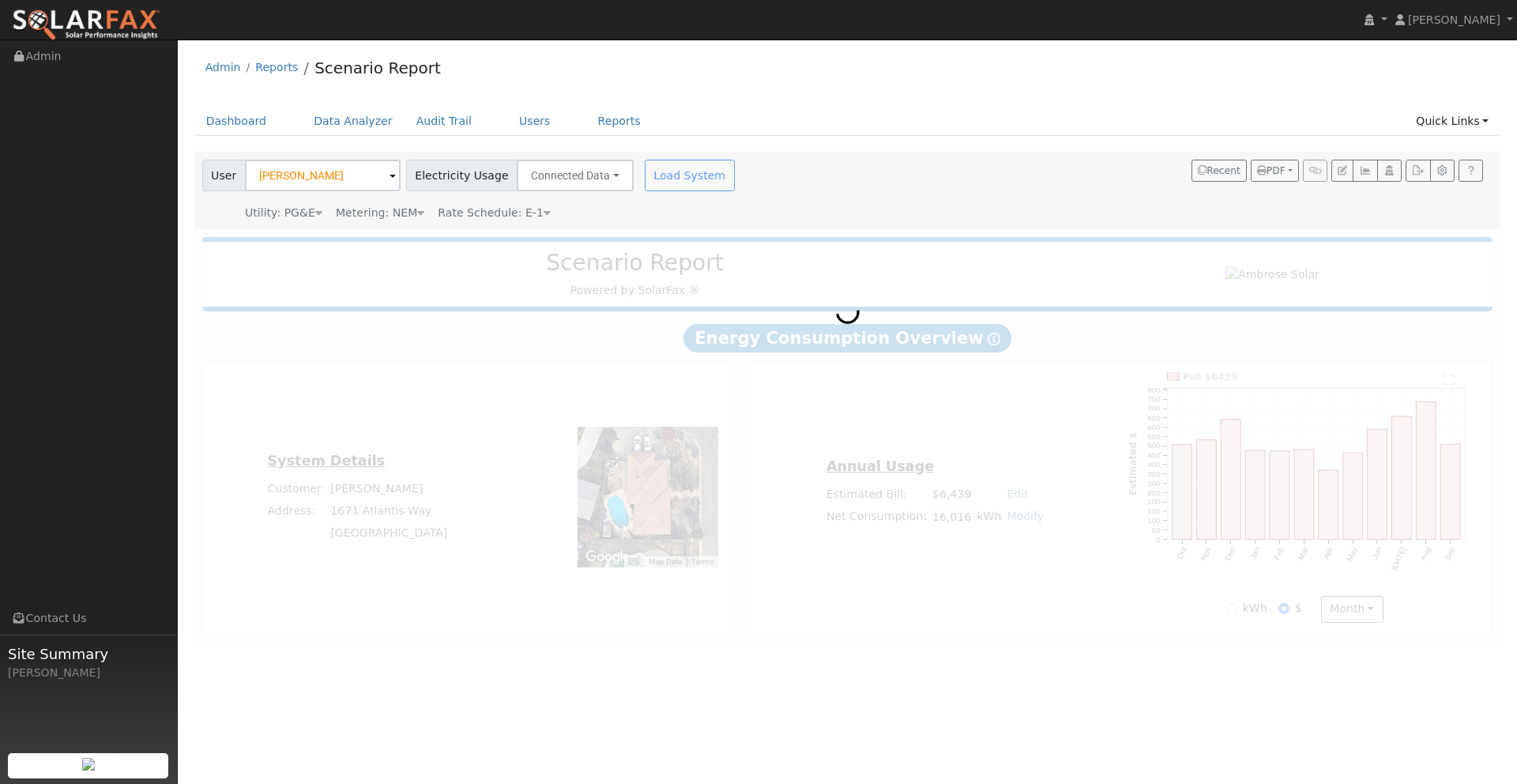
click at [680, 173] on div "Load System" at bounding box center [691, 175] width 100 height 32
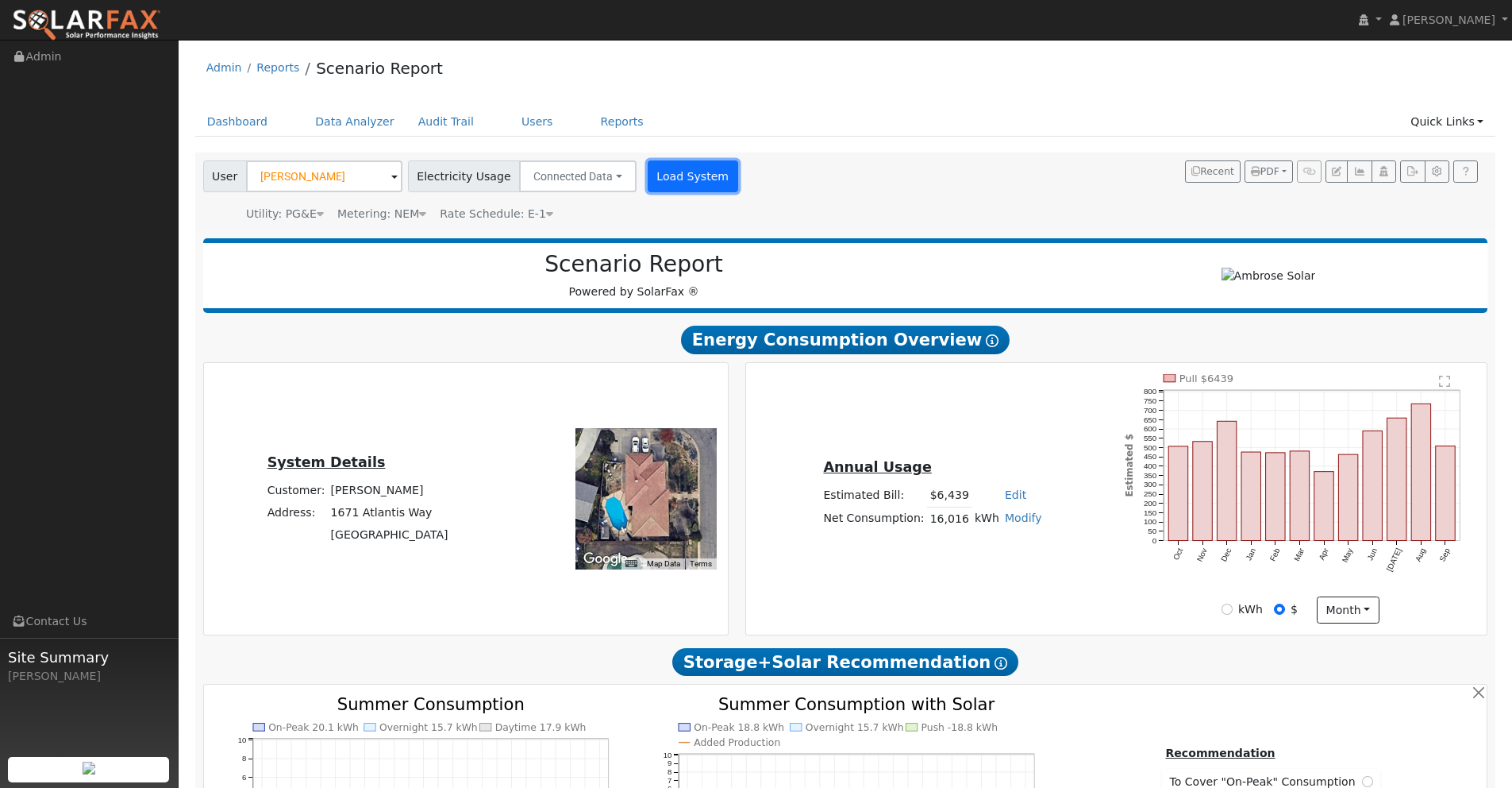
click at [675, 180] on button "Load System" at bounding box center [692, 176] width 90 height 32
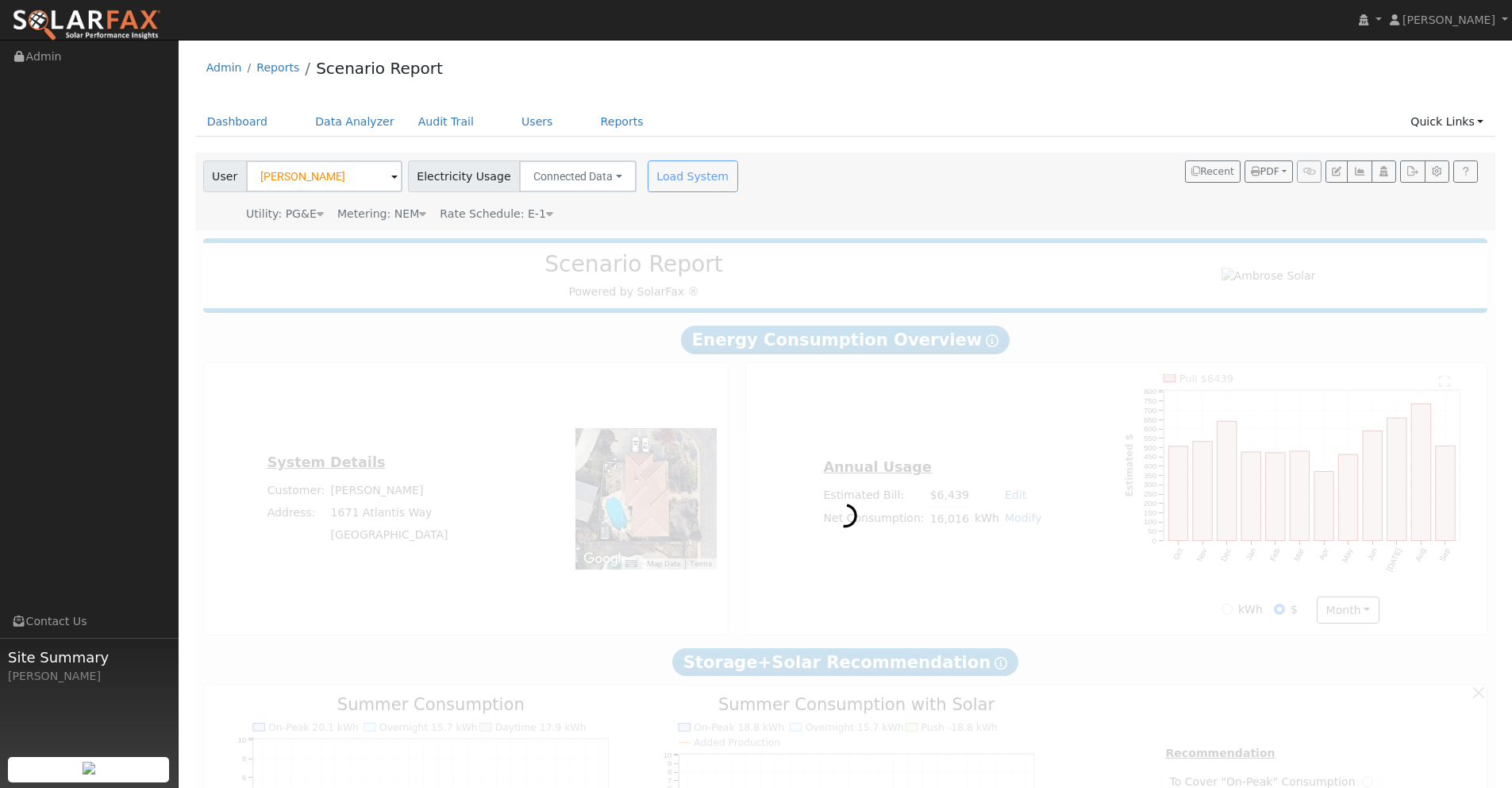
type input "29899"
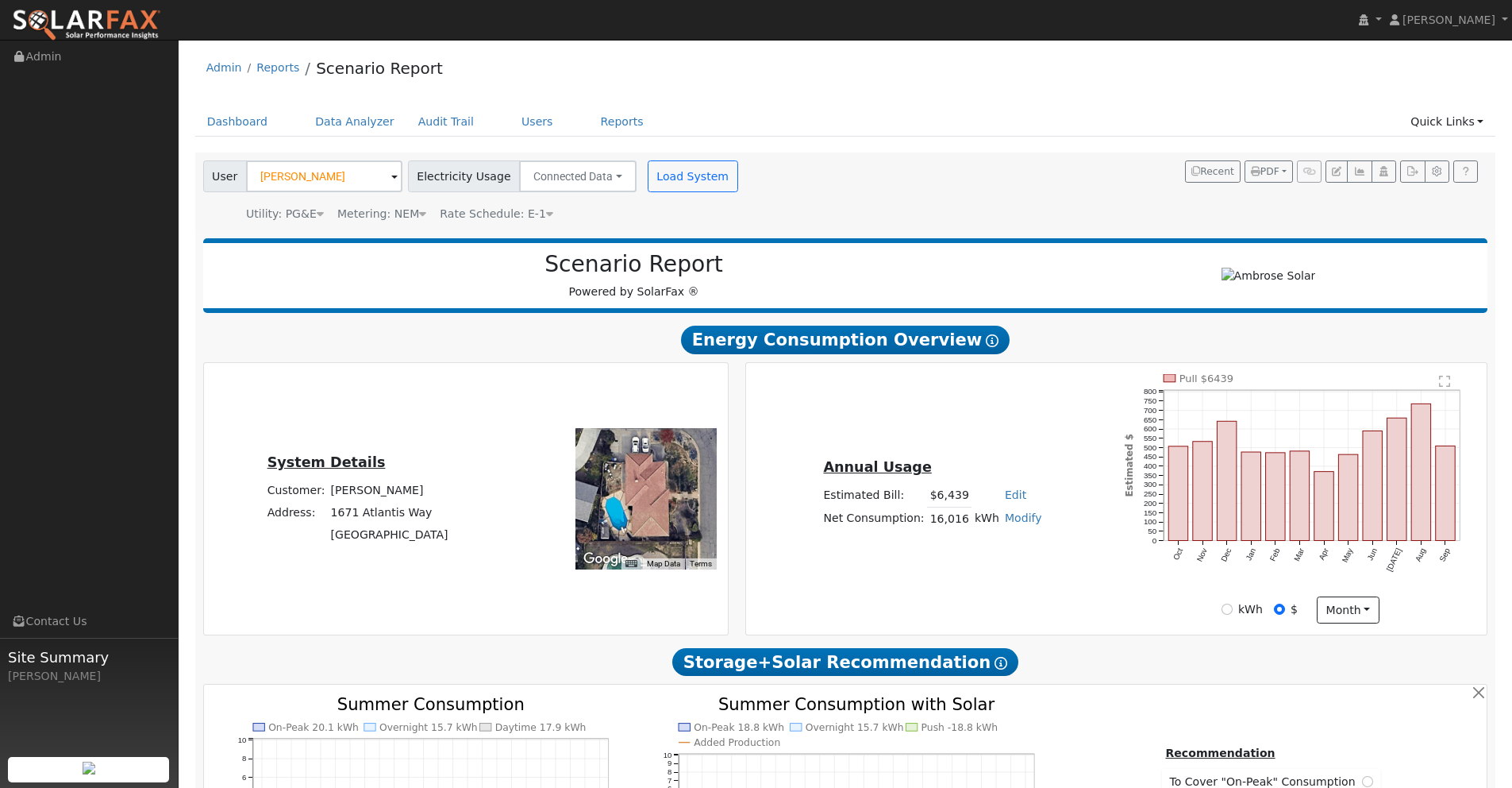
type input "29899"
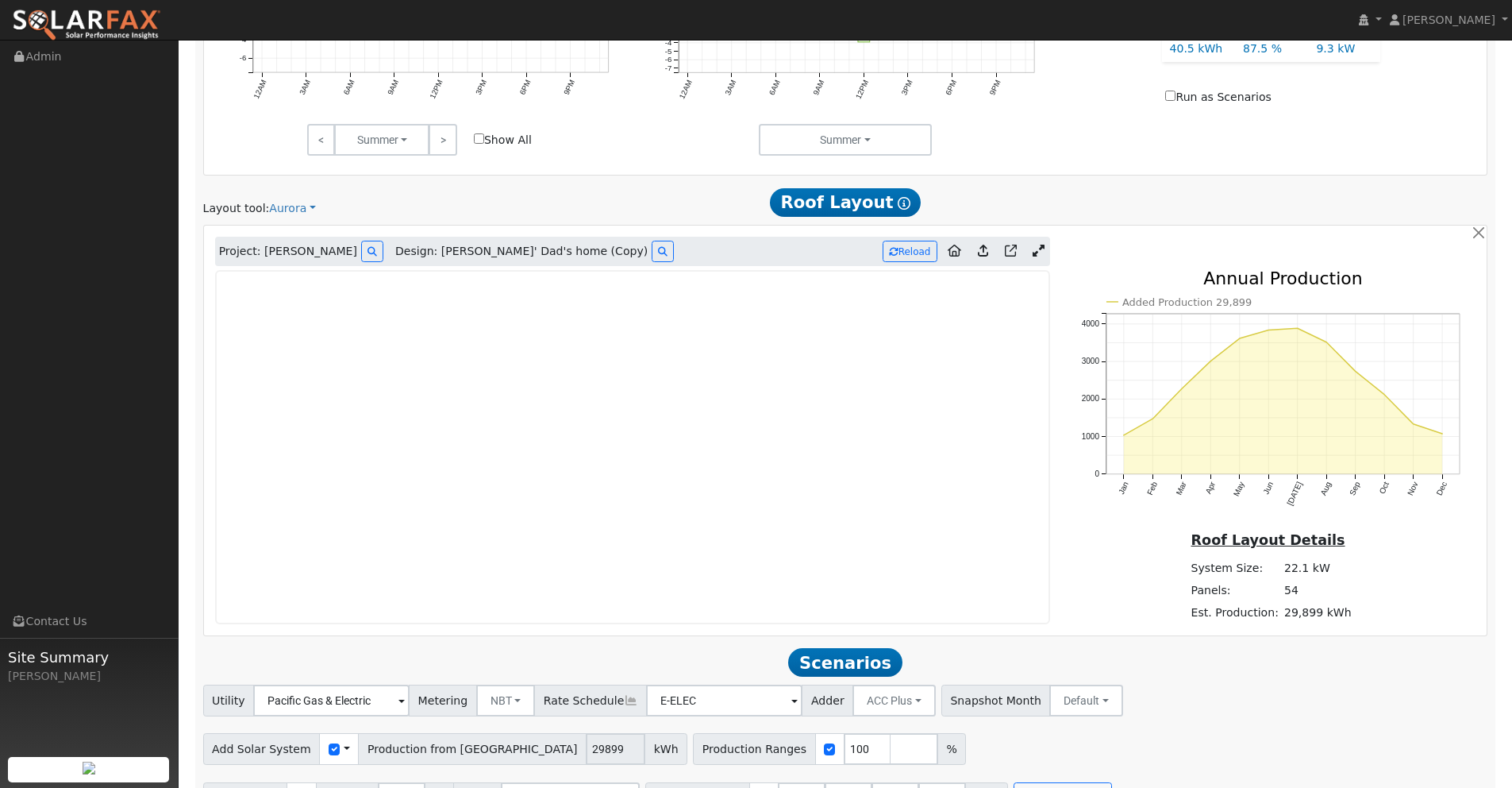
scroll to position [832, 0]
click at [1041, 250] on icon at bounding box center [1038, 249] width 12 height 12
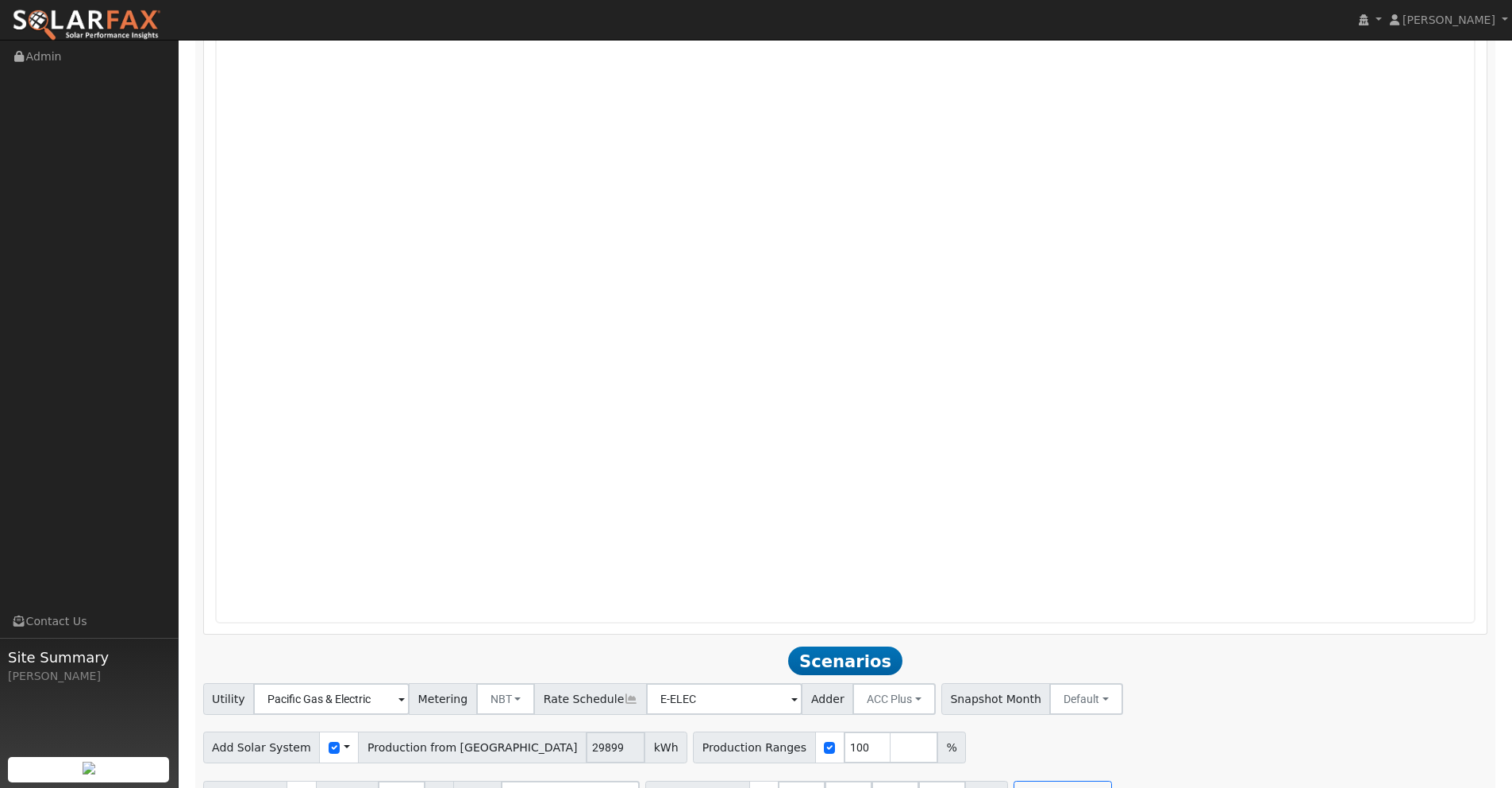
scroll to position [1282, 0]
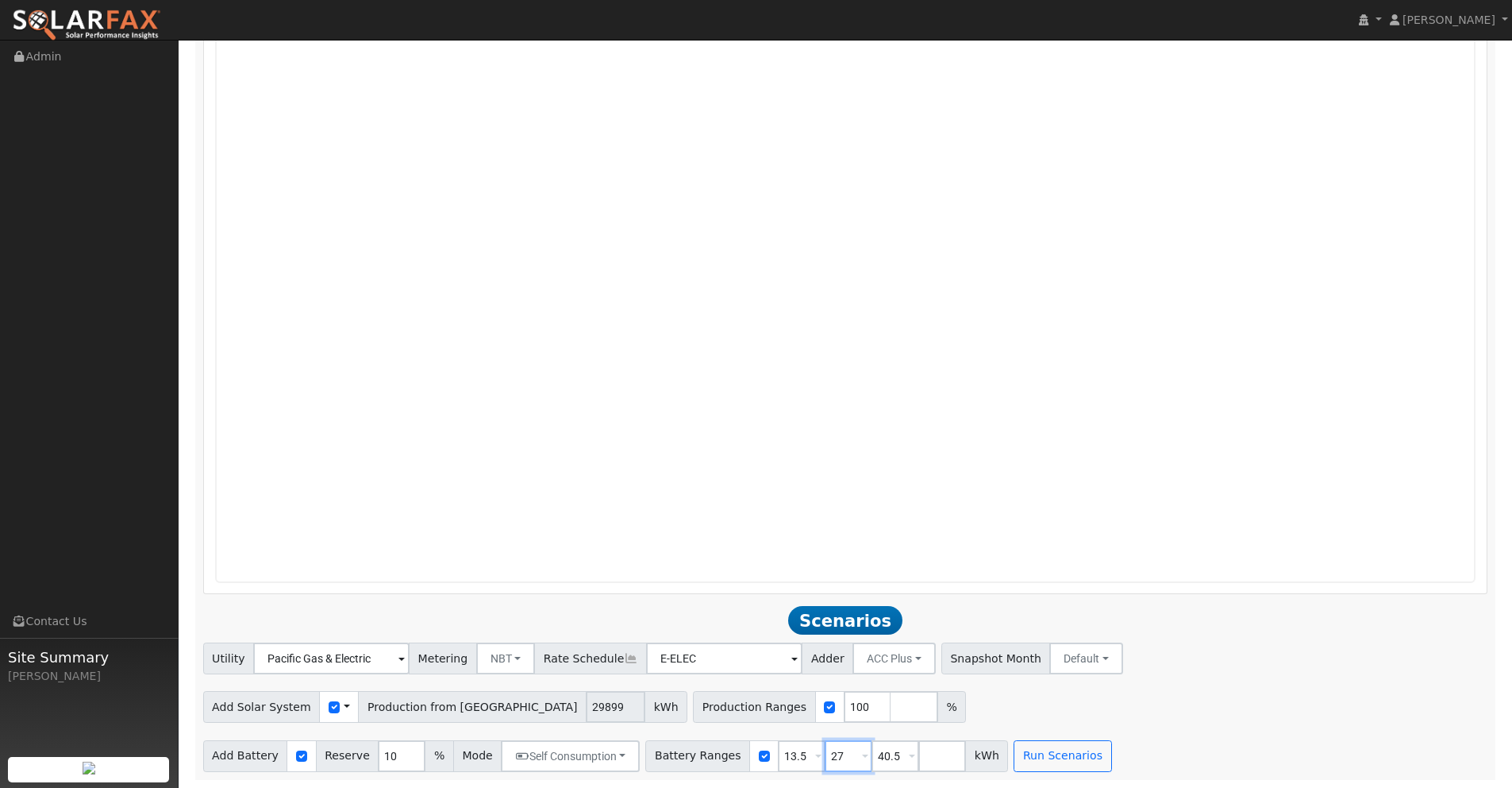
drag, startPoint x: 836, startPoint y: 756, endPoint x: 786, endPoint y: 750, distance: 50.4
click at [794, 752] on div "Battery Ranges 13.5 Overrides Reserve % Mode None None Self Consumption Peak Sa…" at bounding box center [826, 756] width 363 height 32
type input "40.5"
drag, startPoint x: 796, startPoint y: 757, endPoint x: 752, endPoint y: 754, distance: 44.1
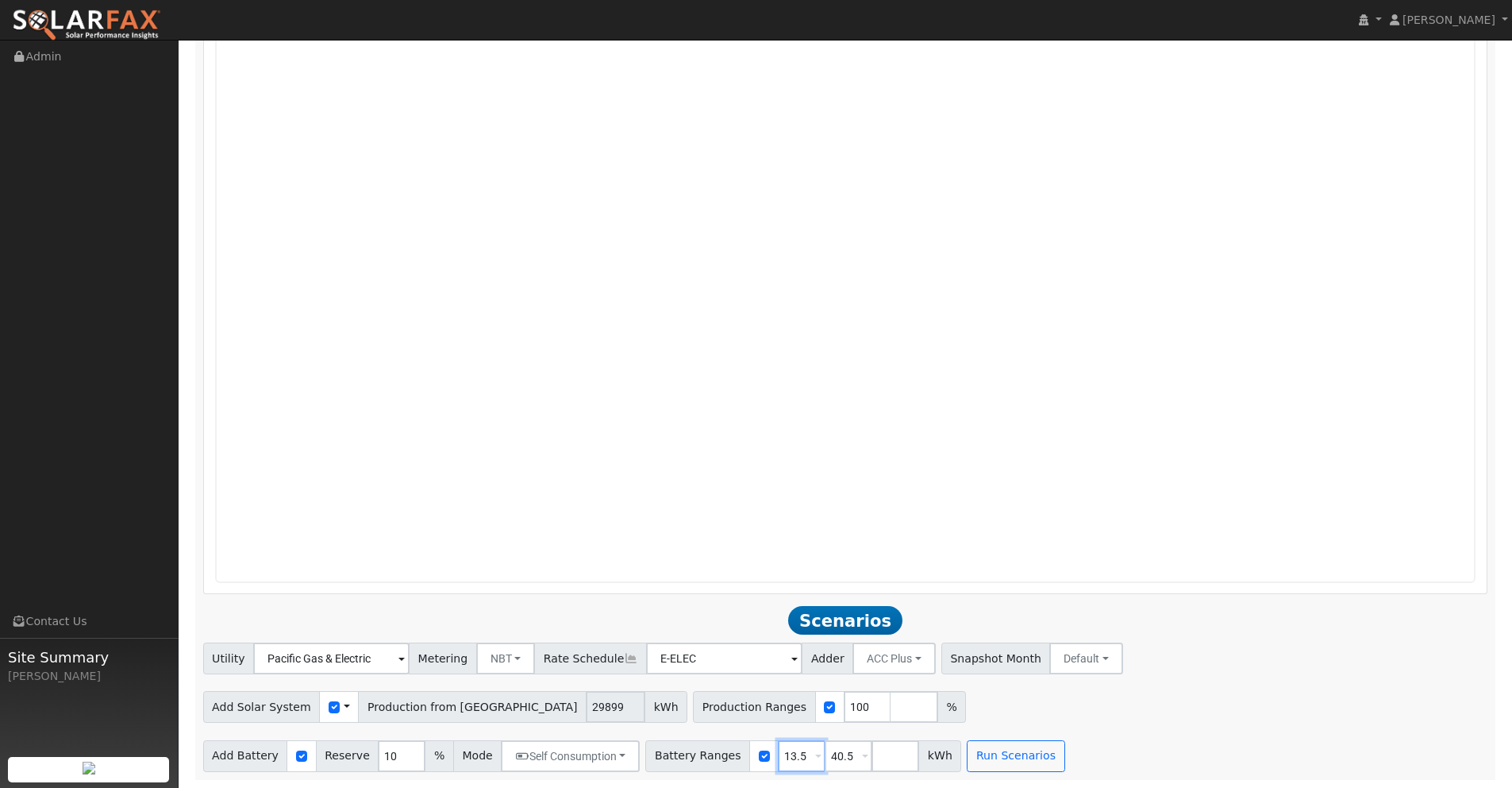
click at [752, 754] on div "Battery Ranges 13.5 Overrides Reserve % Mode None None Self Consumption Peak Sa…" at bounding box center [803, 756] width 316 height 32
type input "40.5"
click at [960, 758] on button "Run Scenarios" at bounding box center [969, 756] width 98 height 32
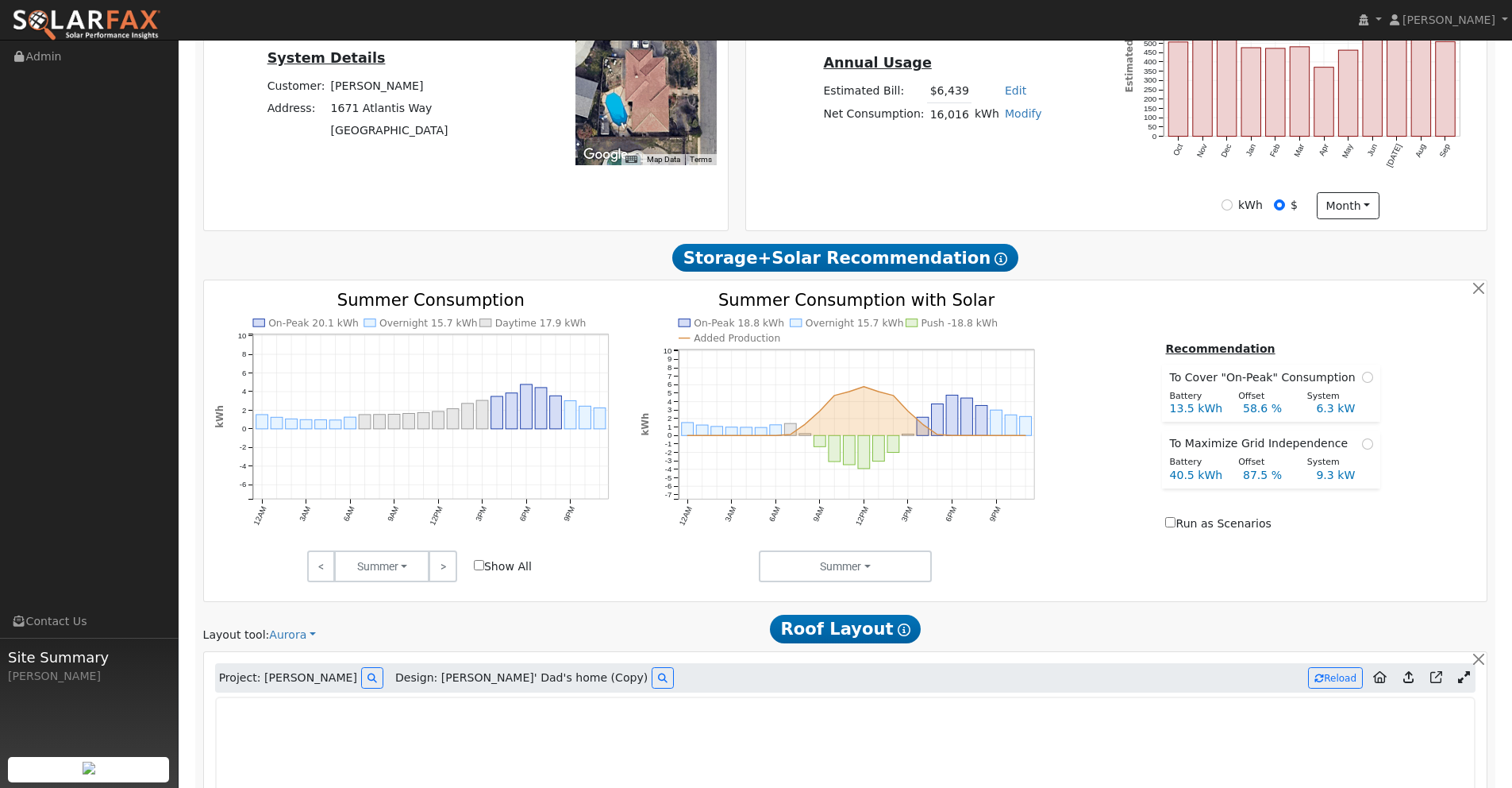
scroll to position [401, 0]
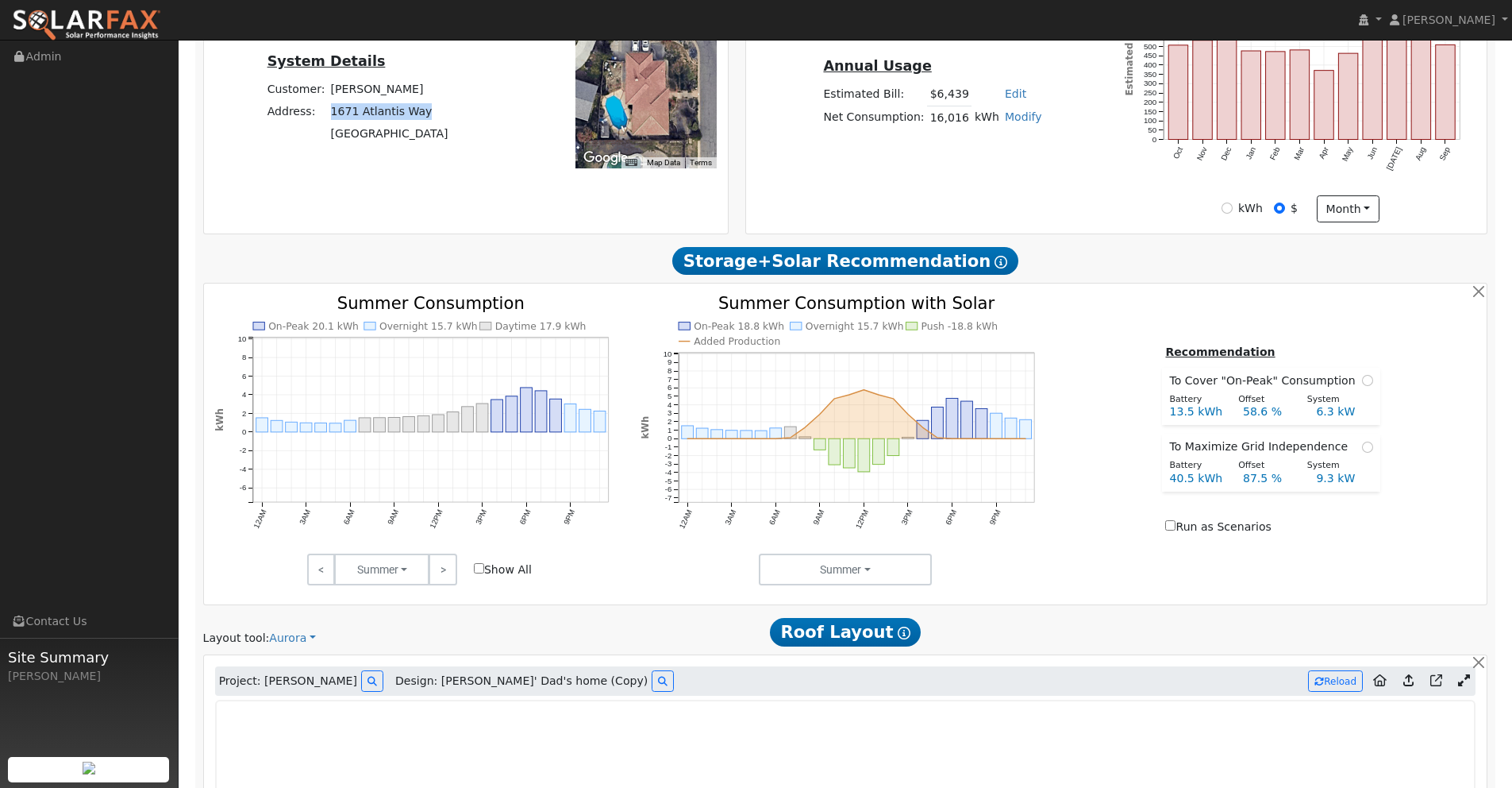
drag, startPoint x: 426, startPoint y: 112, endPoint x: 330, endPoint y: 117, distance: 96.1
click at [330, 117] on tr "Address: [STREET_ADDRESS]" at bounding box center [357, 111] width 186 height 22
copy tr "1671 Atlantis Way"
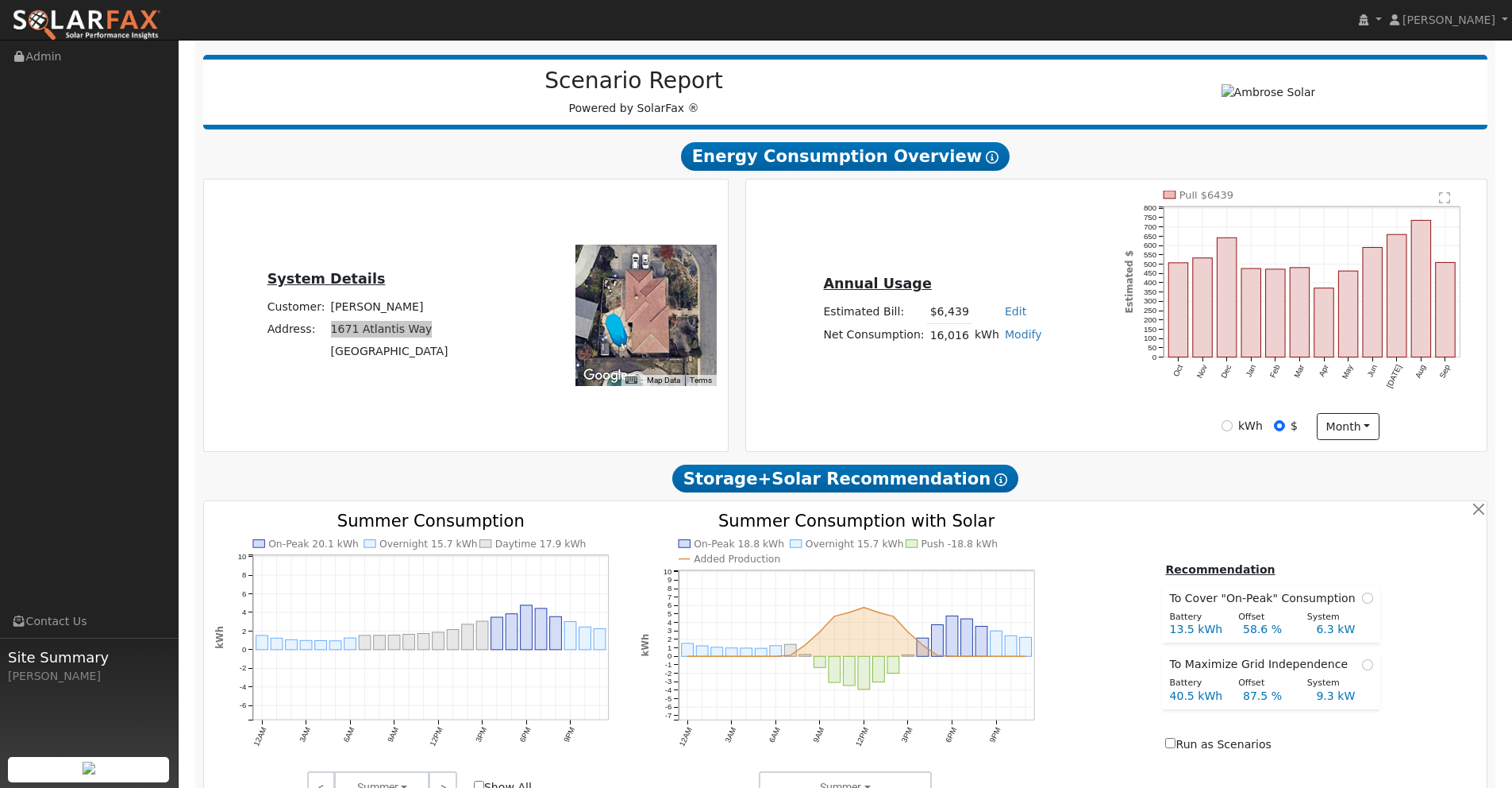
scroll to position [0, 0]
